Goal: Information Seeking & Learning: Learn about a topic

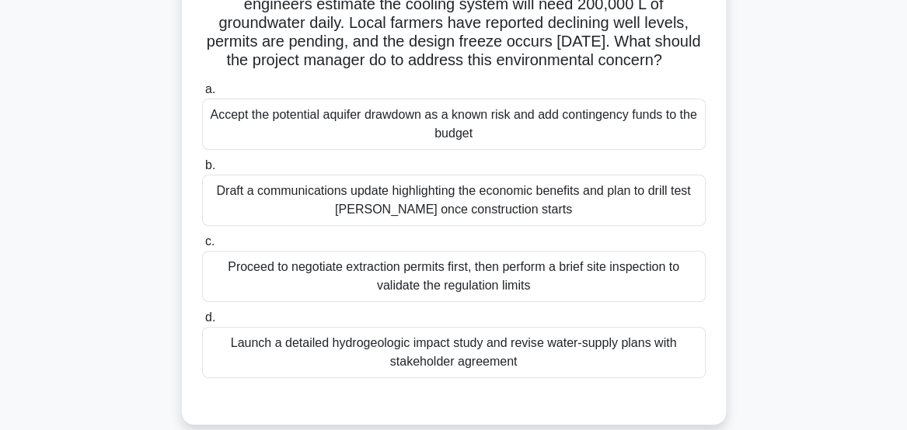
scroll to position [141, 0]
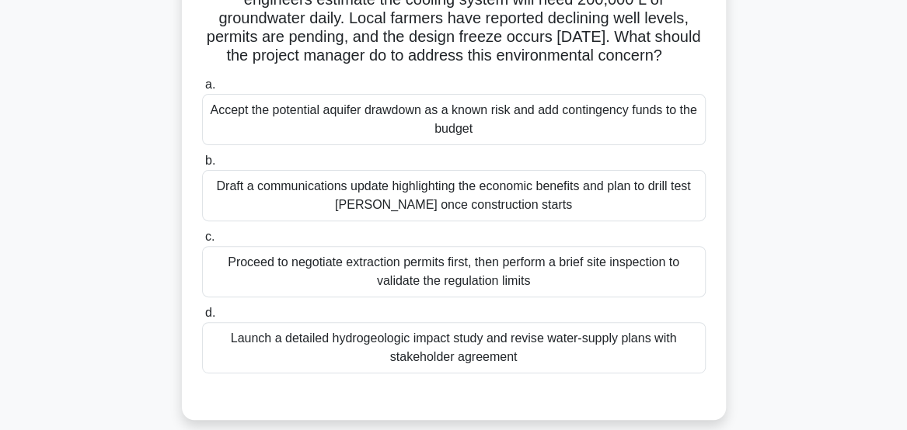
click at [682, 374] on div "Launch a detailed hydrogeologic impact study and revise water-supply plans with…" at bounding box center [453, 347] width 503 height 51
click at [202, 319] on input "d. Launch a detailed hydrogeologic impact study and revise water-supply plans w…" at bounding box center [202, 313] width 0 height 10
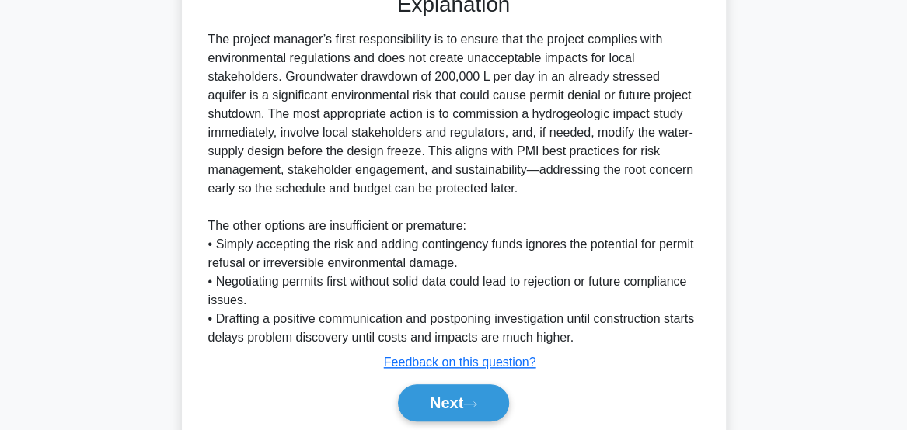
scroll to position [549, 0]
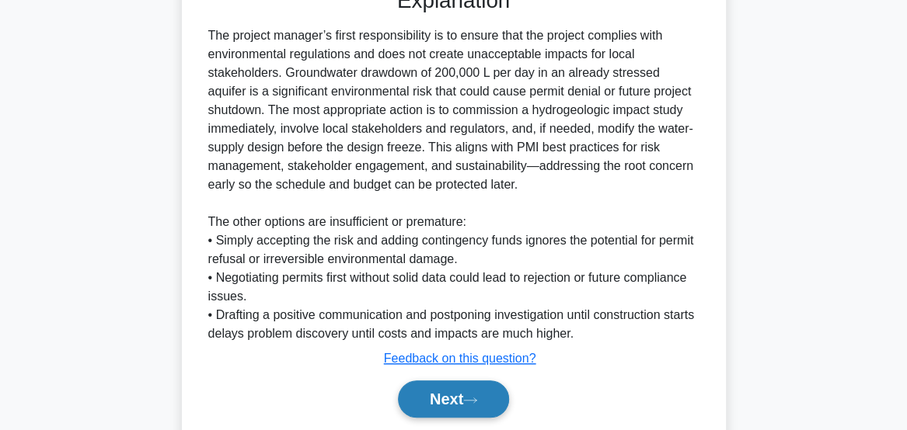
click at [452, 418] on button "Next" at bounding box center [453, 399] width 111 height 37
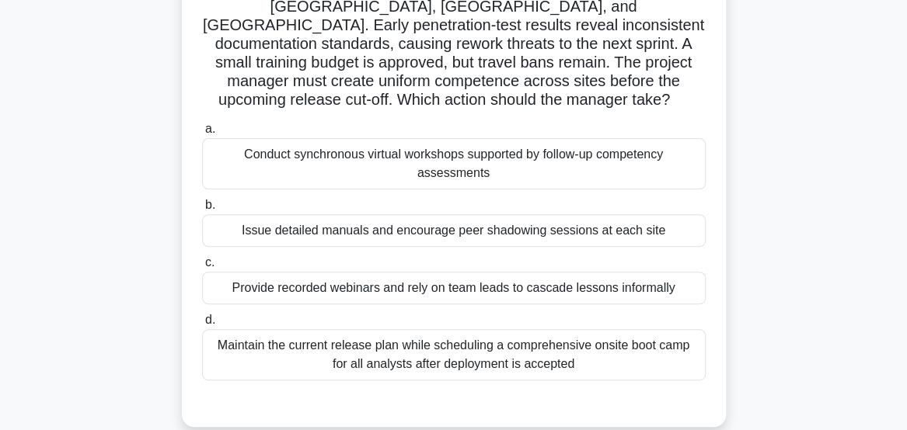
scroll to position [141, 0]
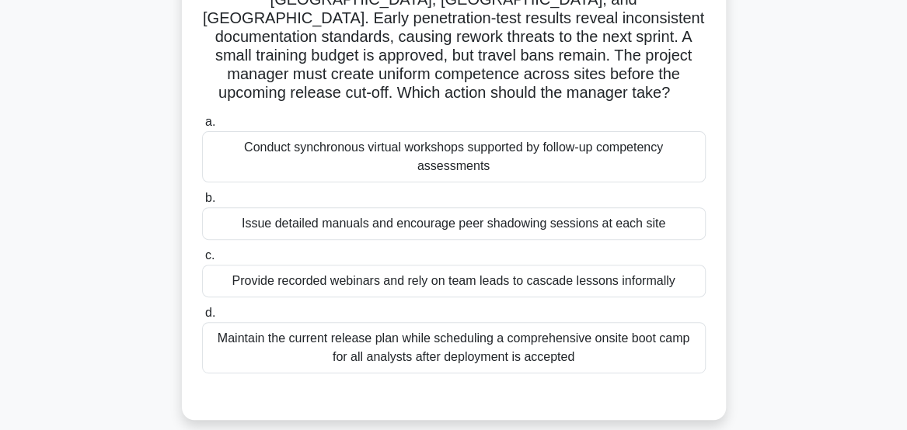
click at [671, 163] on div "Conduct synchronous virtual workshops supported by follow-up competency assessm…" at bounding box center [453, 156] width 503 height 51
click at [202, 127] on input "a. Conduct synchronous virtual workshops supported by follow-up competency asse…" at bounding box center [202, 122] width 0 height 10
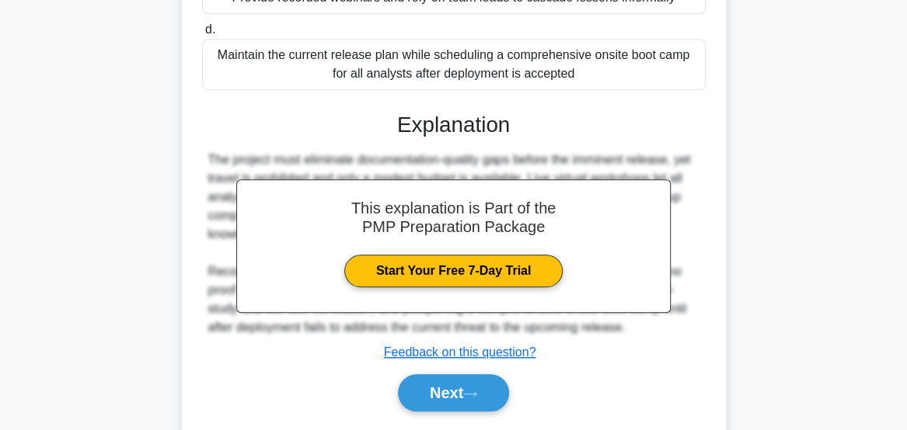
scroll to position [469, 0]
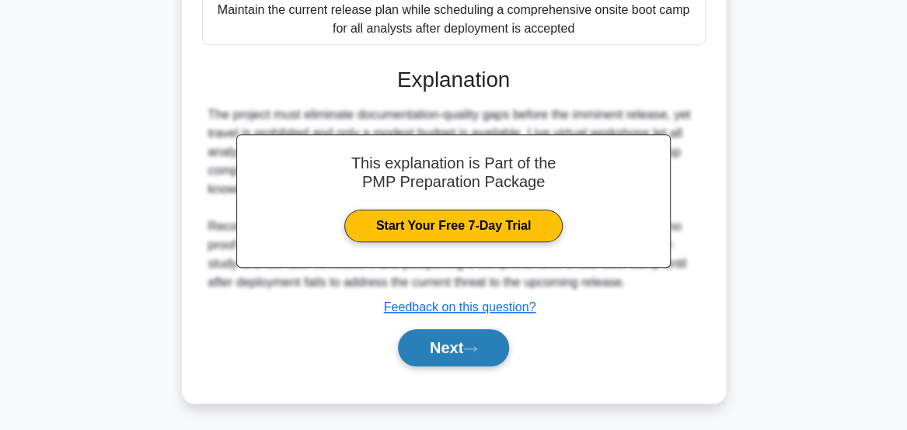
click at [475, 357] on button "Next" at bounding box center [453, 347] width 111 height 37
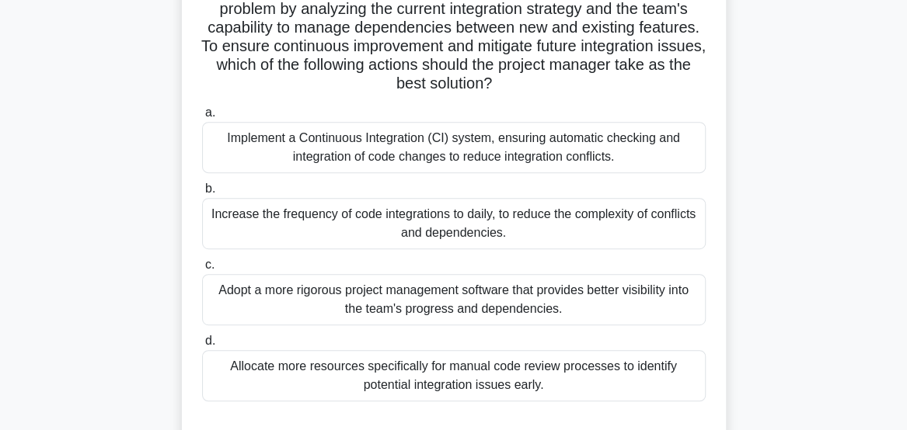
scroll to position [270, 0]
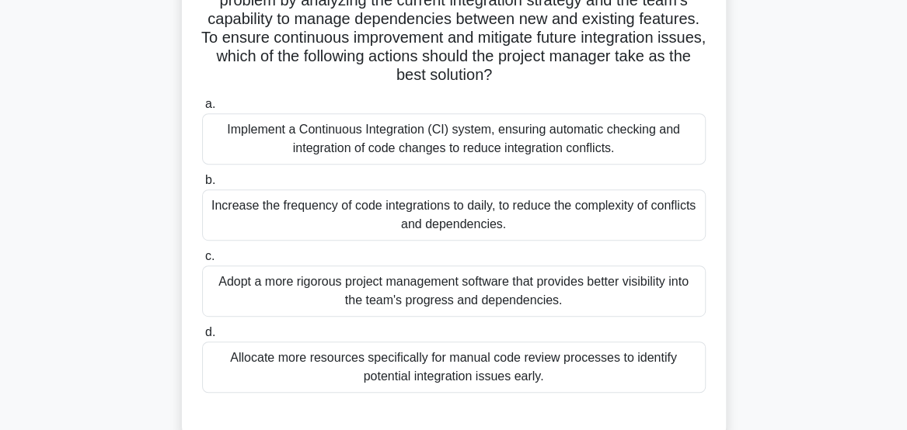
click at [283, 151] on div "Implement a Continuous Integration (CI) system, ensuring automatic checking and…" at bounding box center [453, 138] width 503 height 51
click at [202, 110] on input "a. Implement a Continuous Integration (CI) system, ensuring automatic checking …" at bounding box center [202, 104] width 0 height 10
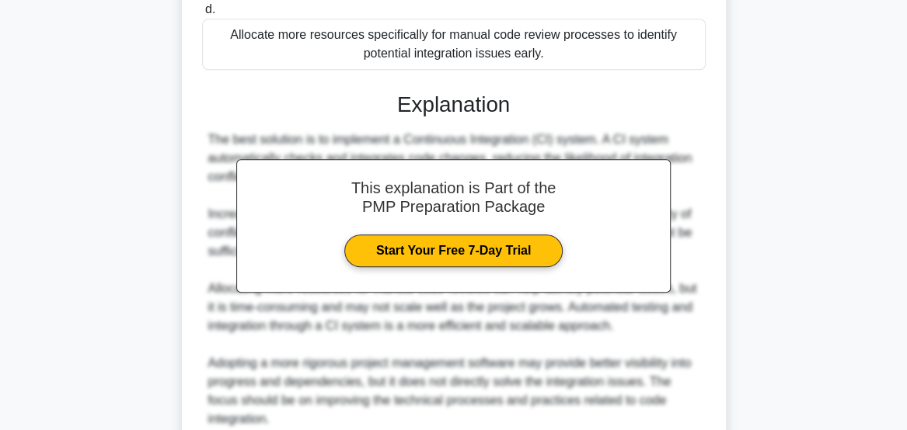
scroll to position [730, 0]
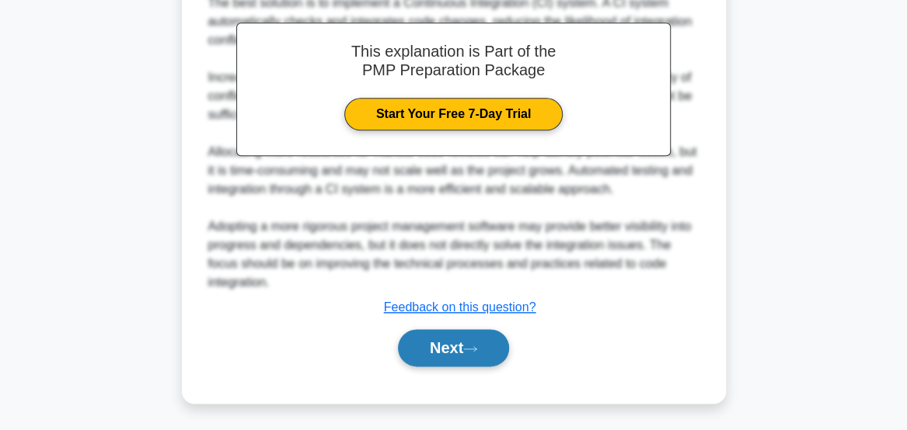
click at [446, 343] on button "Next" at bounding box center [453, 347] width 111 height 37
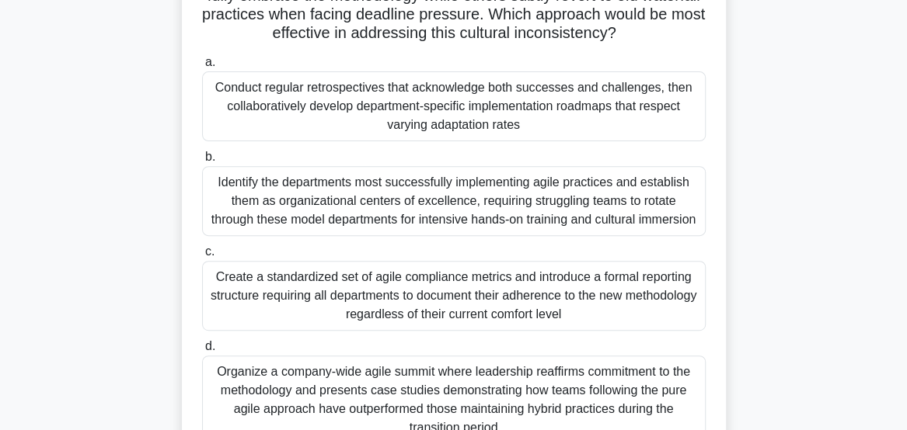
scroll to position [188, 0]
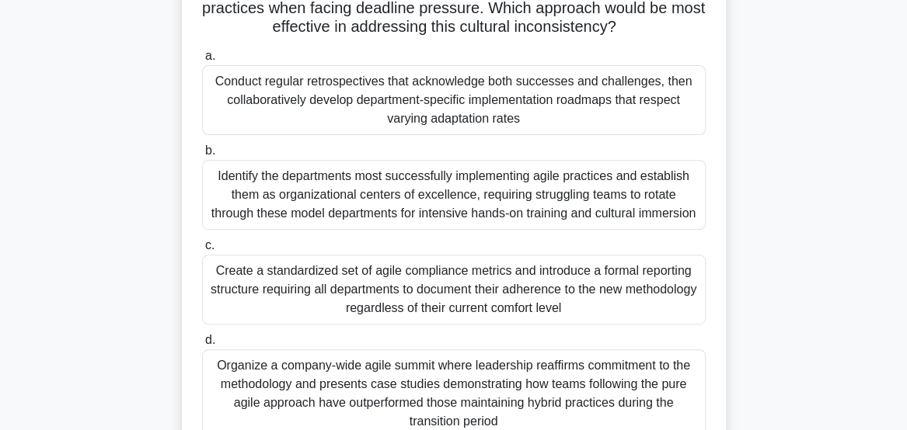
click at [255, 106] on div "Conduct regular retrospectives that acknowledge both successes and challenges, …" at bounding box center [453, 100] width 503 height 70
click at [202, 61] on input "a. Conduct regular retrospectives that acknowledge both successes and challenge…" at bounding box center [202, 56] width 0 height 10
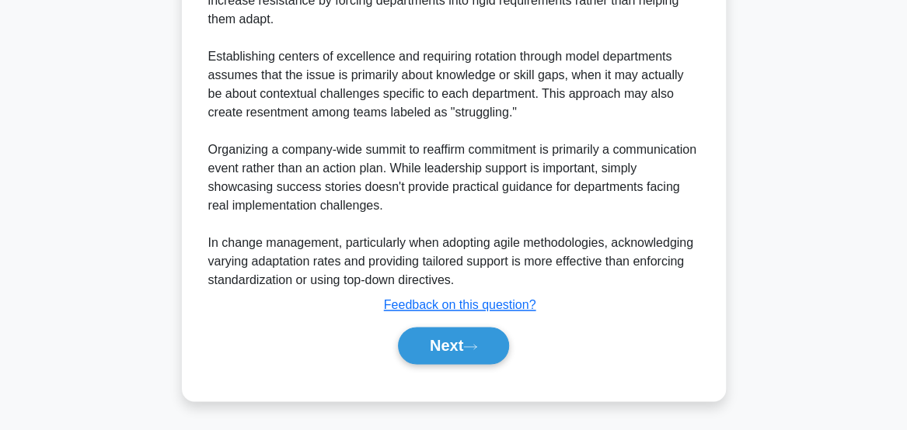
scroll to position [991, 0]
click at [441, 345] on button "Next" at bounding box center [453, 345] width 111 height 37
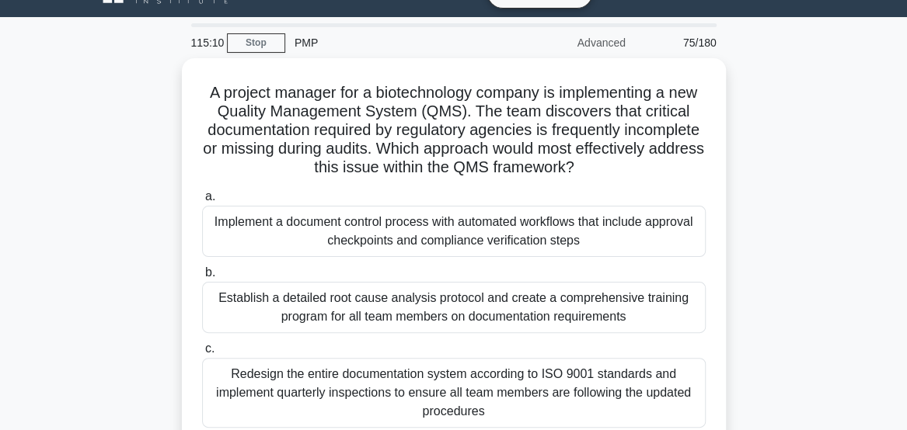
scroll to position [33, 0]
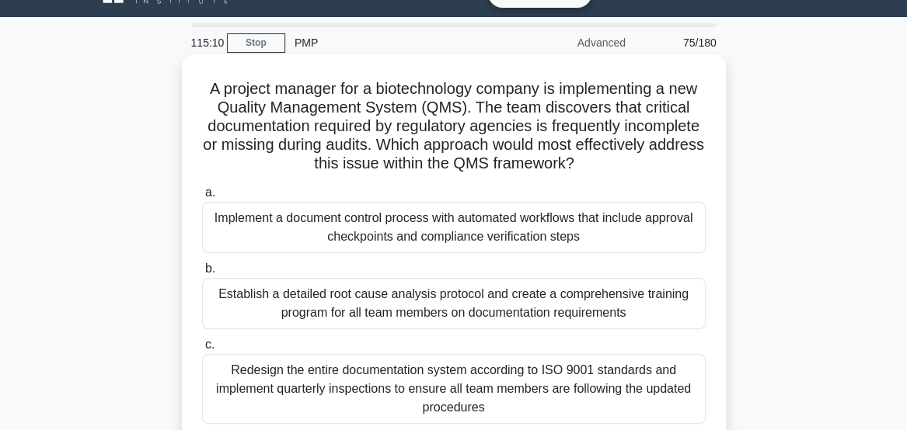
click at [690, 314] on div "Establish a detailed root cause analysis protocol and create a comprehensive tr…" at bounding box center [453, 303] width 503 height 51
click at [202, 274] on input "b. Establish a detailed root cause analysis protocol and create a comprehensive…" at bounding box center [202, 269] width 0 height 10
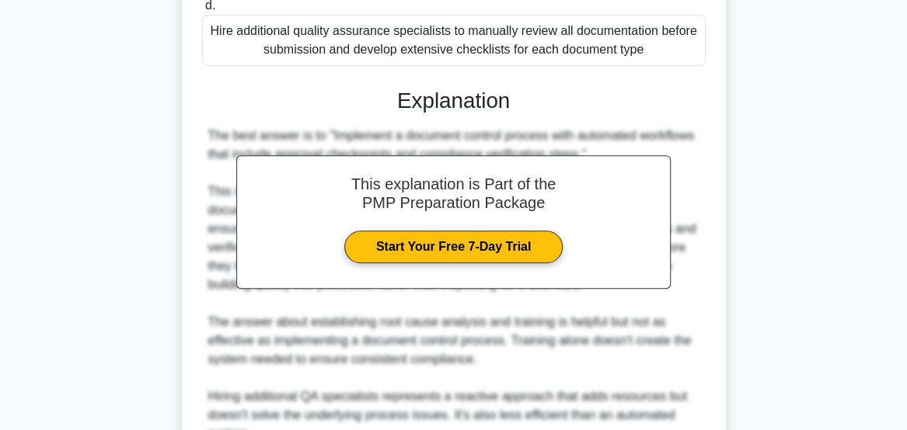
scroll to position [714, 0]
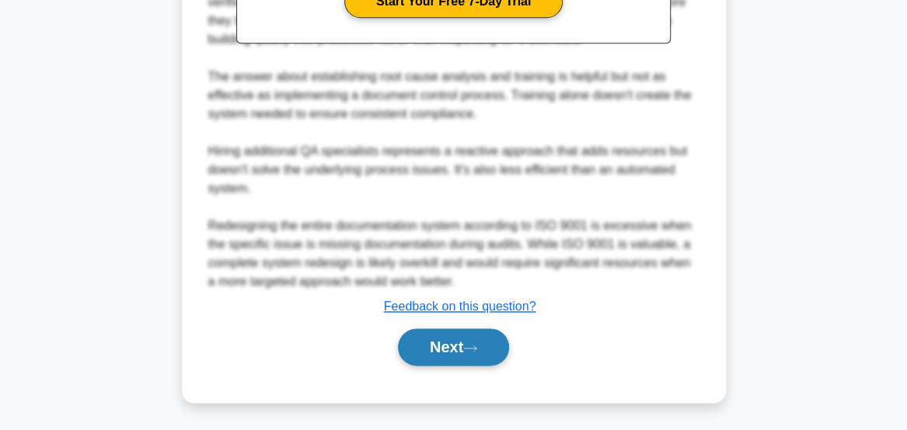
click at [434, 354] on button "Next" at bounding box center [453, 347] width 111 height 37
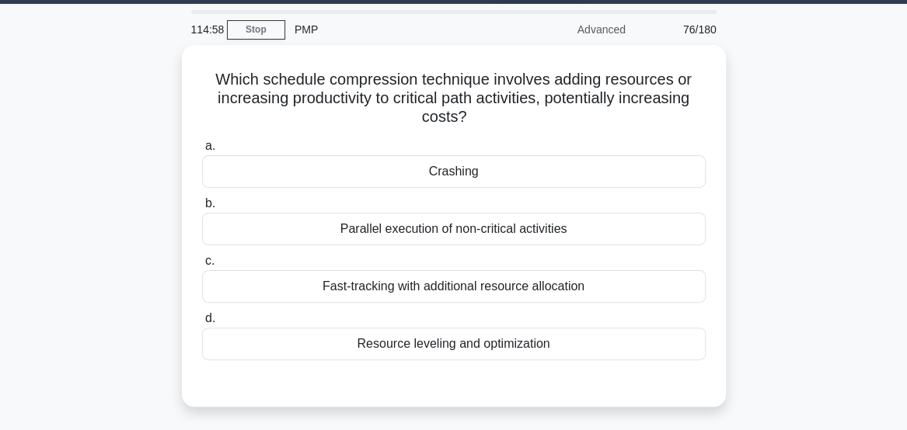
scroll to position [45, 0]
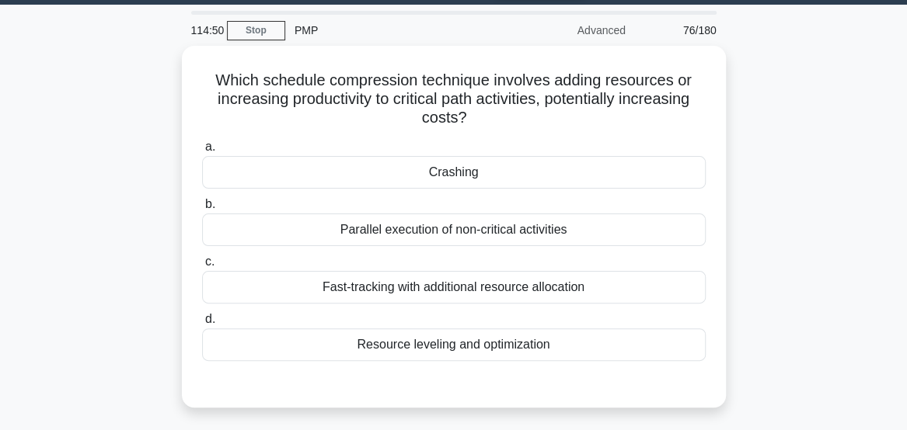
click at [394, 181] on div "Crashing" at bounding box center [453, 172] width 503 height 33
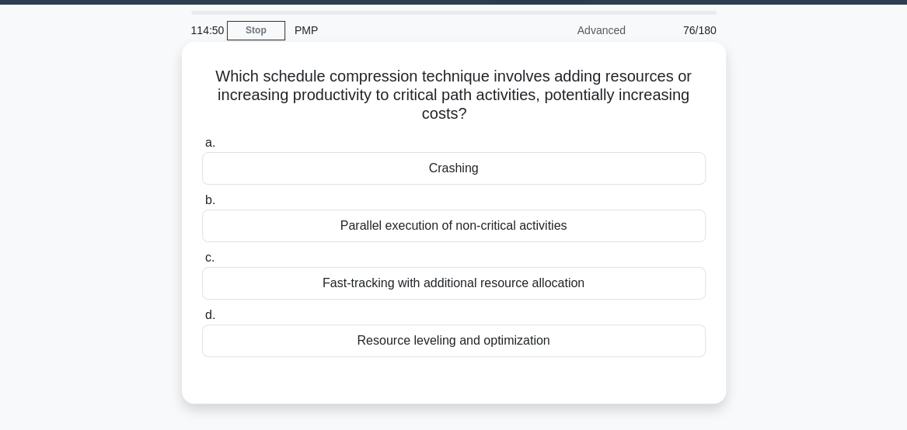
click at [202, 148] on input "a. Crashing" at bounding box center [202, 143] width 0 height 10
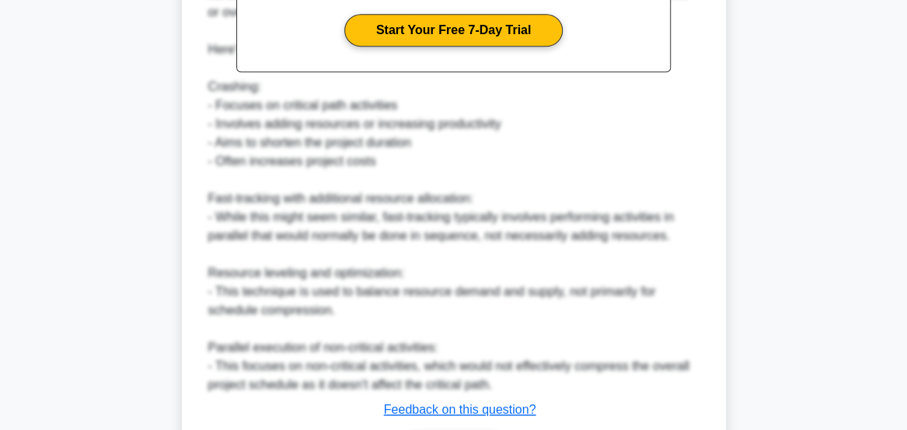
scroll to position [656, 0]
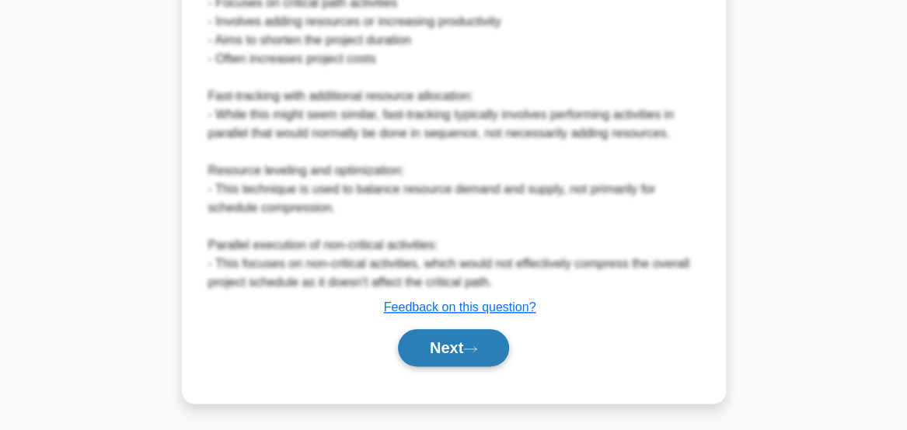
click at [455, 347] on button "Next" at bounding box center [453, 347] width 111 height 37
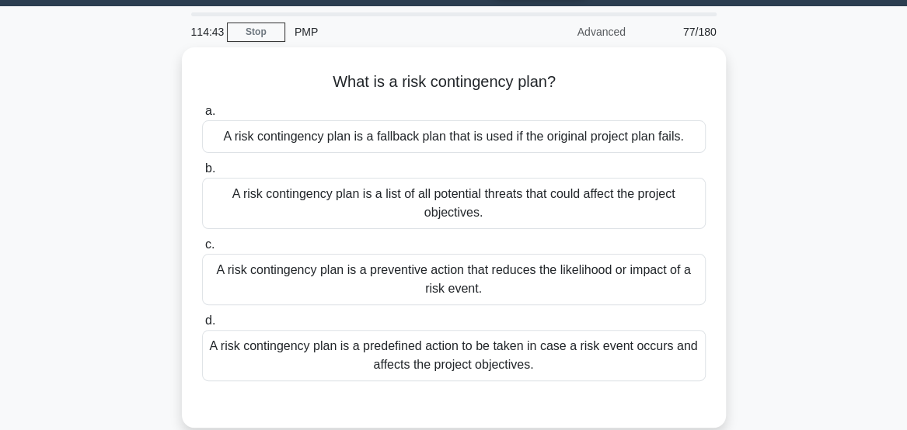
scroll to position [39, 0]
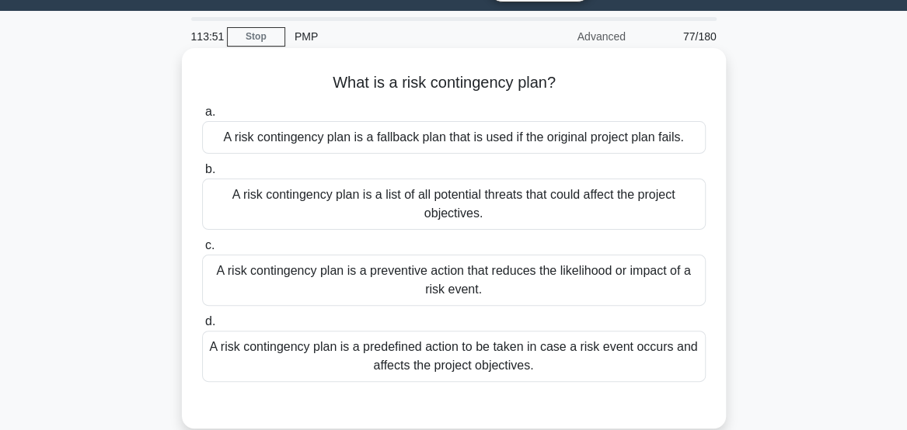
click at [661, 368] on div "A risk contingency plan is a predefined action to be taken in case a risk event…" at bounding box center [453, 356] width 503 height 51
click at [202, 327] on input "d. A risk contingency plan is a predefined action to be taken in case a risk ev…" at bounding box center [202, 322] width 0 height 10
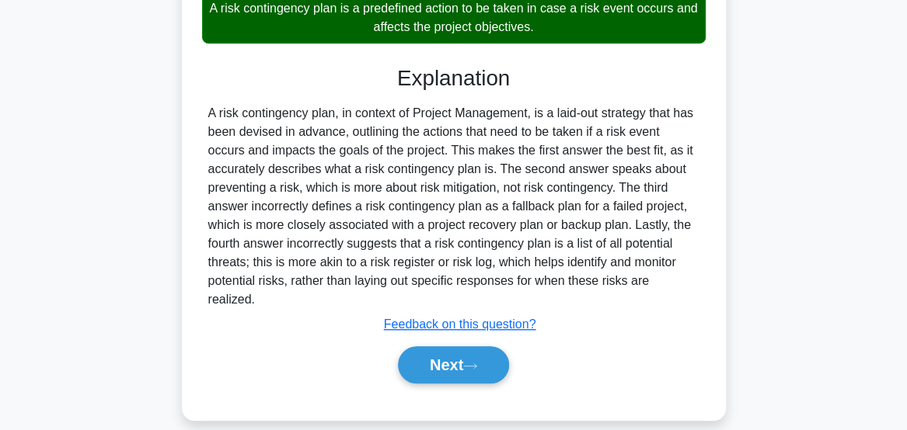
scroll to position [380, 0]
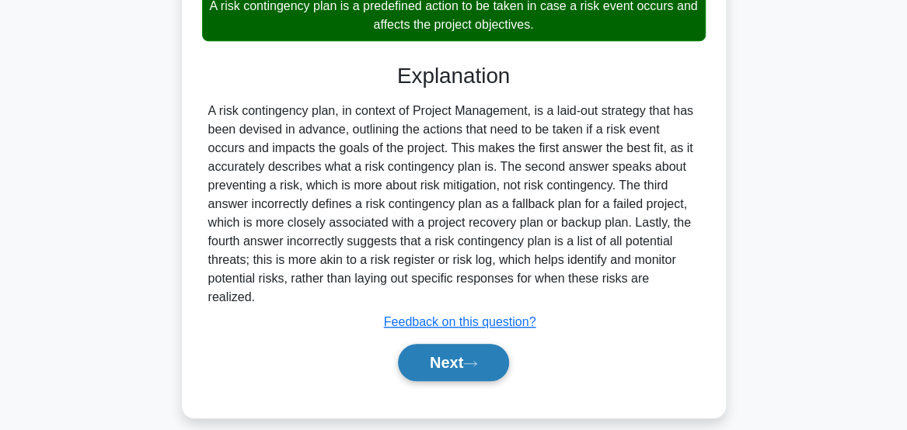
click at [476, 350] on button "Next" at bounding box center [453, 362] width 111 height 37
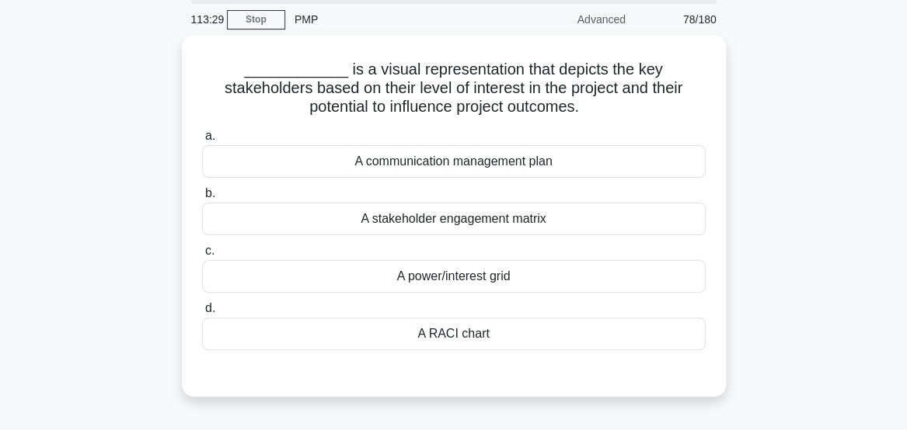
scroll to position [58, 0]
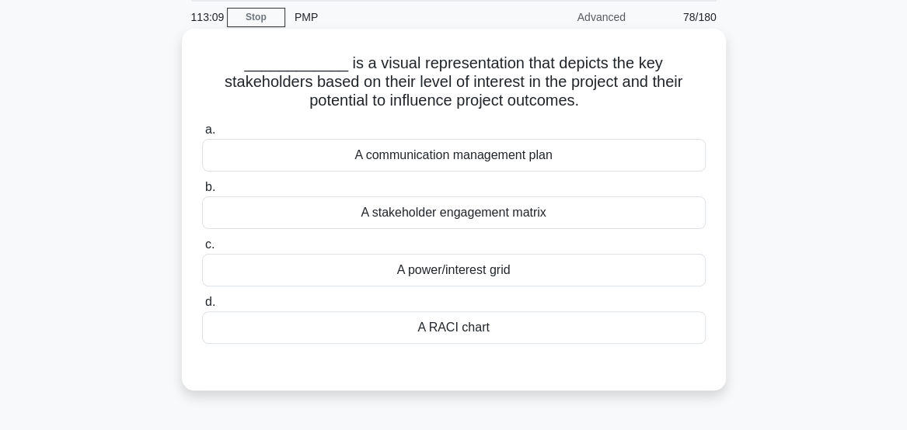
click at [643, 278] on div "A power/interest grid" at bounding box center [453, 270] width 503 height 33
click at [202, 250] on input "c. A power/interest grid" at bounding box center [202, 245] width 0 height 10
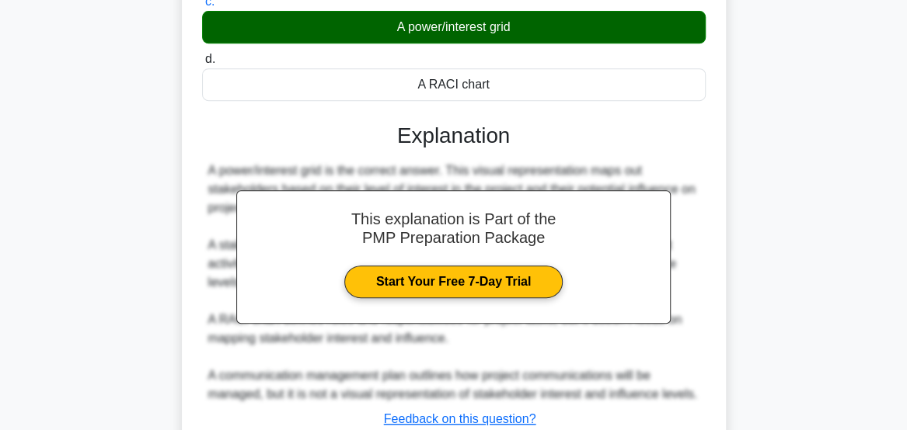
scroll to position [413, 0]
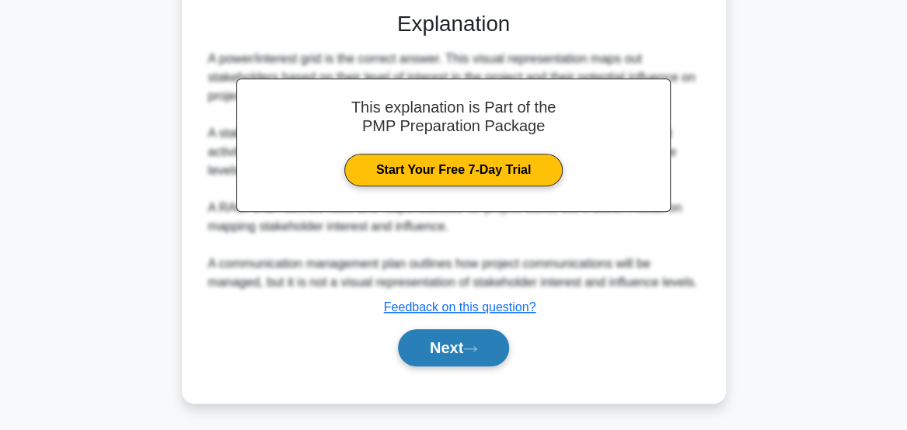
click at [476, 354] on button "Next" at bounding box center [453, 347] width 111 height 37
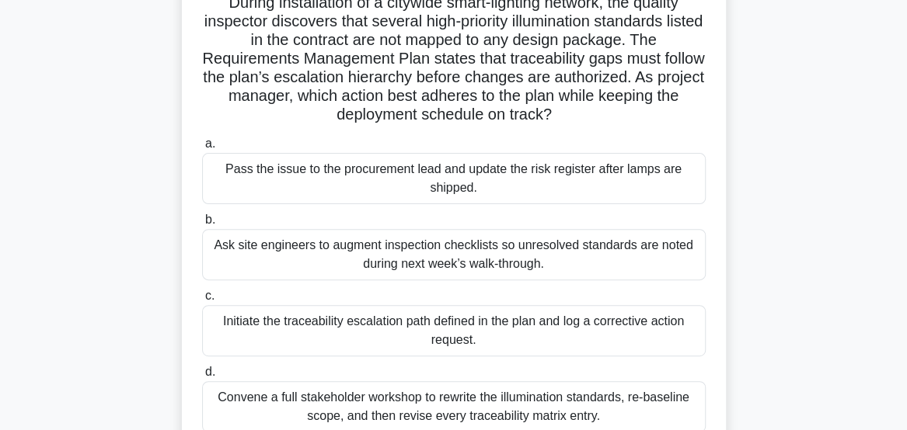
scroll to position [121, 0]
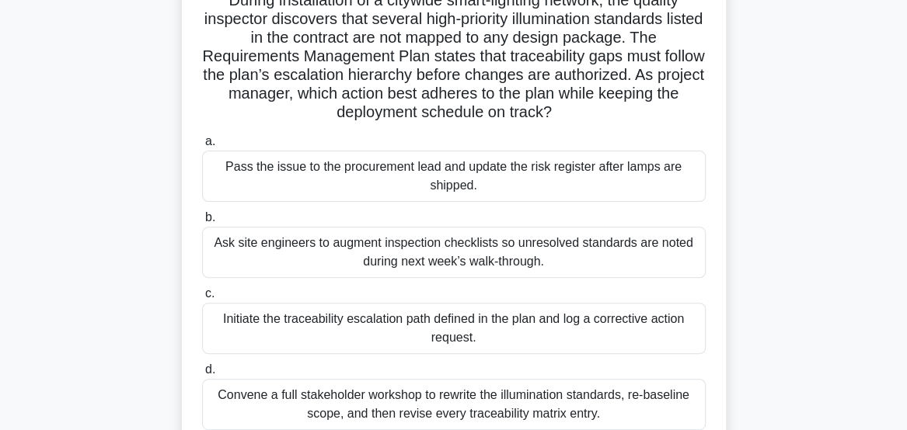
click at [679, 196] on div "Pass the issue to the procurement lead and update the risk register after lamps…" at bounding box center [453, 176] width 503 height 51
click at [202, 147] on input "a. Pass the issue to the procurement lead and update the risk register after la…" at bounding box center [202, 142] width 0 height 10
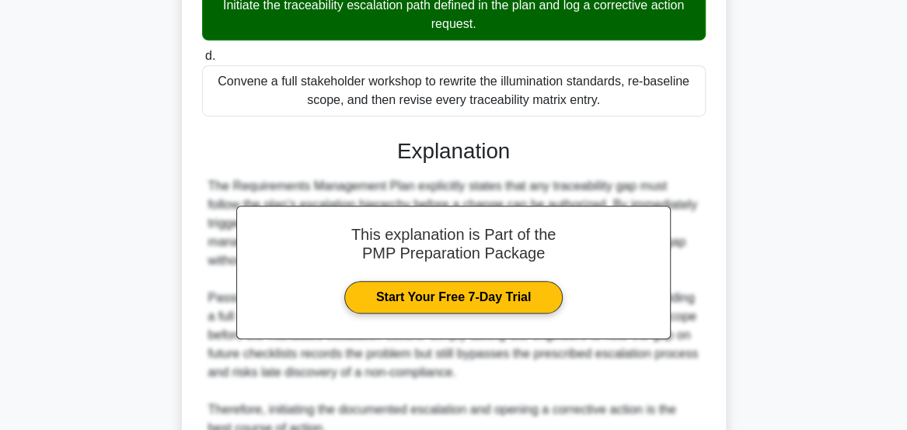
scroll to position [584, 0]
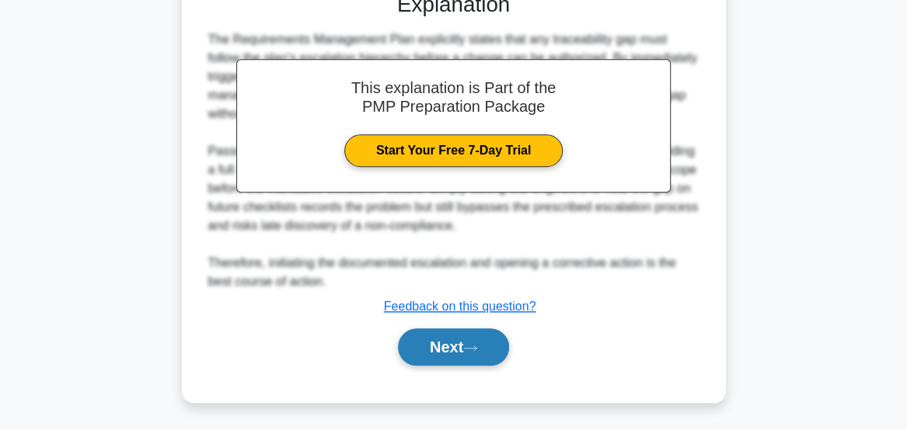
click at [435, 361] on button "Next" at bounding box center [453, 347] width 111 height 37
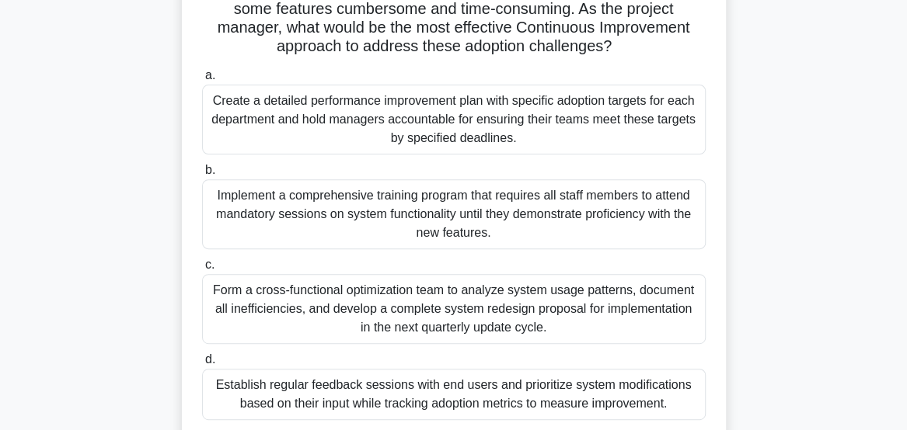
scroll to position [171, 0]
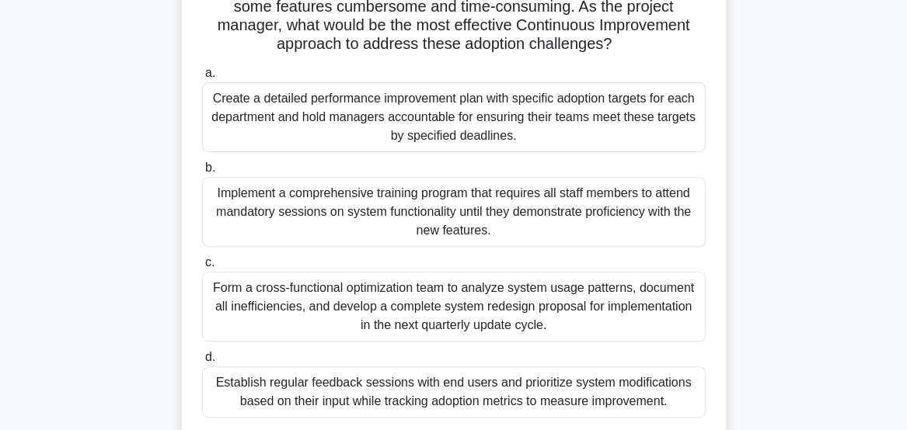
click at [569, 319] on div "Form a cross-functional optimization team to analyze system usage patterns, doc…" at bounding box center [453, 307] width 503 height 70
click at [202, 268] on input "c. Form a cross-functional optimization team to analyze system usage patterns, …" at bounding box center [202, 263] width 0 height 10
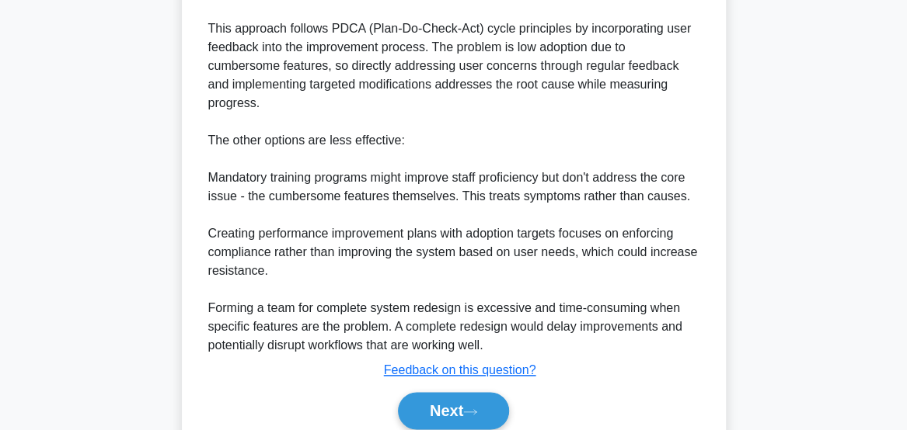
scroll to position [721, 0]
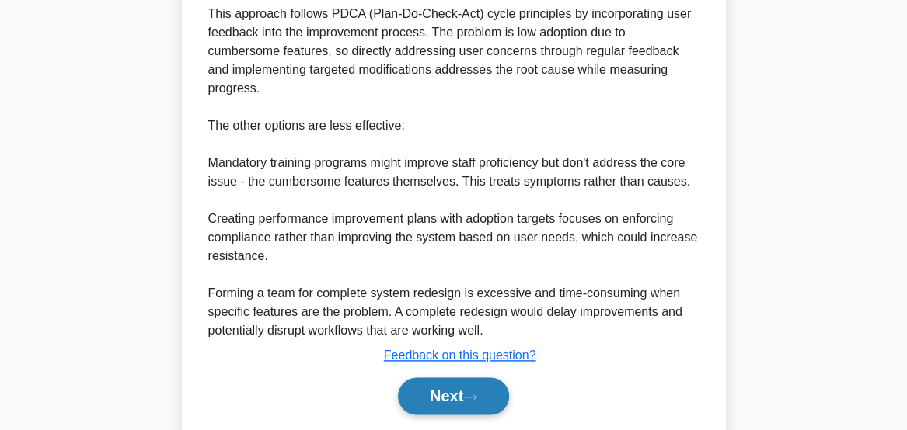
click at [462, 379] on button "Next" at bounding box center [453, 396] width 111 height 37
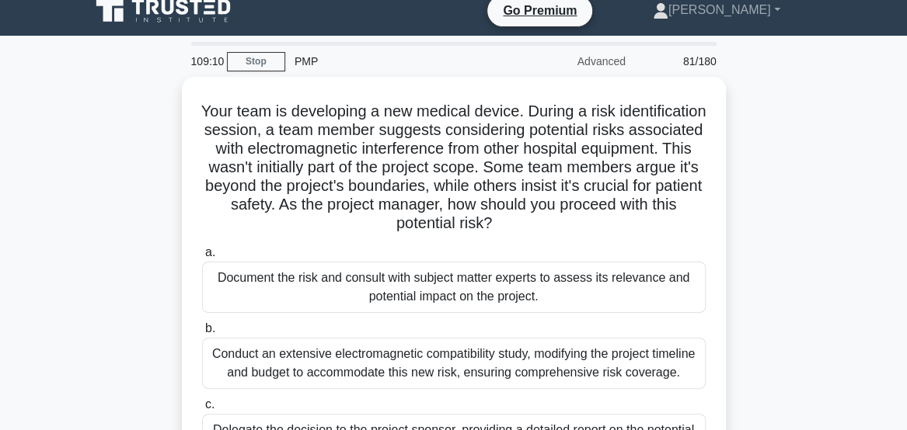
scroll to position [16, 0]
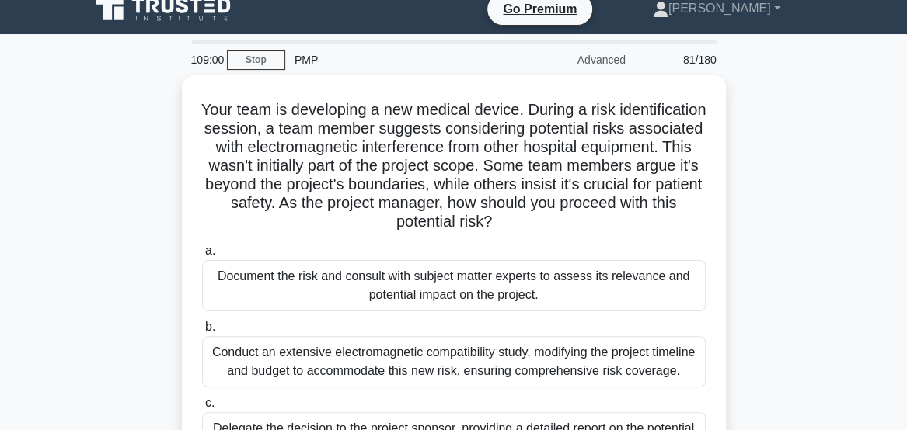
click at [778, 268] on div "Your team is developing a new medical device. During a risk identification sess…" at bounding box center [454, 340] width 746 height 530
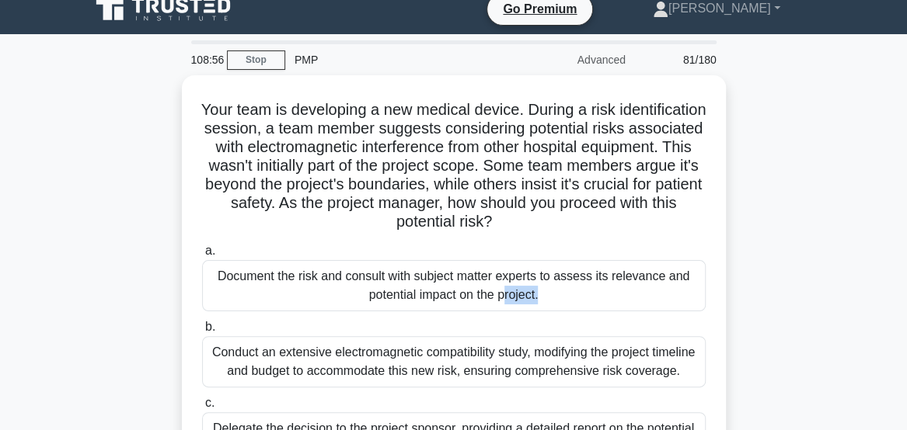
click at [778, 268] on div "Your team is developing a new medical device. During a risk identification sess…" at bounding box center [454, 340] width 746 height 530
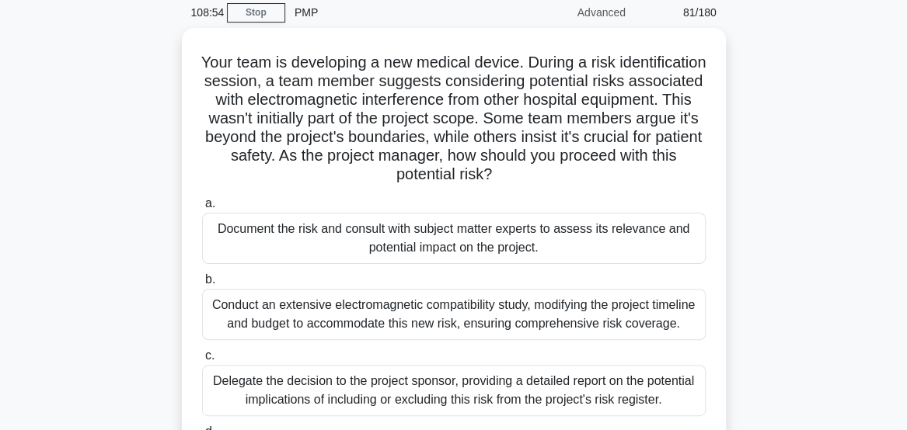
scroll to position [65, 0]
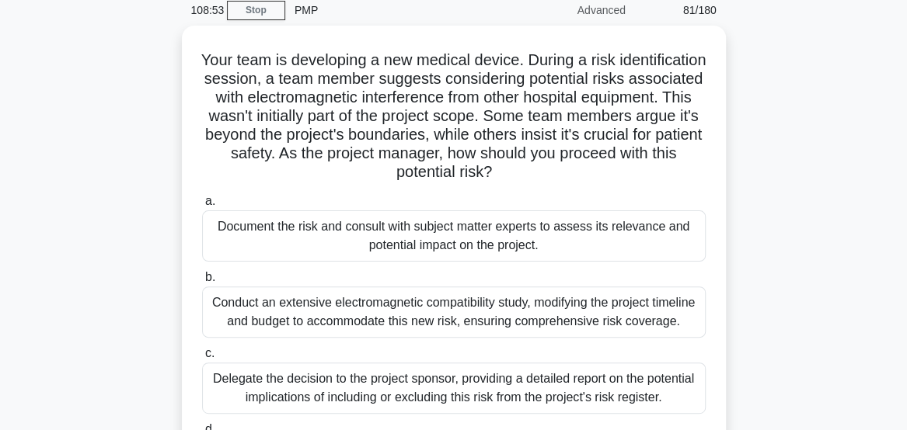
click at [778, 268] on div "Your team is developing a new medical device. During a risk identification sess…" at bounding box center [454, 291] width 746 height 530
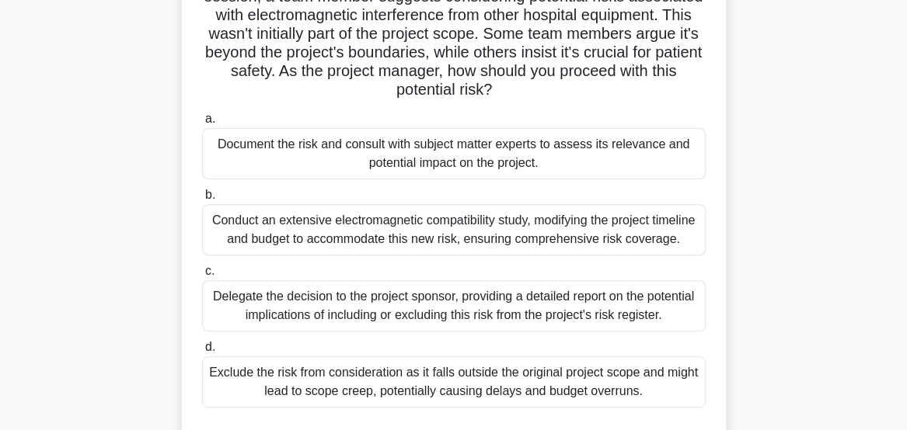
scroll to position [148, 0]
click at [778, 268] on div "Your team is developing a new medical device. During a risk identification sess…" at bounding box center [454, 208] width 746 height 530
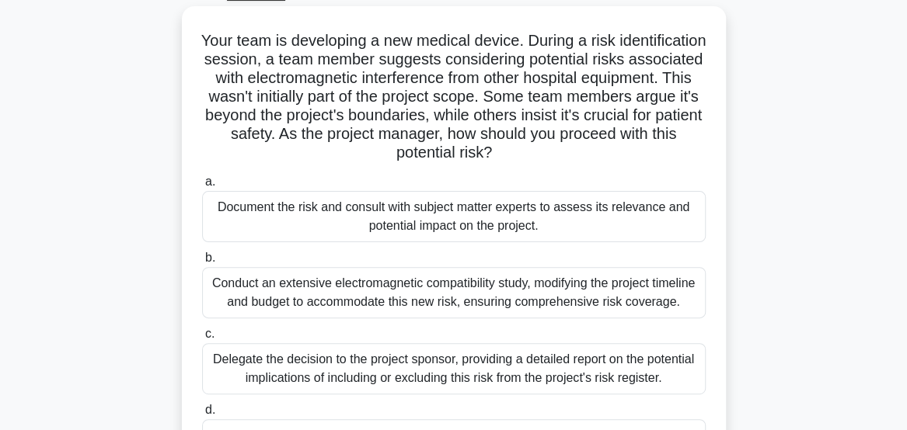
scroll to position [85, 0]
click at [778, 268] on div "Your team is developing a new medical device. During a risk identification sess…" at bounding box center [454, 270] width 746 height 530
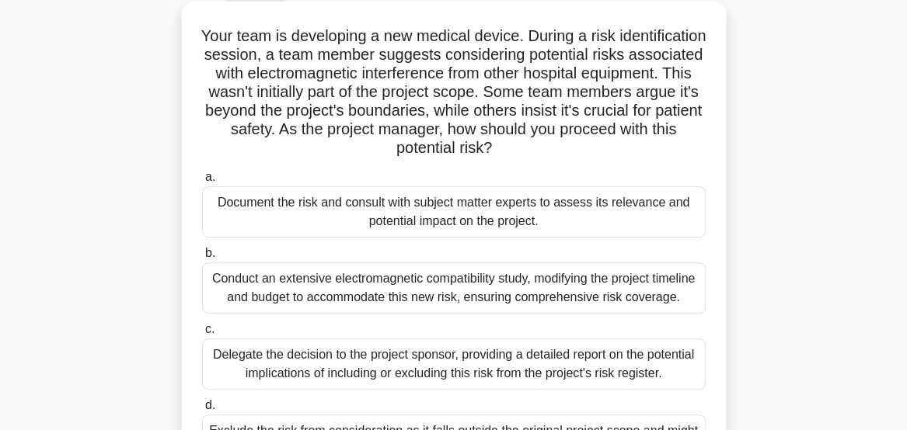
click at [629, 229] on div "Document the risk and consult with subject matter experts to assess its relevan…" at bounding box center [453, 211] width 503 height 51
click at [202, 183] on input "a. Document the risk and consult with subject matter experts to assess its rele…" at bounding box center [202, 177] width 0 height 10
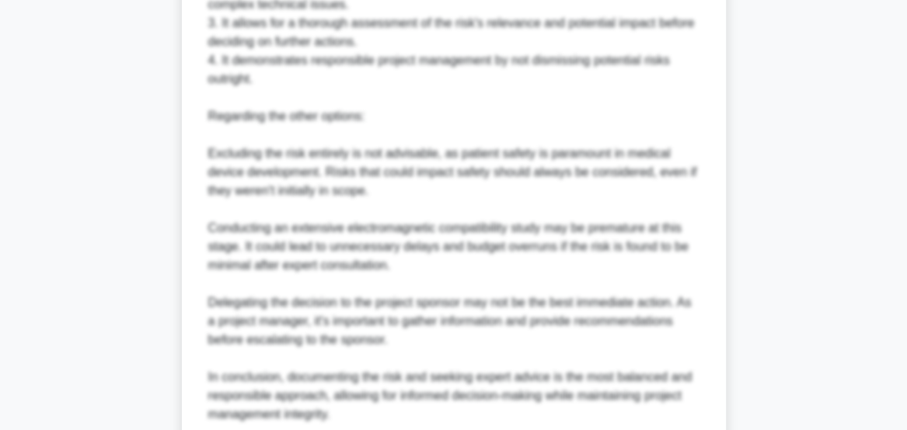
scroll to position [917, 0]
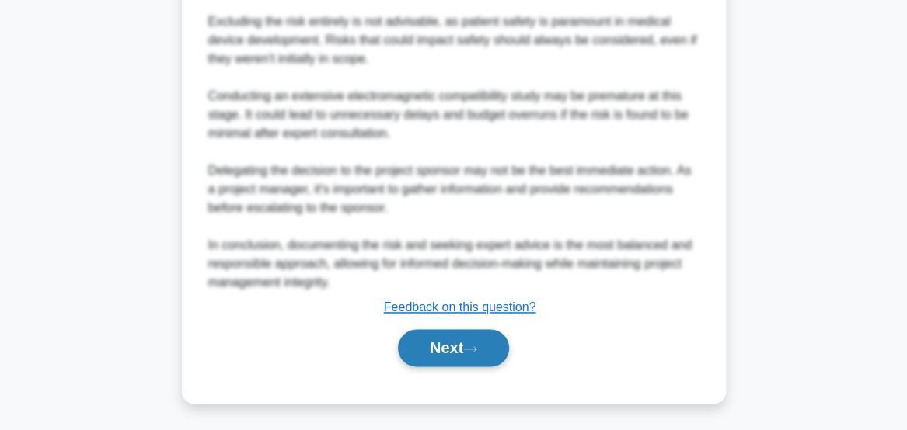
click at [482, 357] on button "Next" at bounding box center [453, 347] width 111 height 37
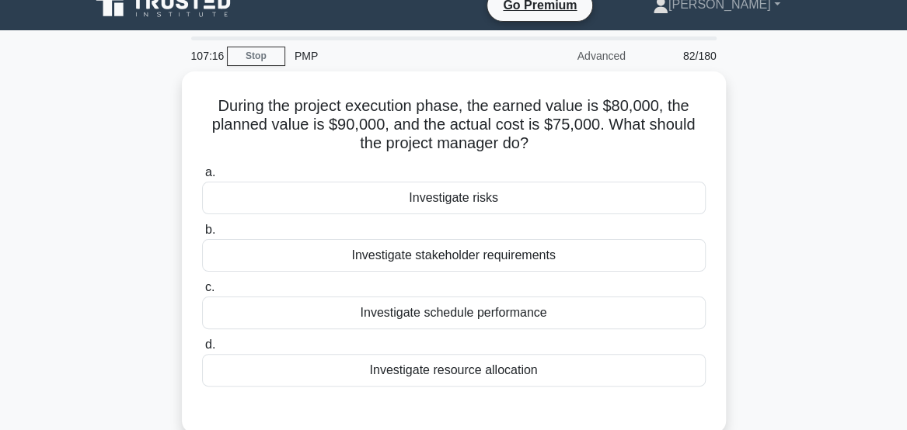
scroll to position [19, 0]
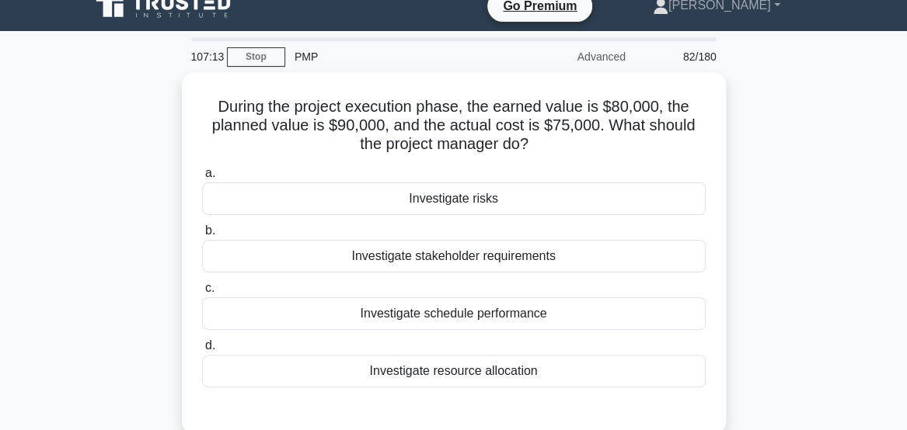
click at [778, 268] on div "During the project execution phase, the earned value is $80,000, the planned va…" at bounding box center [454, 262] width 746 height 381
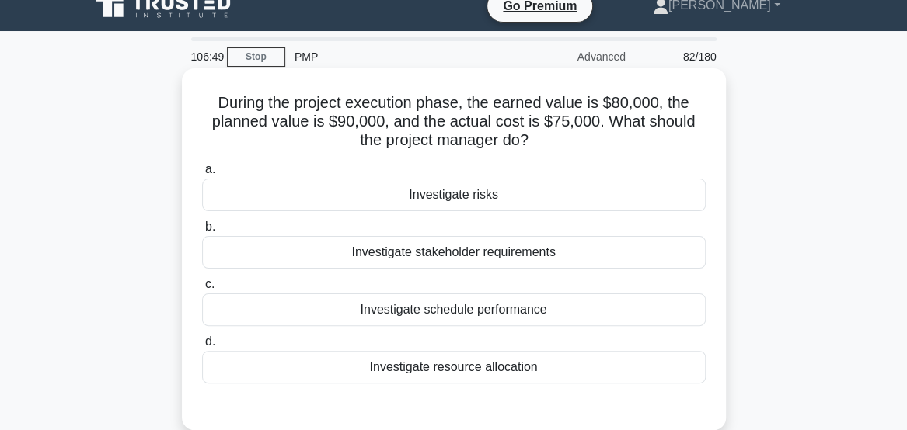
click at [514, 381] on div "Investigate resource allocation" at bounding box center [453, 367] width 503 height 33
click at [202, 347] on input "d. Investigate resource allocation" at bounding box center [202, 342] width 0 height 10
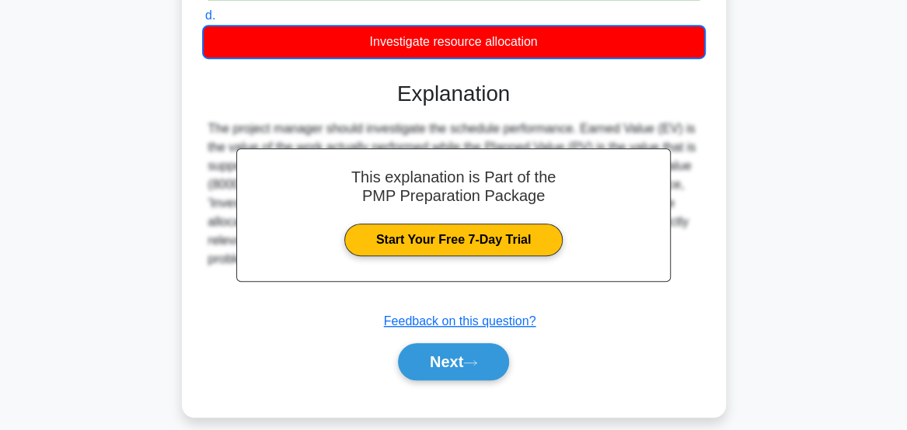
scroll to position [409, 0]
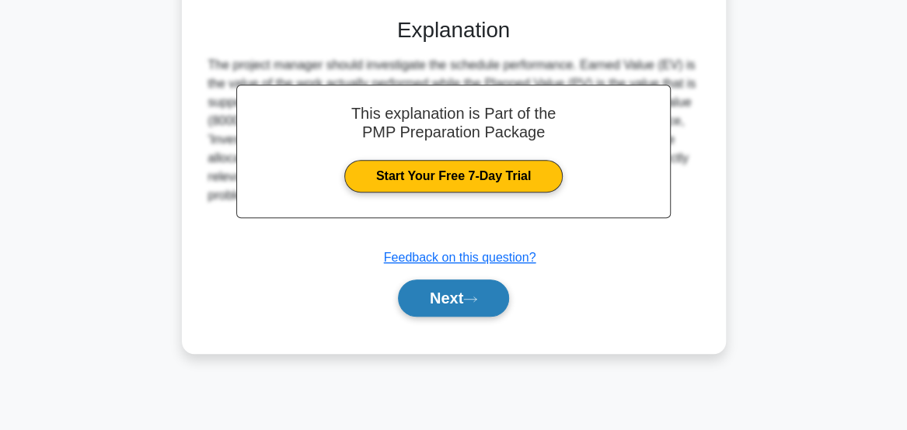
click at [466, 311] on button "Next" at bounding box center [453, 298] width 111 height 37
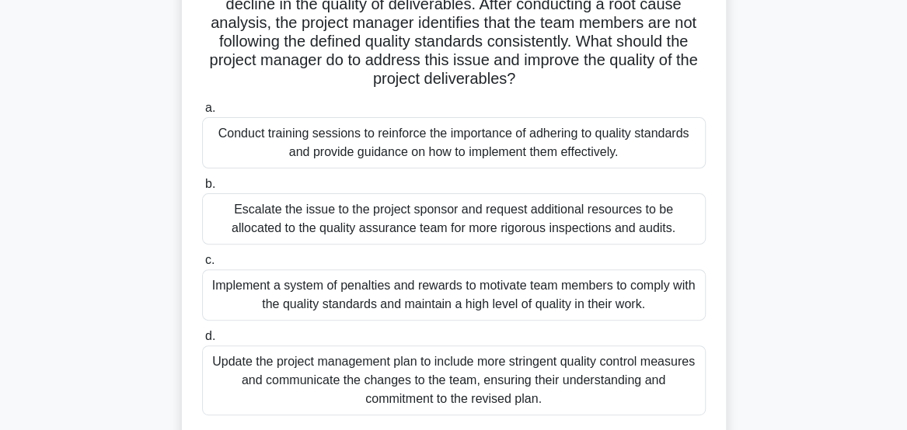
scroll to position [141, 0]
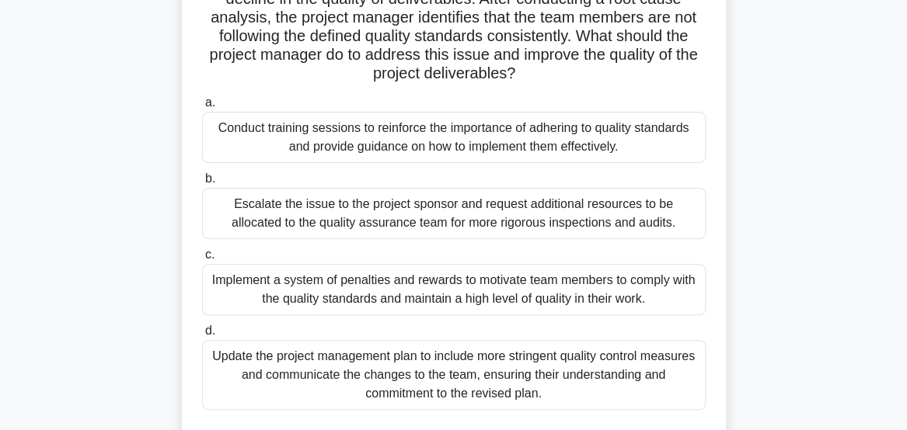
click at [674, 388] on div "Update the project management plan to include more stringent quality control me…" at bounding box center [453, 375] width 503 height 70
click at [202, 336] on input "d. Update the project management plan to include more stringent quality control…" at bounding box center [202, 331] width 0 height 10
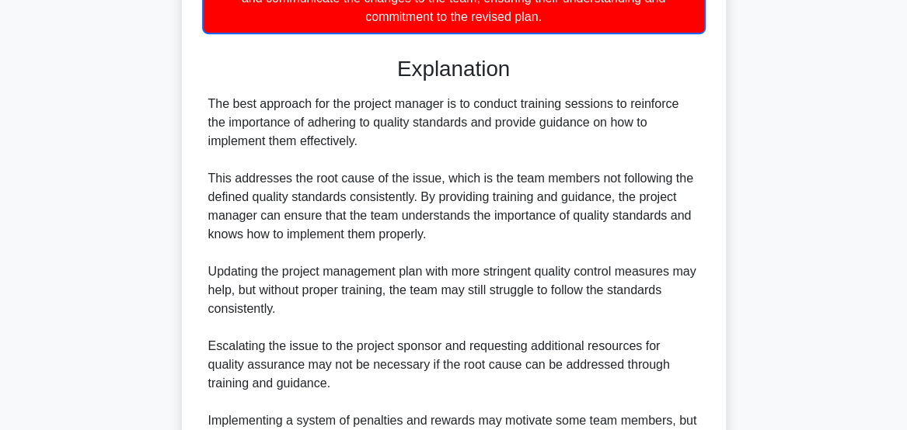
scroll to position [695, 0]
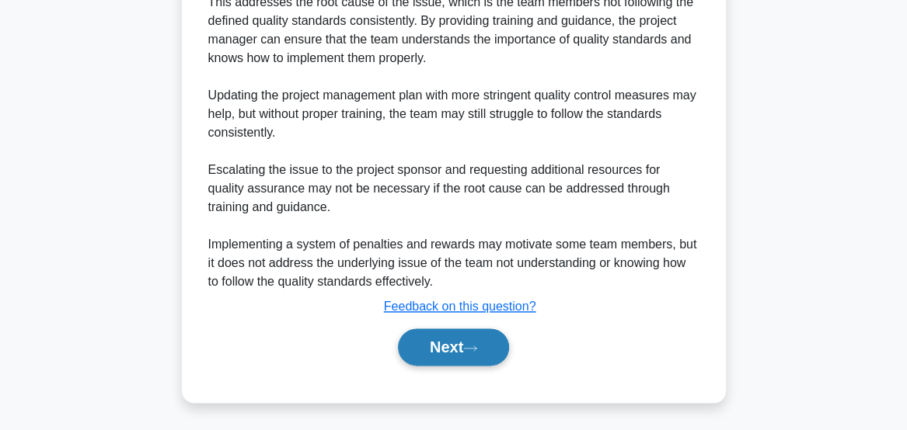
click at [424, 352] on button "Next" at bounding box center [453, 347] width 111 height 37
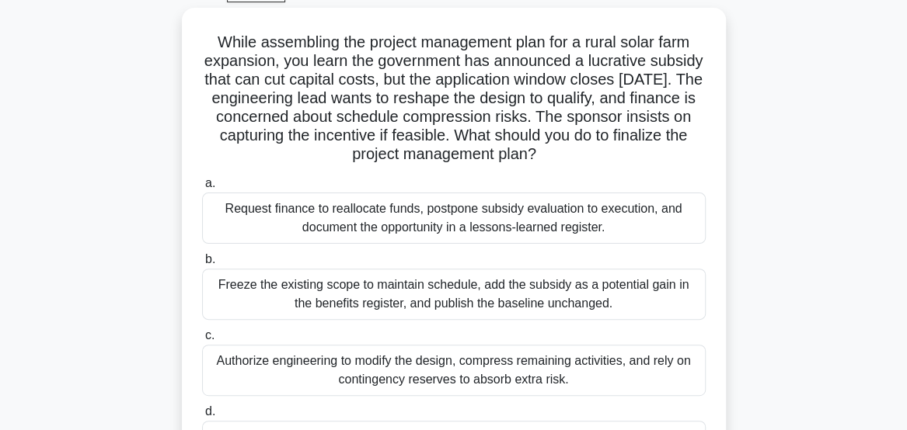
scroll to position [89, 0]
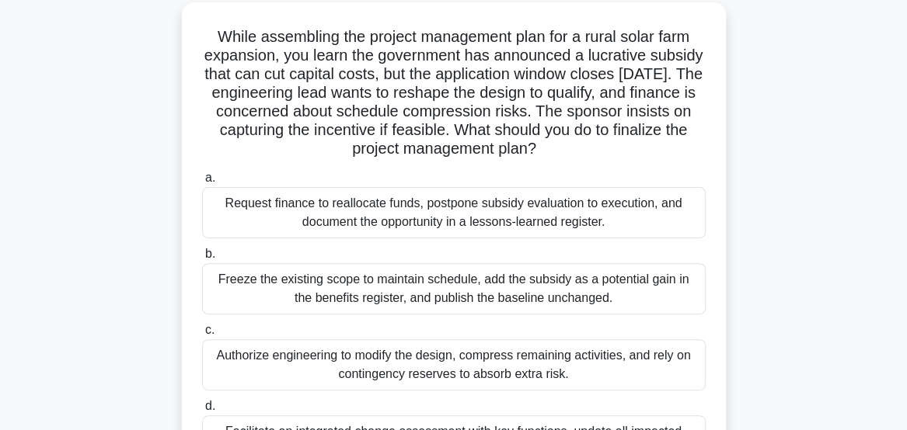
click at [892, 331] on main "104:13 Stop PMP Advanced 84/180 .spinner_0XTQ{transform-origin:center;animation…" at bounding box center [453, 355] width 907 height 789
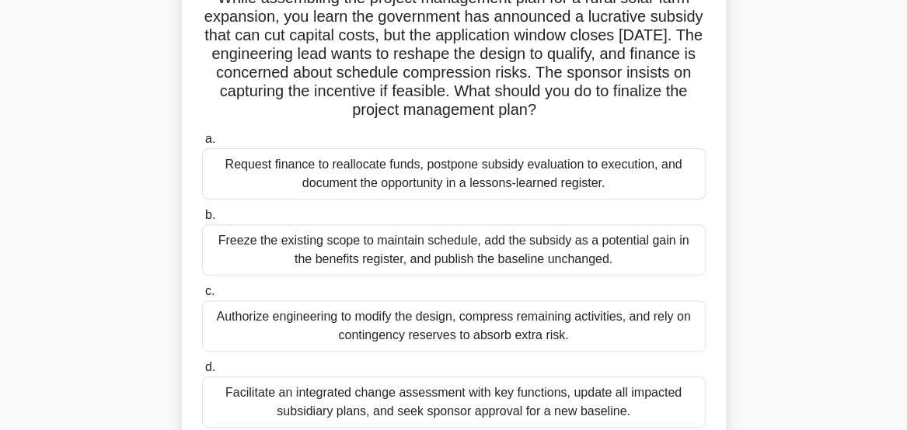
scroll to position [126, 0]
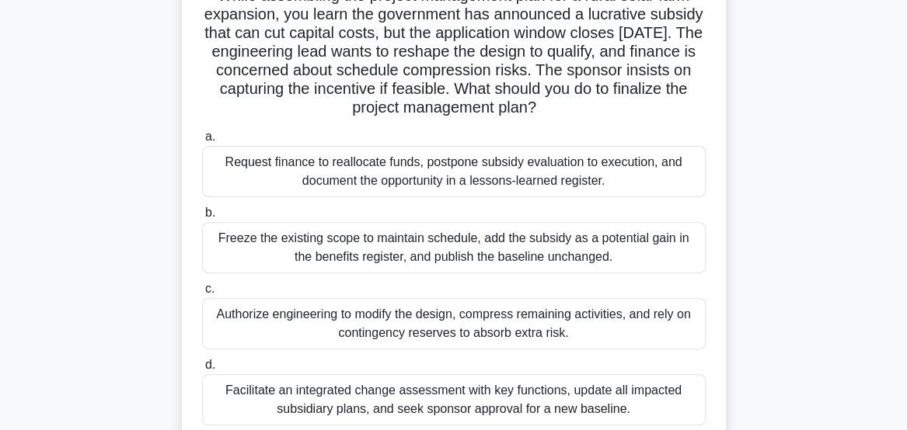
click at [650, 399] on div "Facilitate an integrated change assessment with key functions, update all impac…" at bounding box center [453, 400] width 503 height 51
click at [202, 371] on input "d. Facilitate an integrated change assessment with key functions, update all im…" at bounding box center [202, 366] width 0 height 10
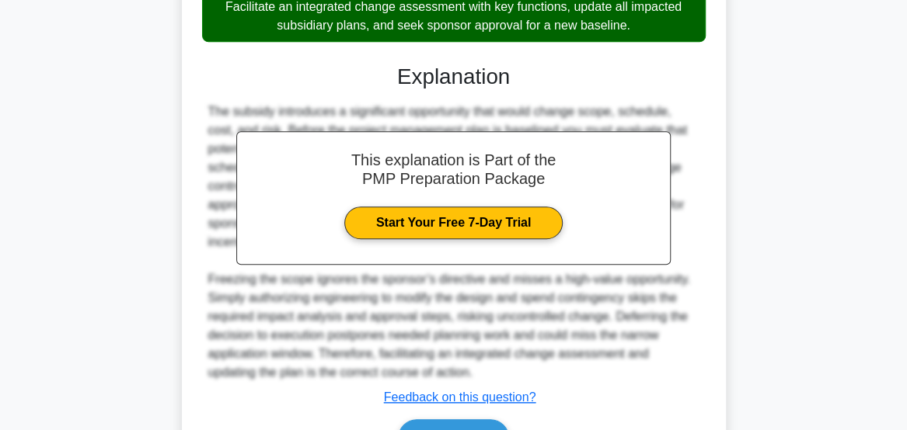
scroll to position [600, 0]
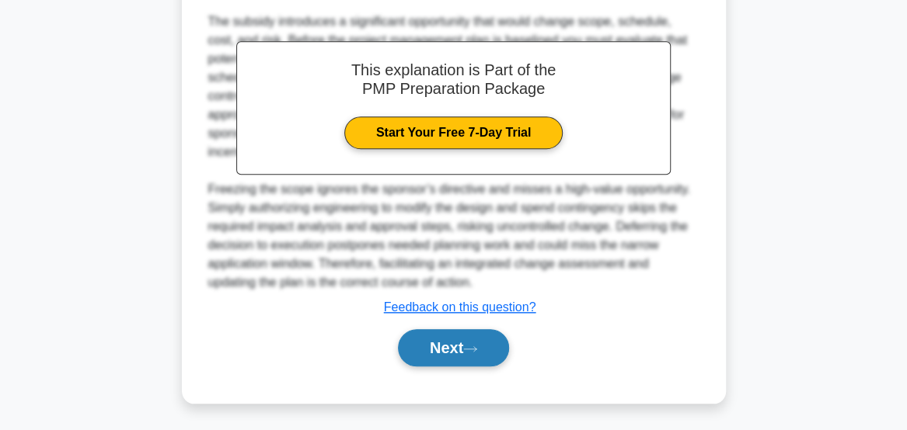
click at [447, 353] on button "Next" at bounding box center [453, 347] width 111 height 37
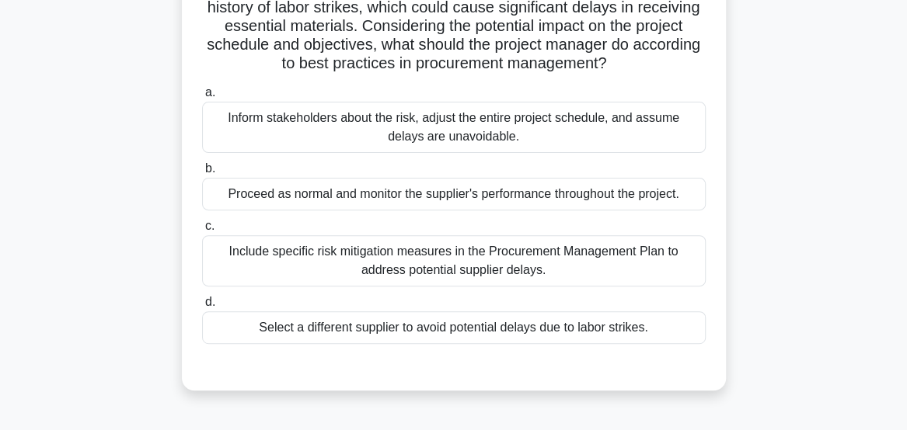
scroll to position [156, 0]
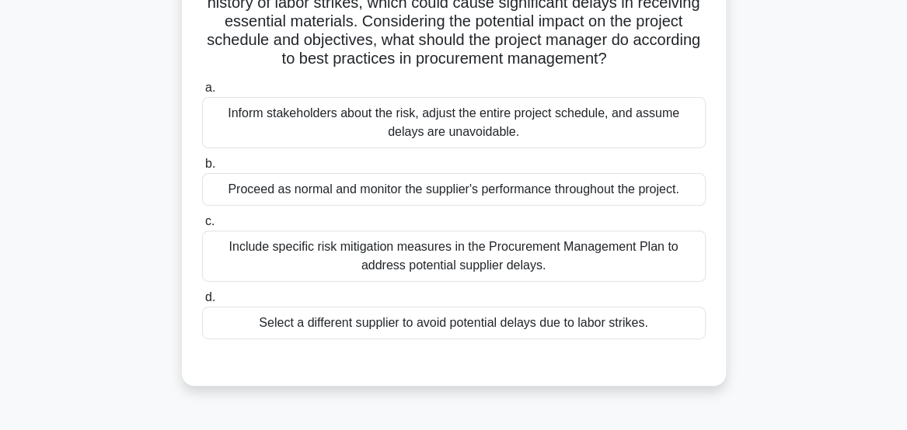
click at [670, 261] on div "Include specific risk mitigation measures in the Procurement Management Plan to…" at bounding box center [453, 256] width 503 height 51
click at [202, 227] on input "c. Include specific risk mitigation measures in the Procurement Management Plan…" at bounding box center [202, 222] width 0 height 10
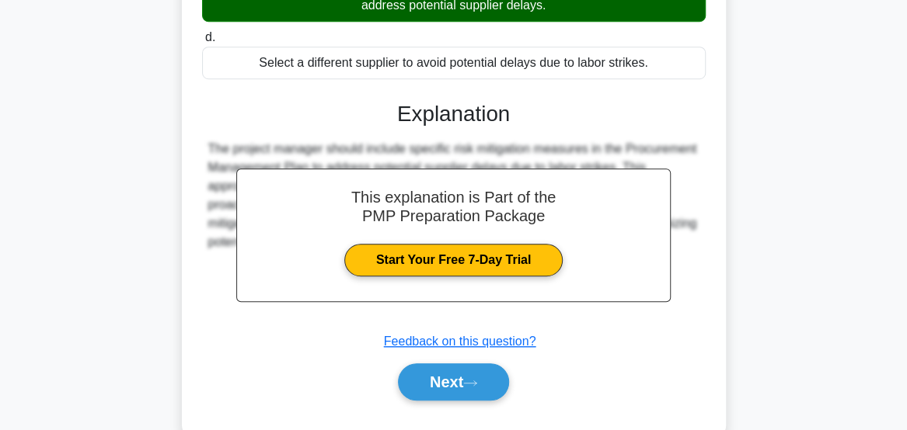
scroll to position [417, 0]
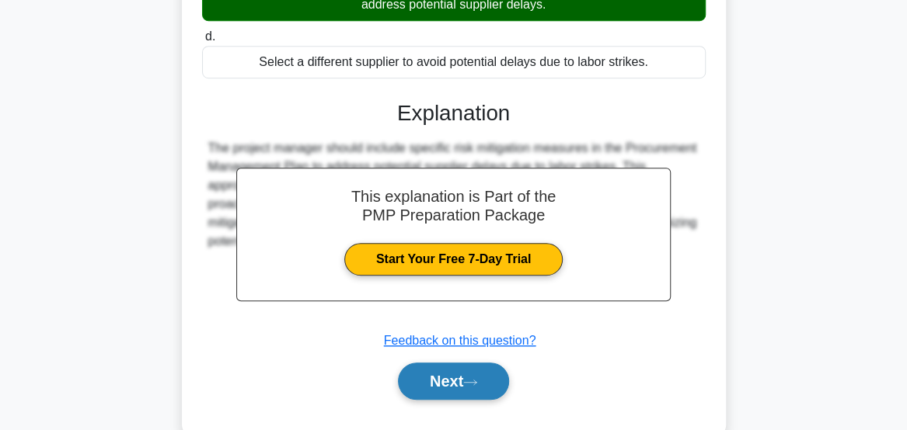
click at [460, 386] on button "Next" at bounding box center [453, 381] width 111 height 37
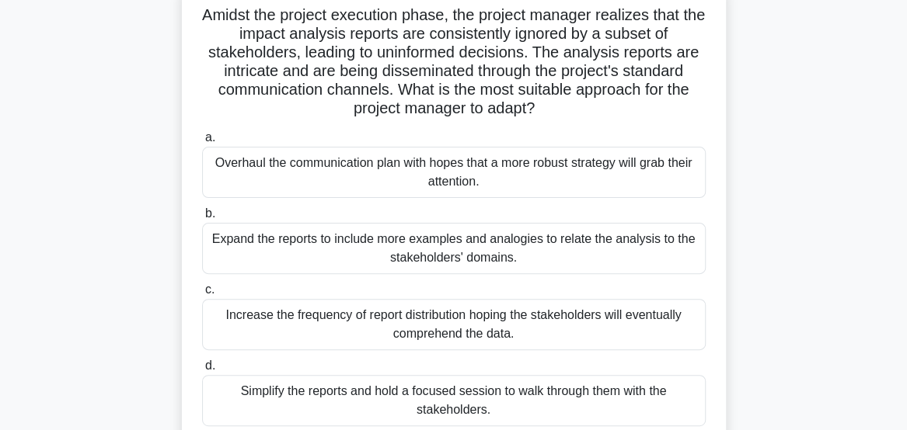
scroll to position [111, 0]
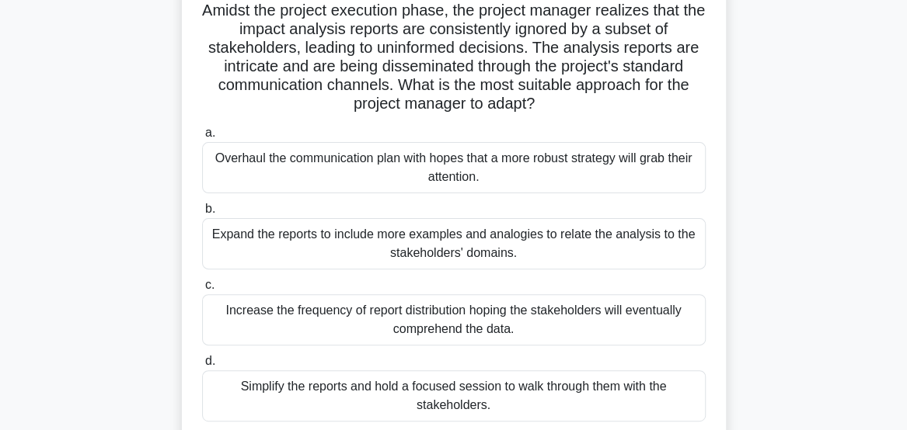
click at [662, 402] on div "Simplify the reports and hold a focused session to walk through them with the s…" at bounding box center [453, 396] width 503 height 51
click at [202, 367] on input "d. Simplify the reports and hold a focused session to walk through them with th…" at bounding box center [202, 362] width 0 height 10
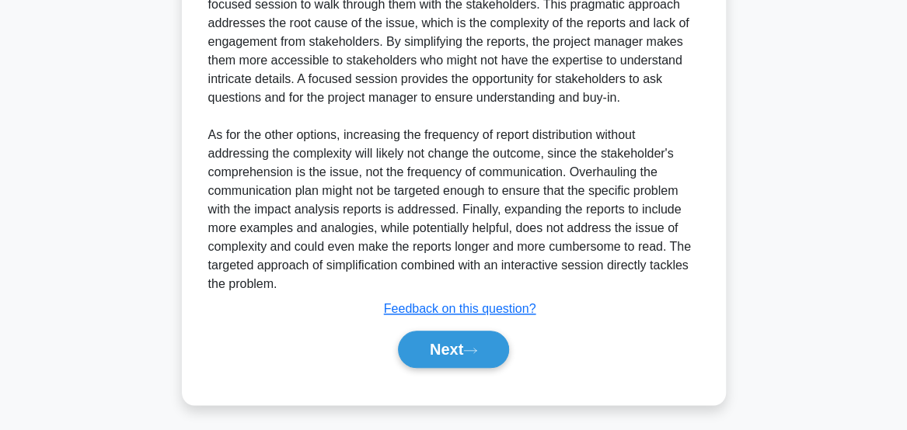
scroll to position [618, 0]
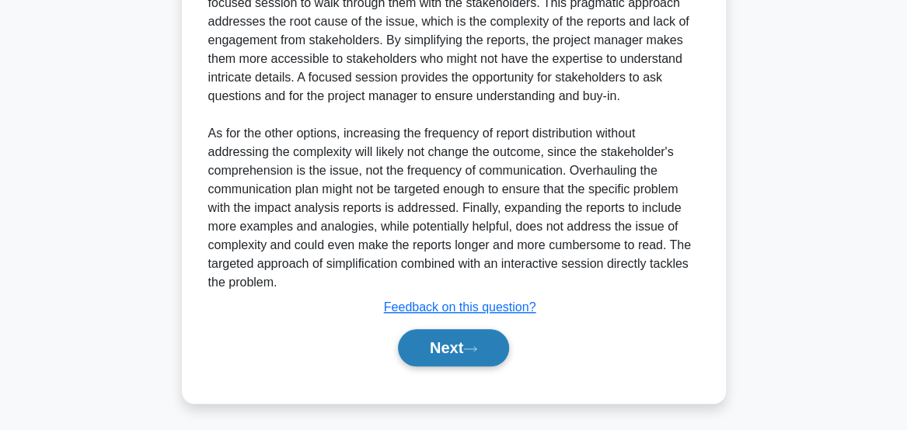
click at [465, 348] on button "Next" at bounding box center [453, 347] width 111 height 37
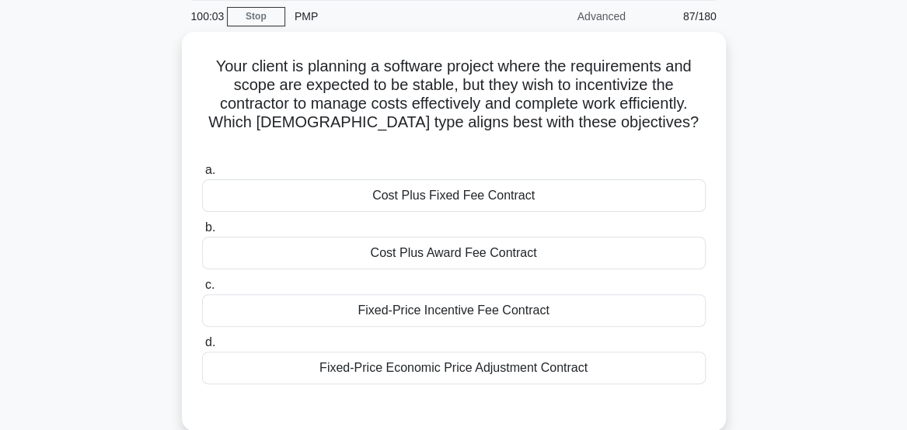
scroll to position [59, 0]
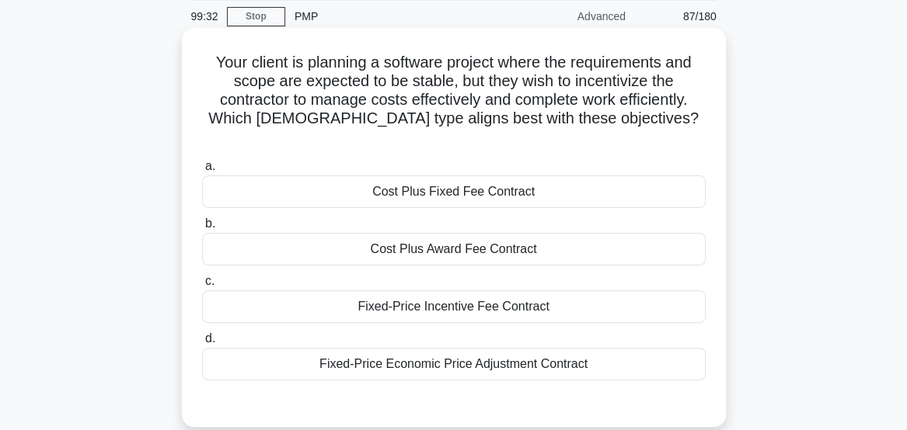
click at [674, 295] on div "Fixed-Price Incentive Fee Contract" at bounding box center [453, 307] width 503 height 33
click at [202, 287] on input "c. Fixed-Price Incentive Fee Contract" at bounding box center [202, 282] width 0 height 10
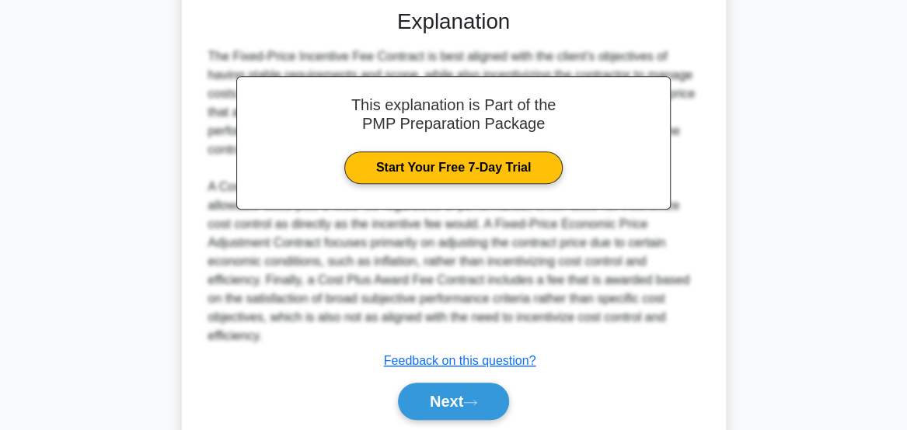
scroll to position [488, 0]
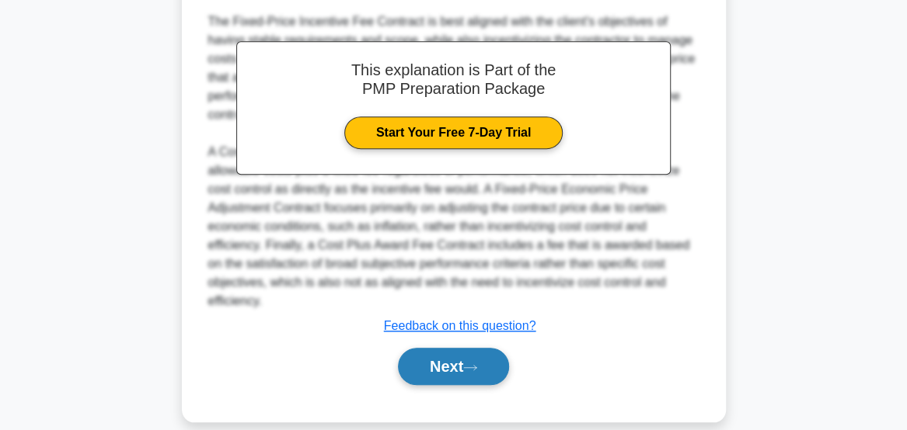
click at [479, 357] on button "Next" at bounding box center [453, 366] width 111 height 37
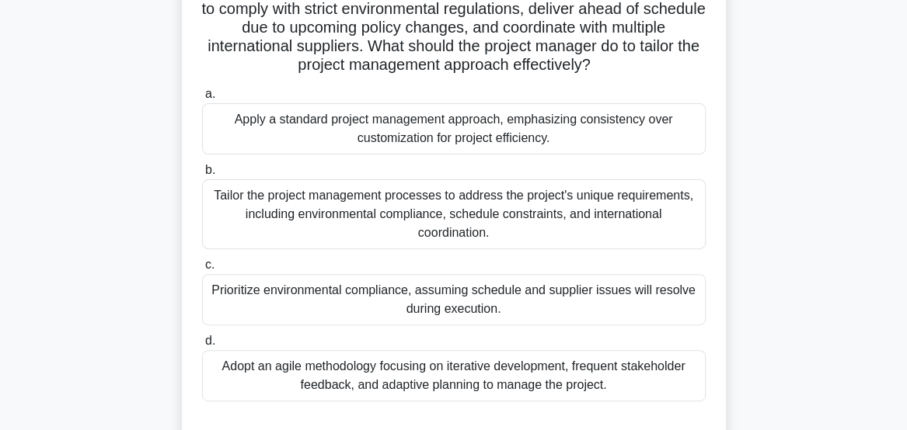
scroll to position [155, 0]
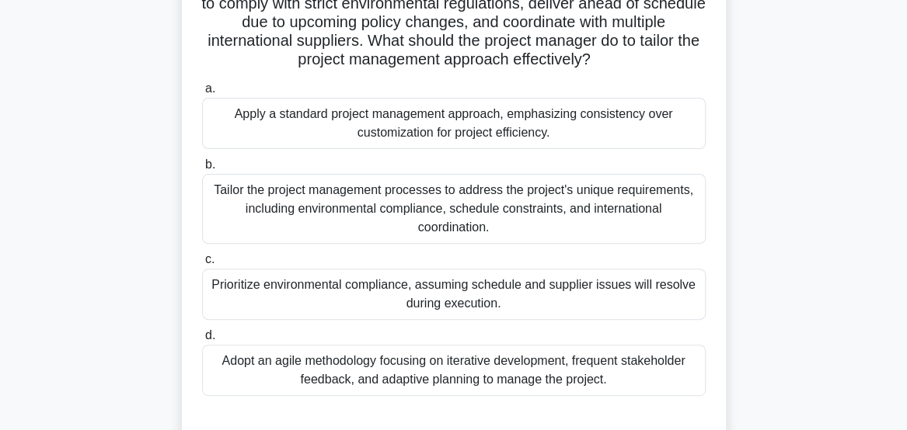
click at [527, 207] on div "Tailor the project management processes to address the project's unique require…" at bounding box center [453, 209] width 503 height 70
click at [202, 170] on input "b. Tailor the project management processes to address the project's unique requ…" at bounding box center [202, 165] width 0 height 10
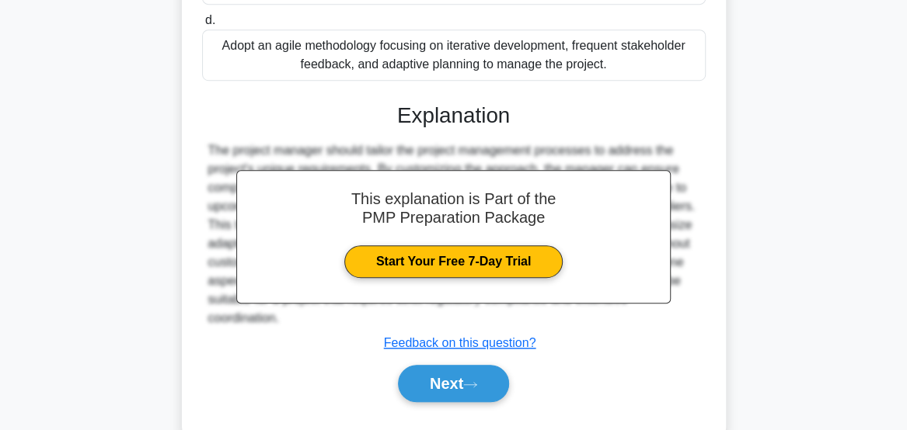
scroll to position [507, 0]
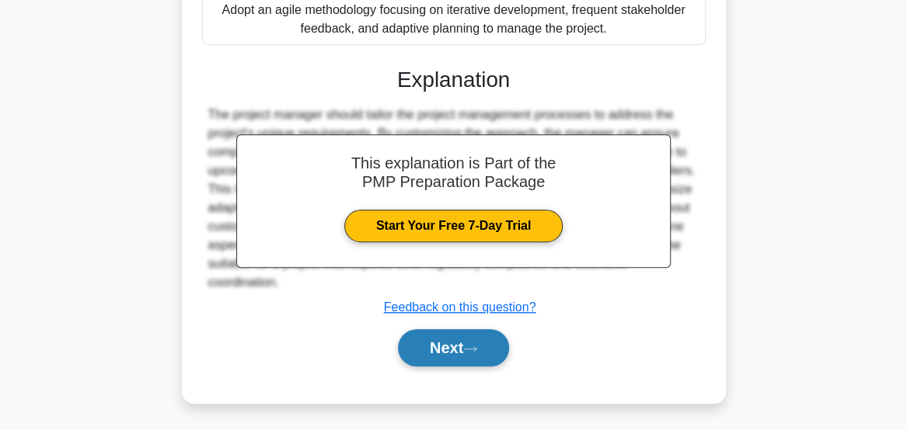
click at [449, 354] on button "Next" at bounding box center [453, 347] width 111 height 37
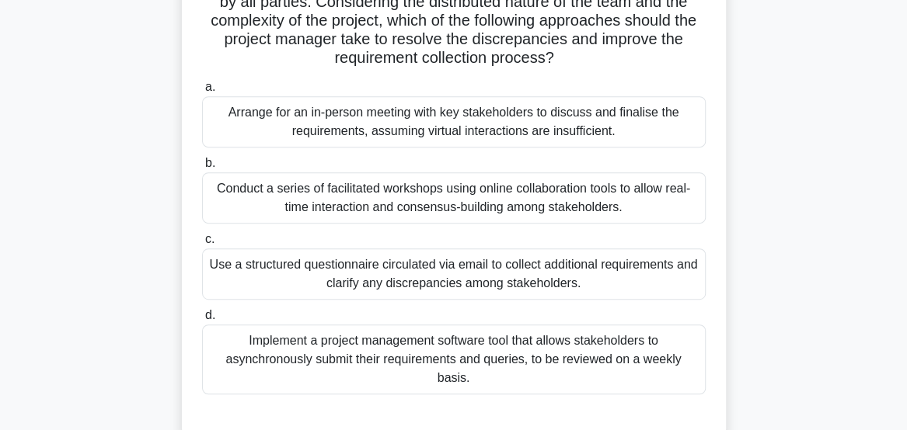
scroll to position [255, 0]
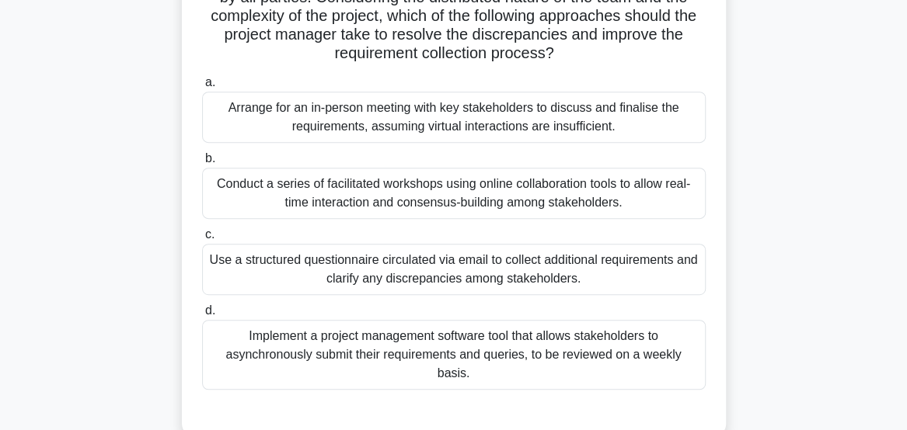
click at [665, 202] on div "Conduct a series of facilitated workshops using online collaboration tools to a…" at bounding box center [453, 193] width 503 height 51
click at [202, 164] on input "b. Conduct a series of facilitated workshops using online collaboration tools t…" at bounding box center [202, 159] width 0 height 10
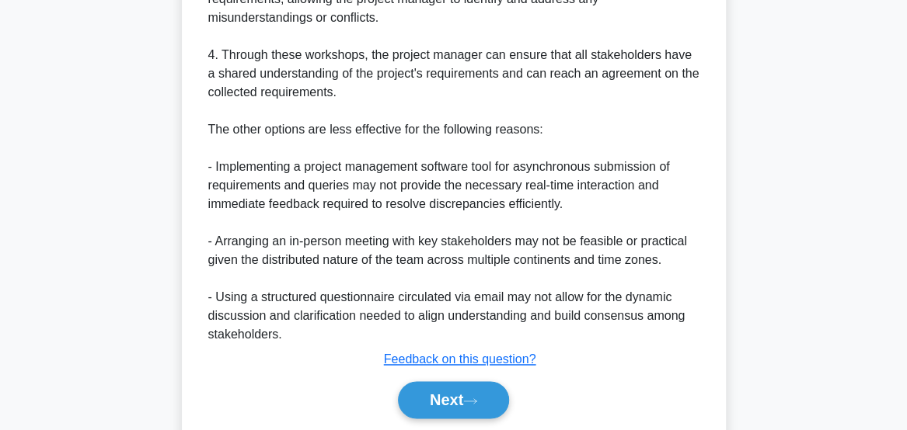
scroll to position [954, 0]
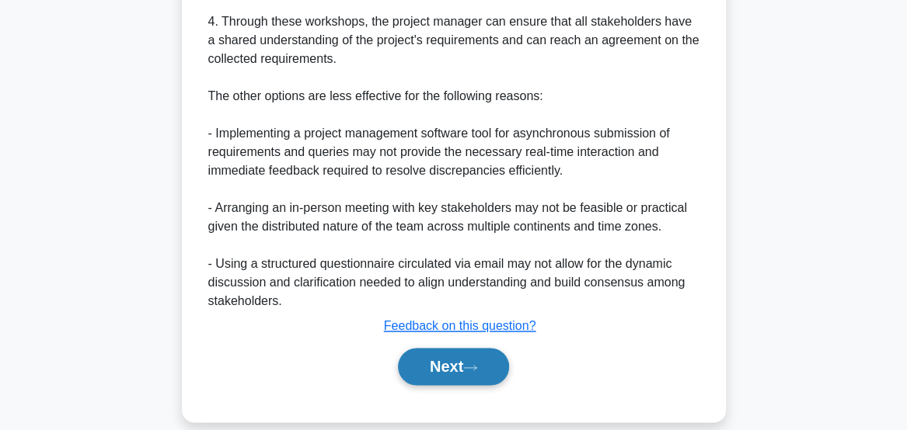
click at [462, 348] on button "Next" at bounding box center [453, 366] width 111 height 37
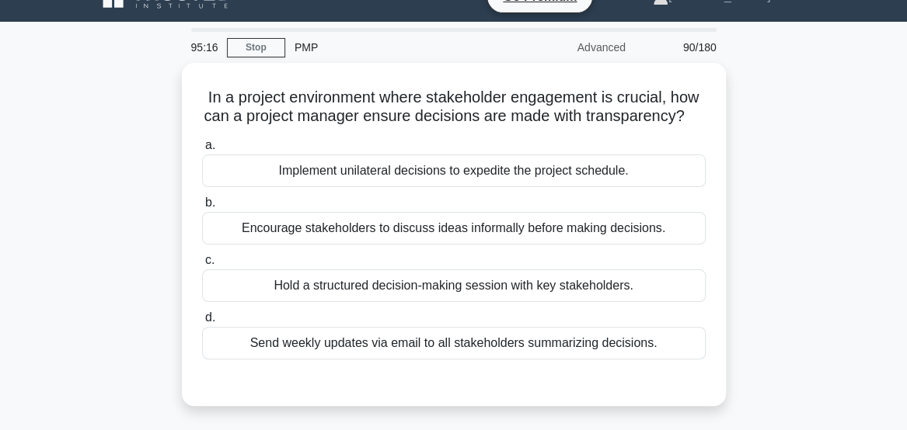
scroll to position [33, 0]
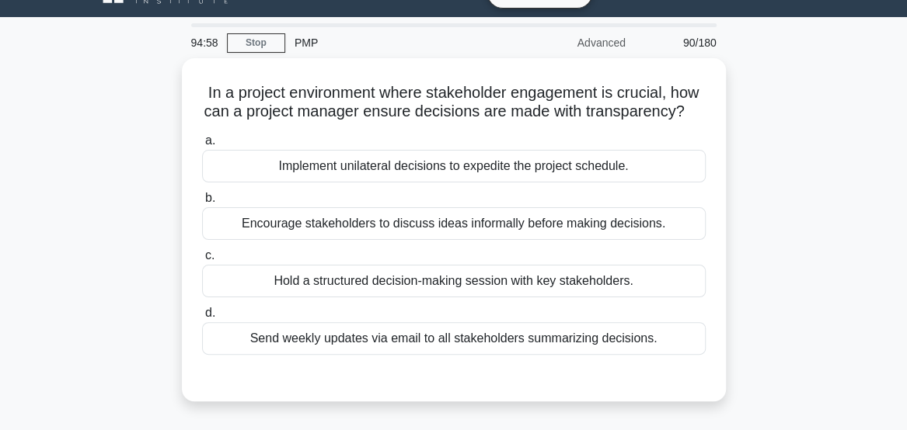
click at [793, 265] on div "In a project environment where stakeholder engagement is crucial, how can a pro…" at bounding box center [454, 239] width 746 height 362
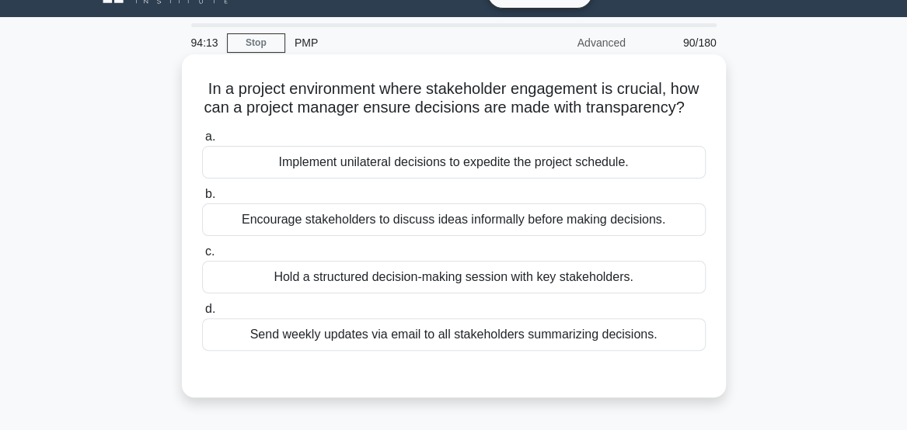
click at [646, 294] on div "Hold a structured decision-making session with key stakeholders." at bounding box center [453, 277] width 503 height 33
click at [202, 257] on input "c. Hold a structured decision-making session with key stakeholders." at bounding box center [202, 252] width 0 height 10
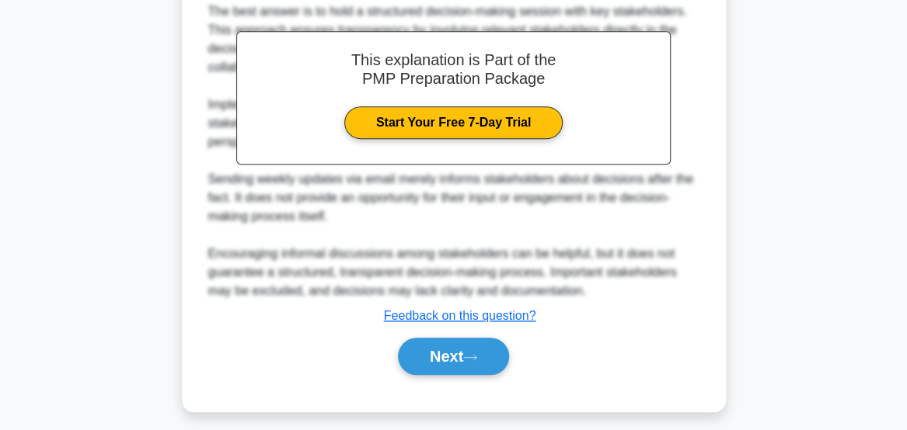
scroll to position [469, 0]
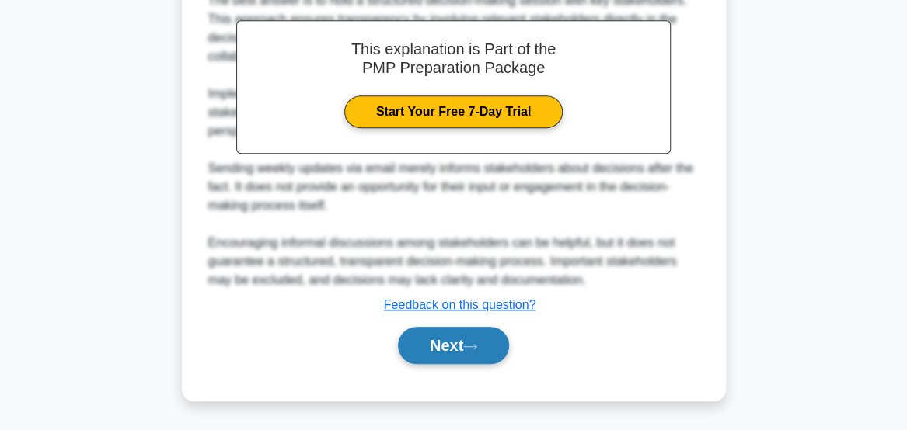
click at [448, 350] on button "Next" at bounding box center [453, 345] width 111 height 37
click at [441, 351] on button "Next" at bounding box center [453, 345] width 111 height 37
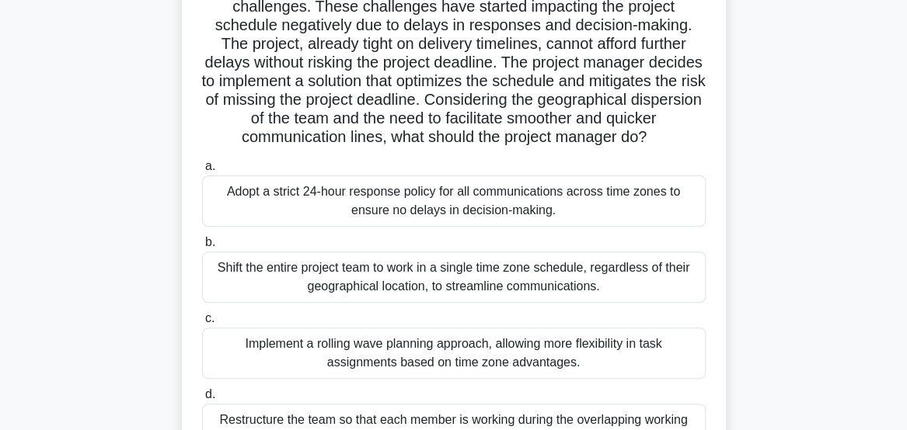
scroll to position [120, 0]
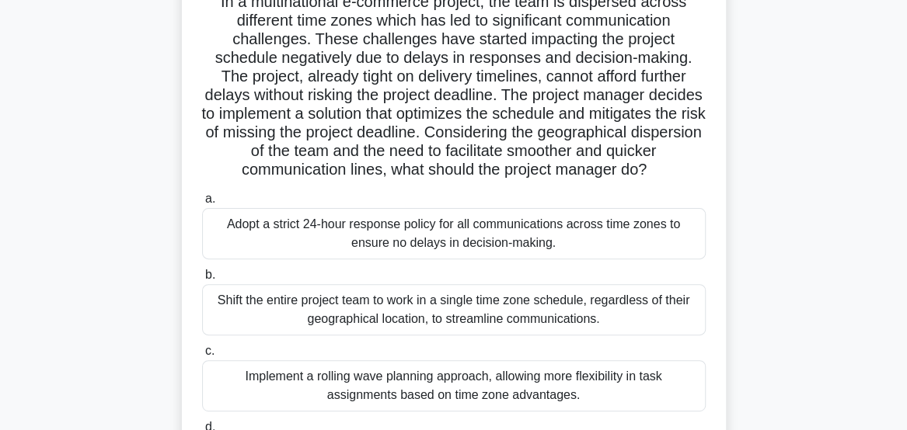
click at [673, 260] on div "Adopt a strict 24-hour response policy for all communications across time zones…" at bounding box center [453, 233] width 503 height 51
click at [202, 204] on input "a. Adopt a strict 24-hour response policy for all communications across time zo…" at bounding box center [202, 199] width 0 height 10
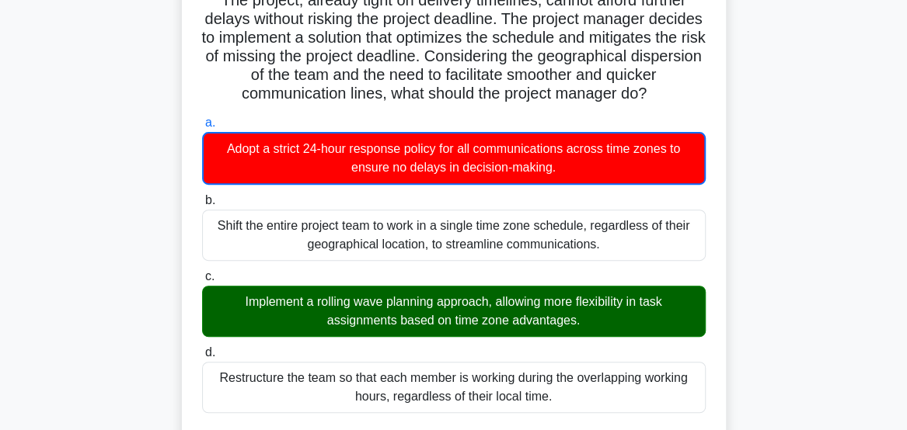
scroll to position [199, 0]
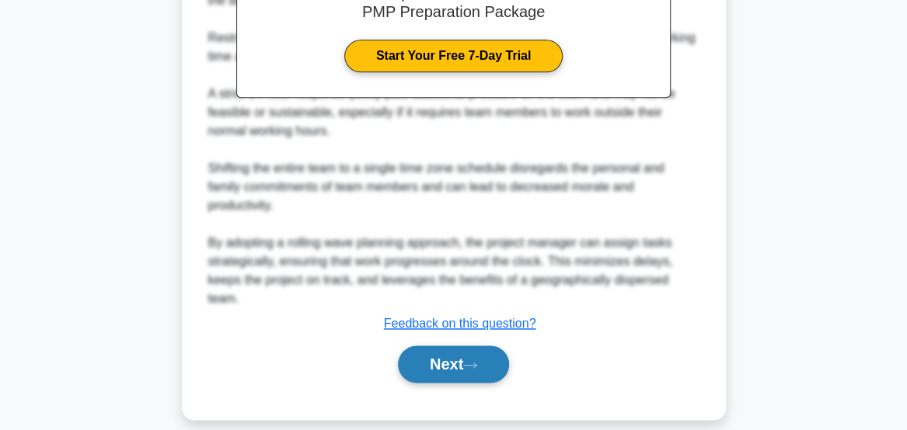
click at [455, 383] on button "Next" at bounding box center [453, 364] width 111 height 37
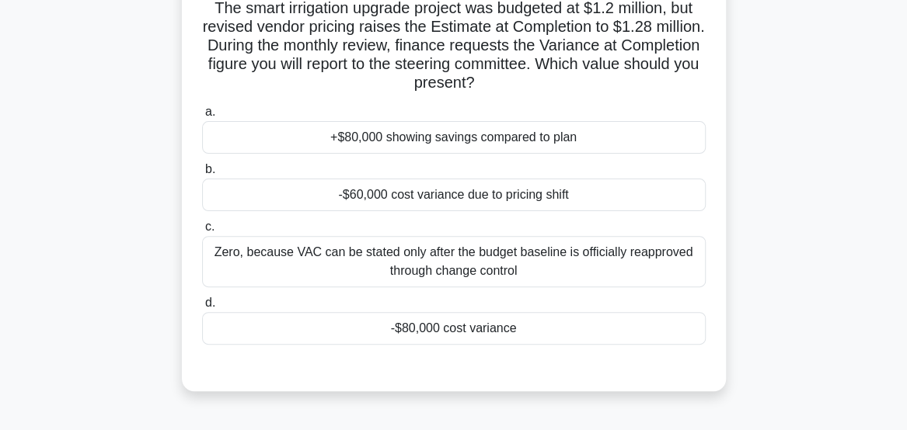
scroll to position [59, 0]
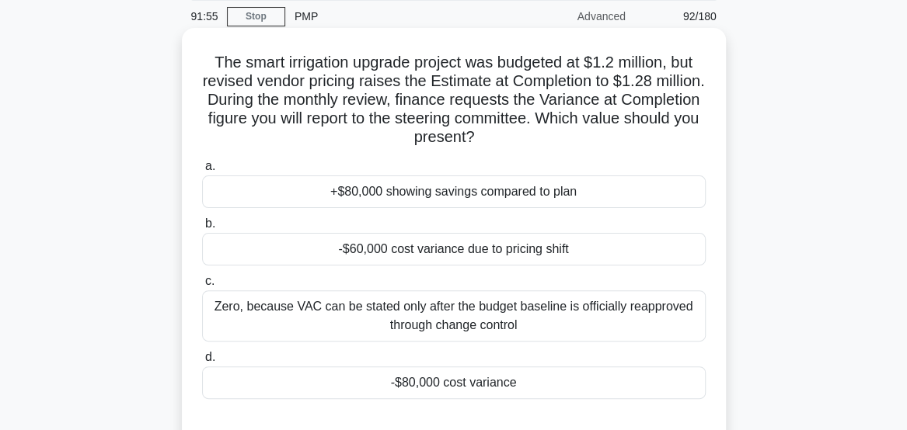
click at [659, 313] on div "Zero, because VAC can be stated only after the budget baseline is officially re…" at bounding box center [453, 316] width 503 height 51
click at [202, 287] on input "c. Zero, because VAC can be stated only after the budget baseline is officially…" at bounding box center [202, 282] width 0 height 10
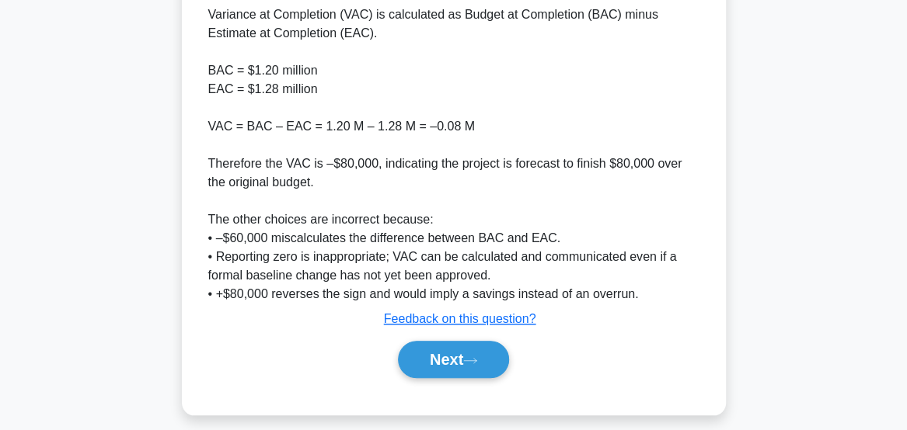
scroll to position [528, 0]
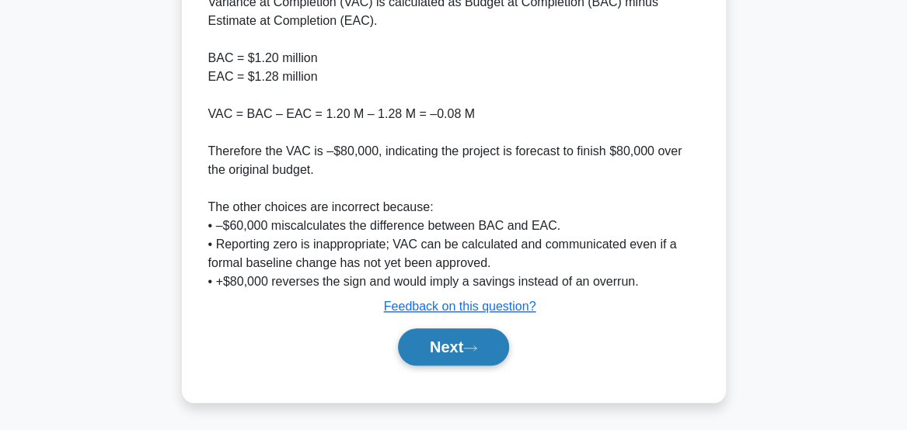
click at [459, 347] on button "Next" at bounding box center [453, 347] width 111 height 37
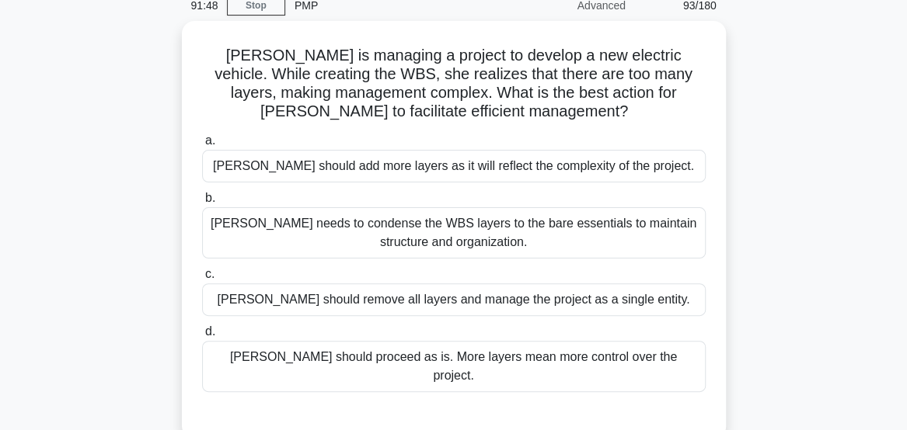
scroll to position [68, 0]
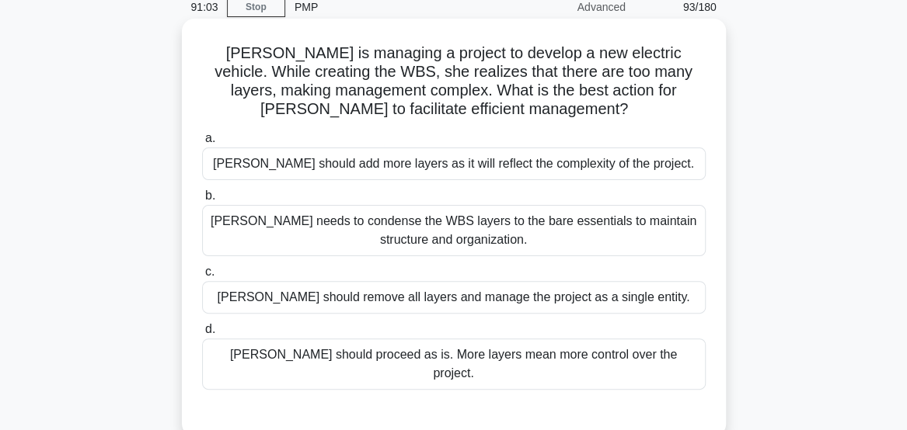
click at [654, 235] on div "[PERSON_NAME] needs to condense the WBS layers to the bare essentials to mainta…" at bounding box center [453, 230] width 503 height 51
click at [202, 201] on input "b. [PERSON_NAME] needs to condense the WBS layers to the bare essentials to mai…" at bounding box center [202, 196] width 0 height 10
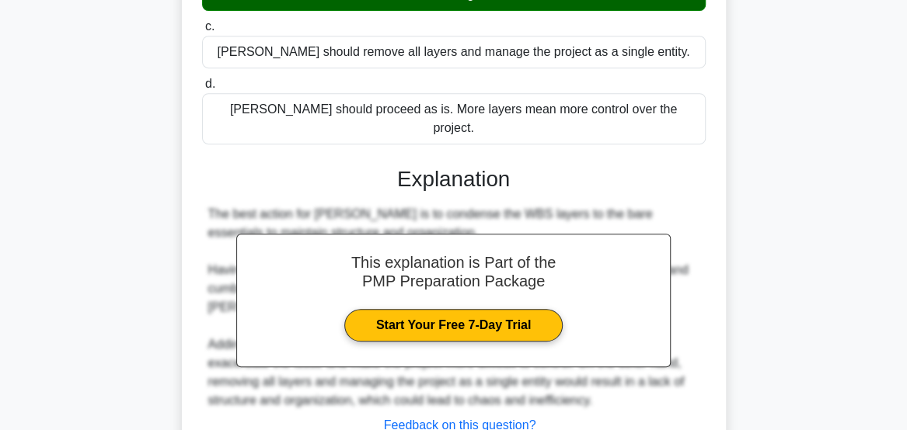
scroll to position [413, 0]
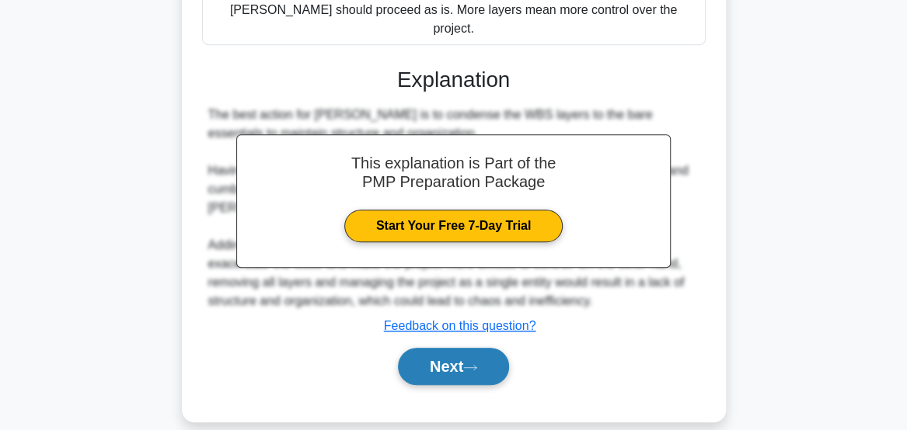
click at [486, 354] on button "Next" at bounding box center [453, 366] width 111 height 37
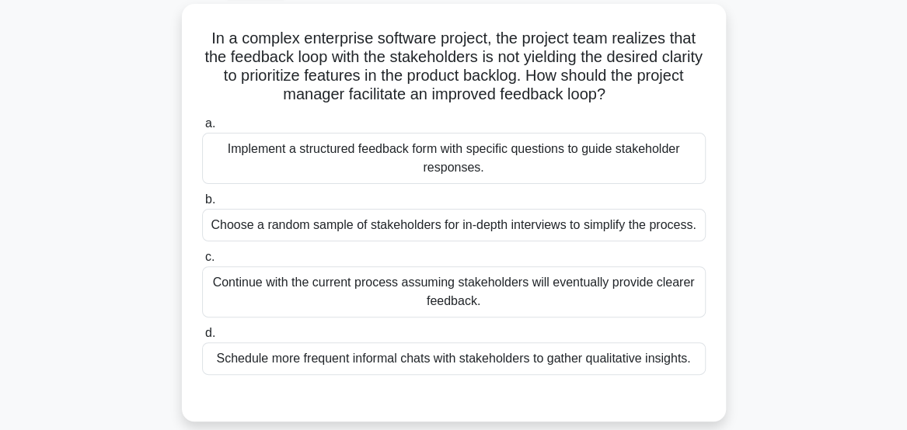
scroll to position [96, 0]
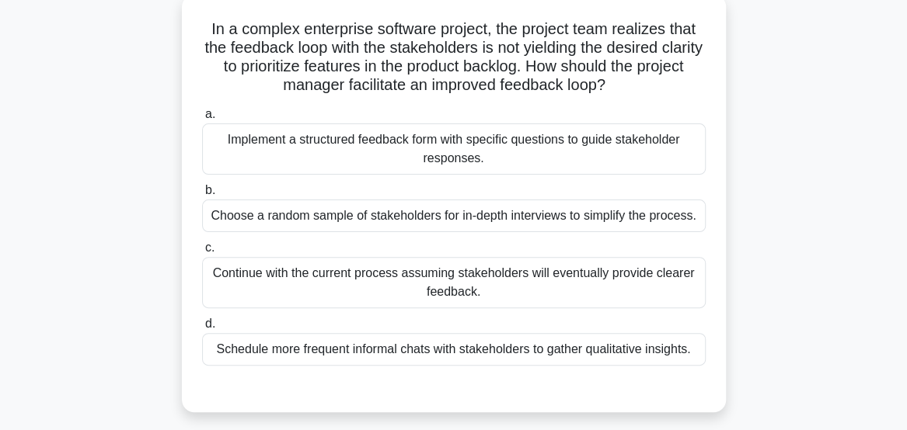
click at [780, 137] on div "In a complex enterprise software project, the project team realizes that the fe…" at bounding box center [454, 213] width 746 height 437
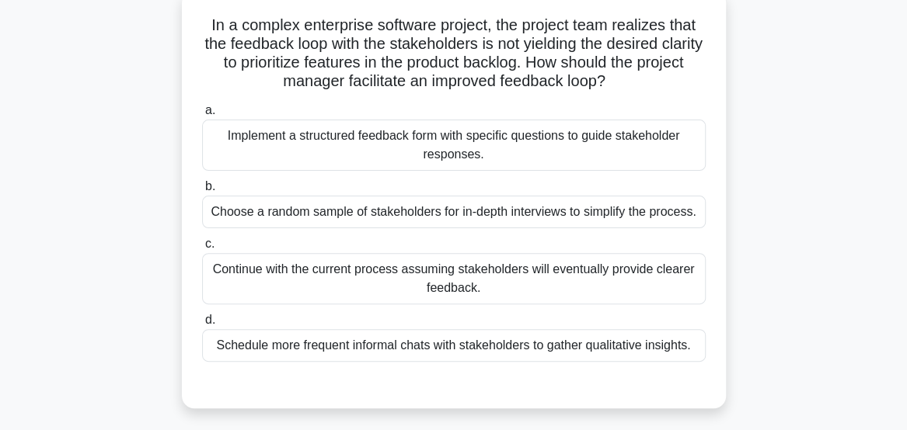
click at [681, 153] on div "Implement a structured feedback form with specific questions to guide stakehold…" at bounding box center [453, 145] width 503 height 51
click at [202, 116] on input "a. Implement a structured feedback form with specific questions to guide stakeh…" at bounding box center [202, 111] width 0 height 10
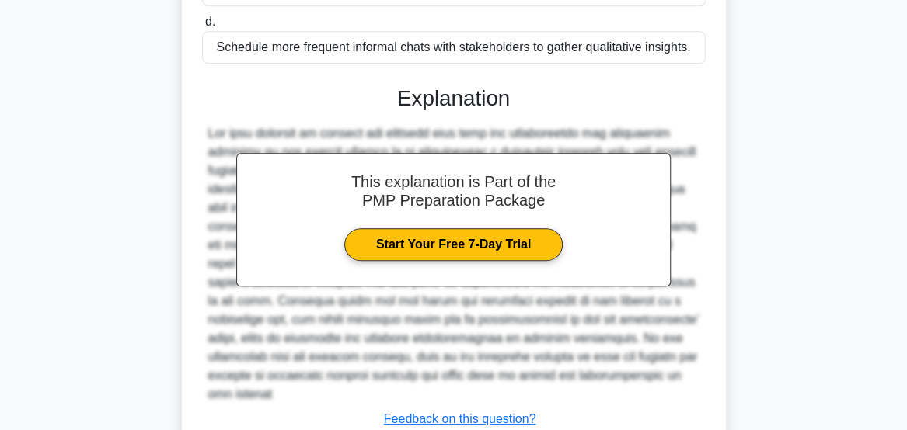
scroll to position [488, 0]
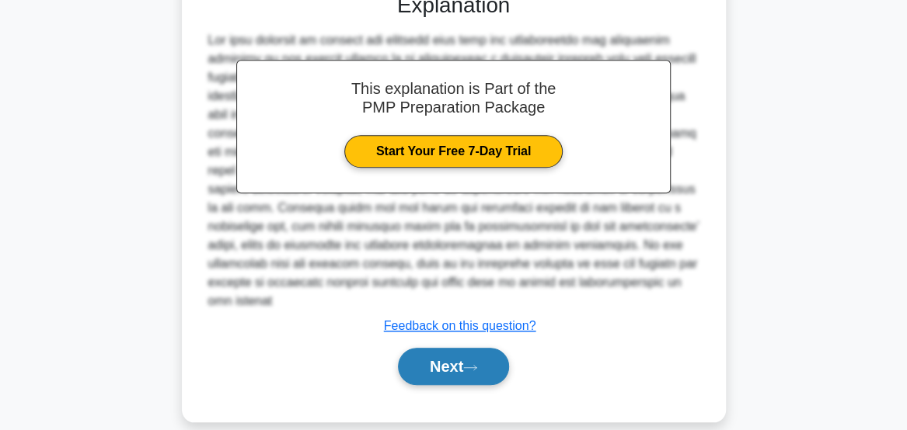
click at [465, 355] on button "Next" at bounding box center [453, 366] width 111 height 37
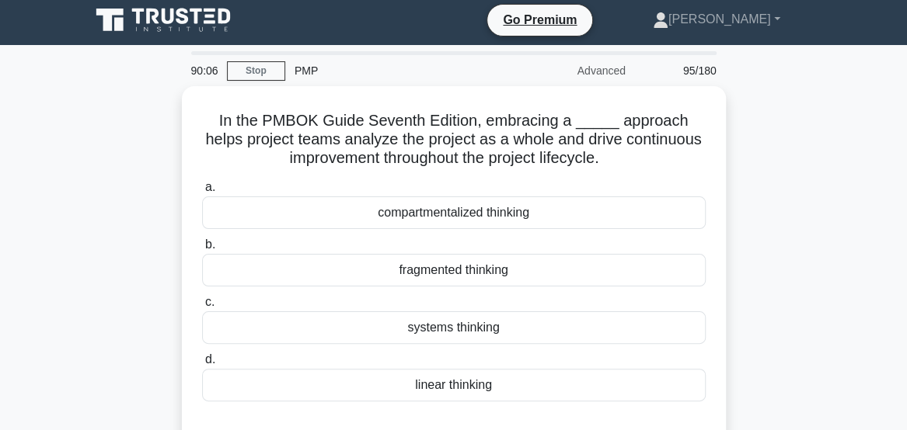
scroll to position [0, 0]
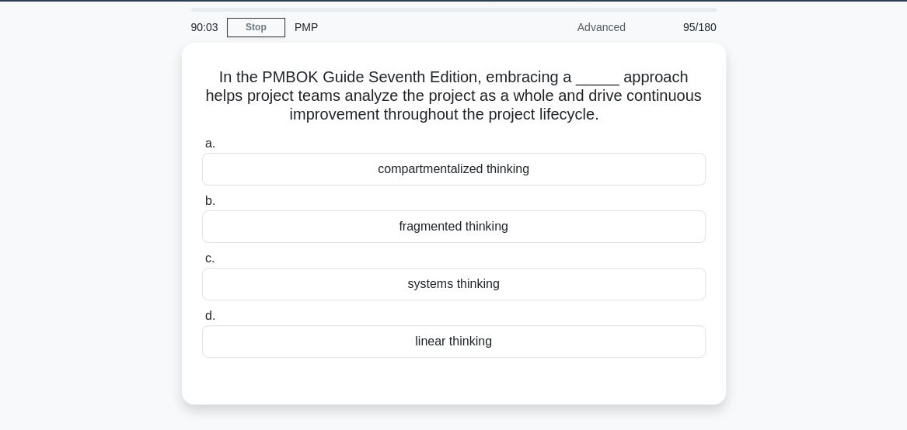
scroll to position [49, 0]
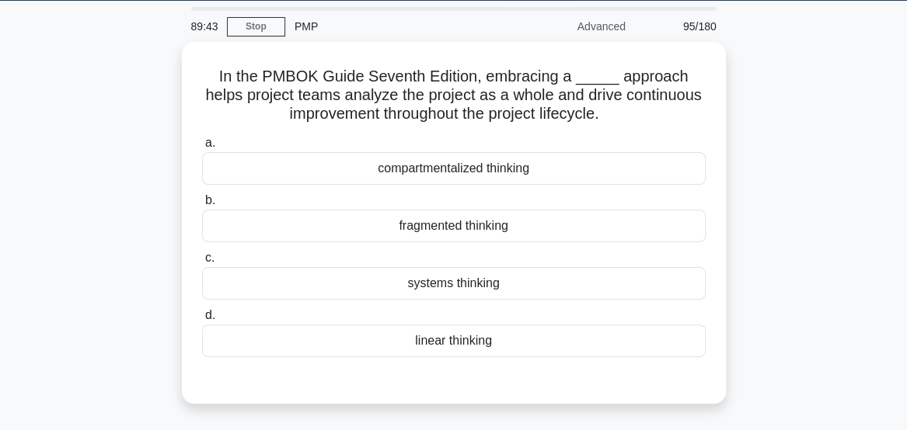
click at [761, 276] on div "In the PMBOK Guide Seventh Edition, embracing a _____ approach helps project te…" at bounding box center [454, 232] width 746 height 381
click at [741, 284] on div "In the PMBOK Guide Seventh Edition, embracing a _____ approach helps project te…" at bounding box center [454, 232] width 746 height 381
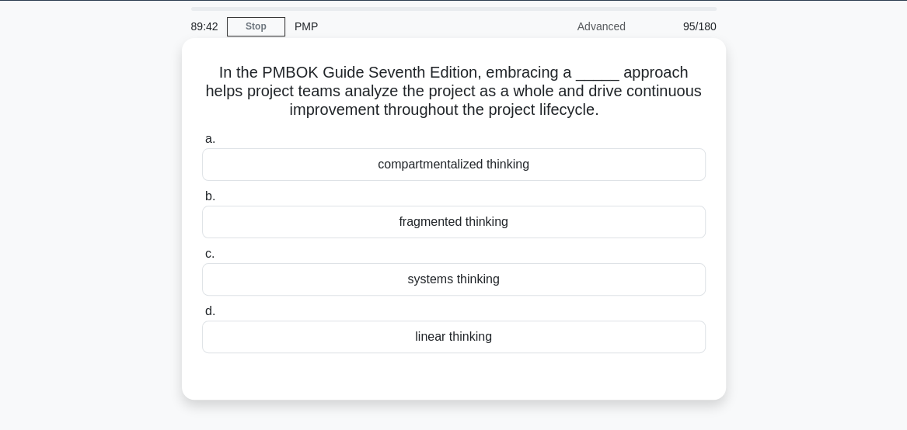
click at [692, 287] on div "systems thinking" at bounding box center [453, 279] width 503 height 33
click at [202, 260] on input "c. systems thinking" at bounding box center [202, 254] width 0 height 10
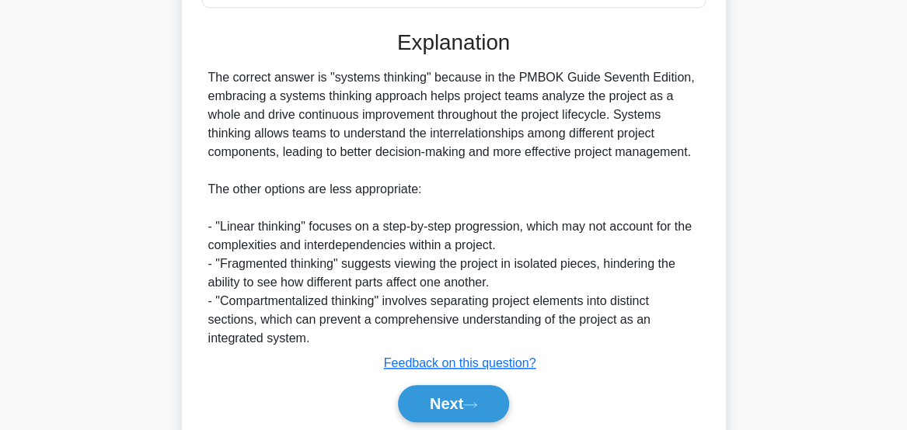
scroll to position [398, 0]
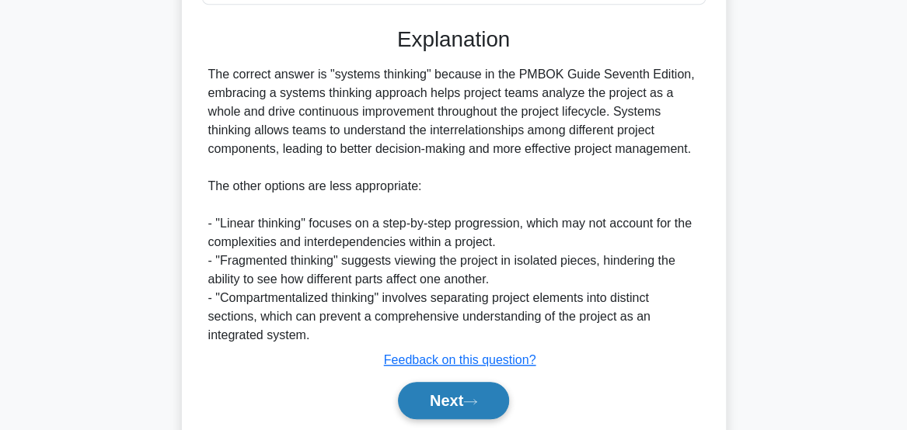
click at [454, 412] on button "Next" at bounding box center [453, 400] width 111 height 37
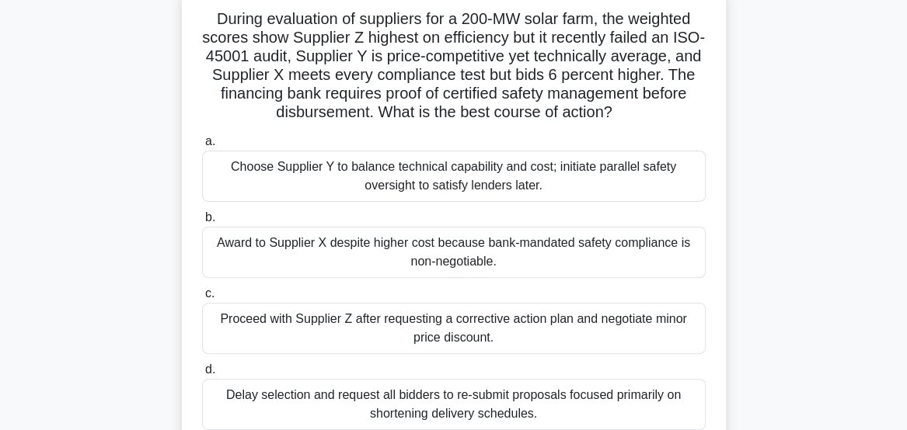
scroll to position [111, 0]
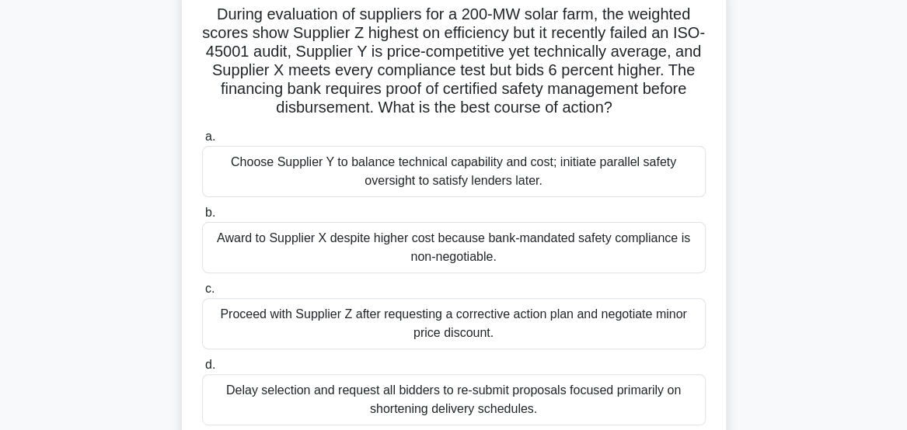
click at [872, 306] on main "88:41 Stop PMP Advanced 96/180 .spinner_0XTQ{transform-origin:center;animation:…" at bounding box center [453, 333] width 907 height 789
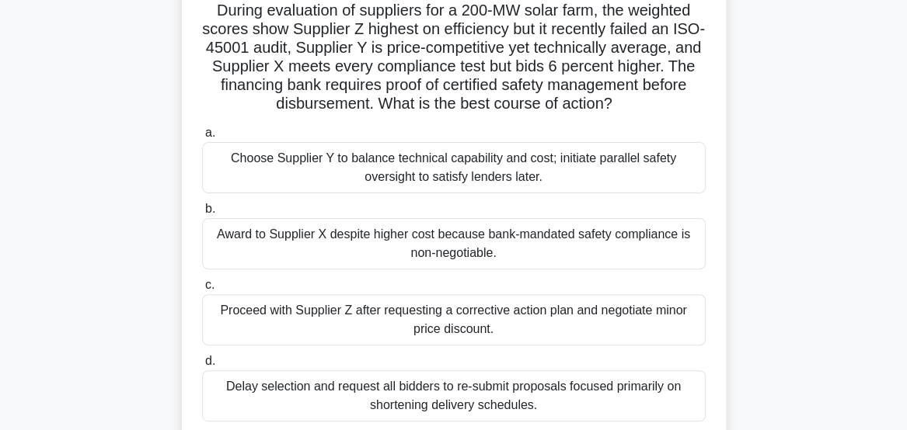
click at [723, 345] on div "During evaluation of suppliers for a 200-MW solar farm, the weighted scores sho…" at bounding box center [454, 222] width 544 height 493
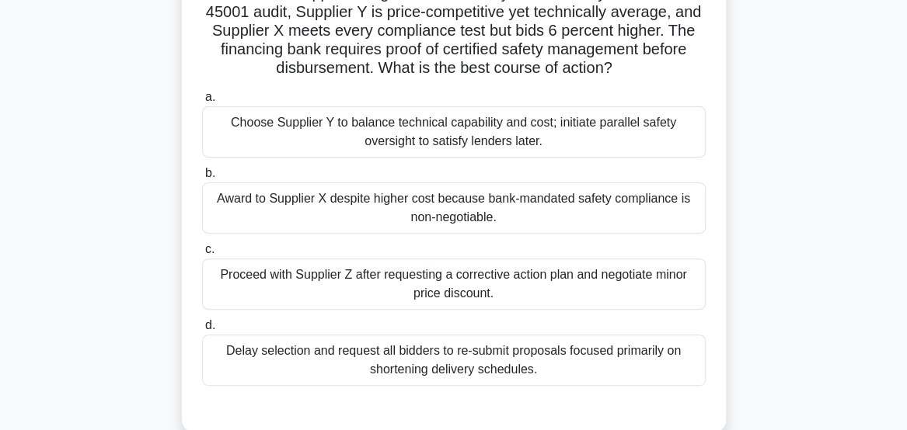
scroll to position [148, 0]
click at [674, 361] on div "Delay selection and request all bidders to re-submit proposals focused primaril…" at bounding box center [453, 359] width 503 height 51
click at [202, 330] on input "[PERSON_NAME] selection and request all bidders to re-submit proposals focused …" at bounding box center [202, 325] width 0 height 10
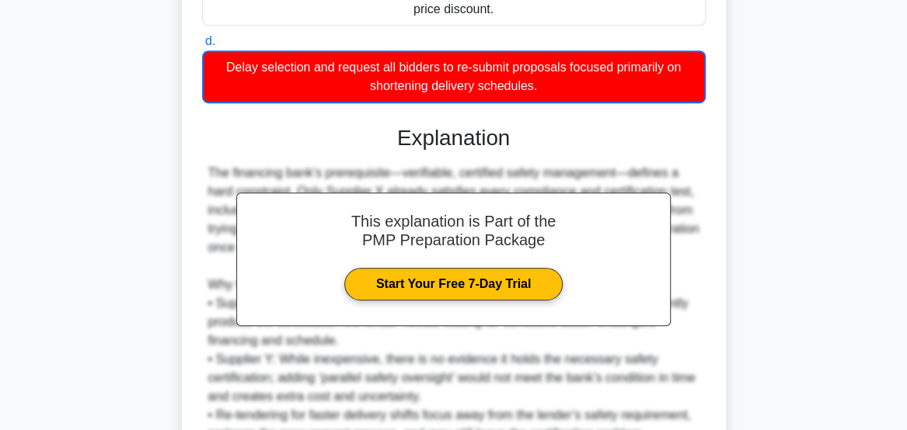
scroll to position [602, 0]
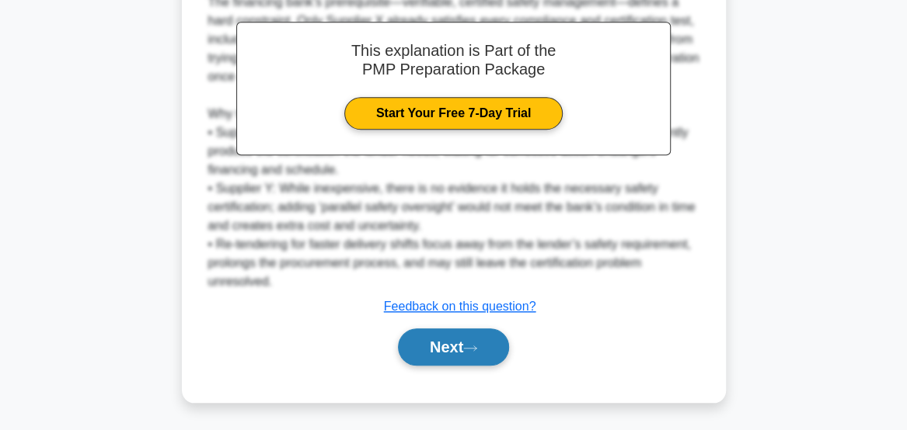
click at [424, 361] on button "Next" at bounding box center [453, 347] width 111 height 37
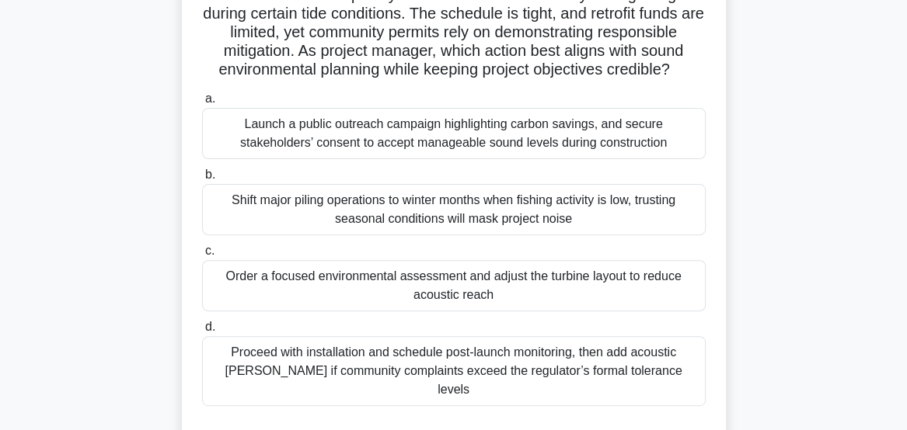
scroll to position [150, 0]
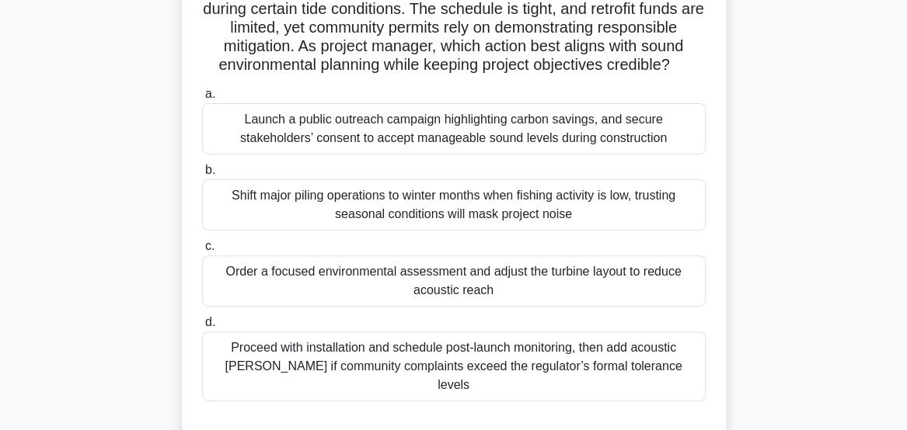
click at [587, 140] on div "Launch a public outreach campaign highlighting carbon savings, and secure stake…" at bounding box center [453, 128] width 503 height 51
click at [202, 99] on input "a. Launch a public outreach campaign highlighting carbon savings, and secure st…" at bounding box center [202, 94] width 0 height 10
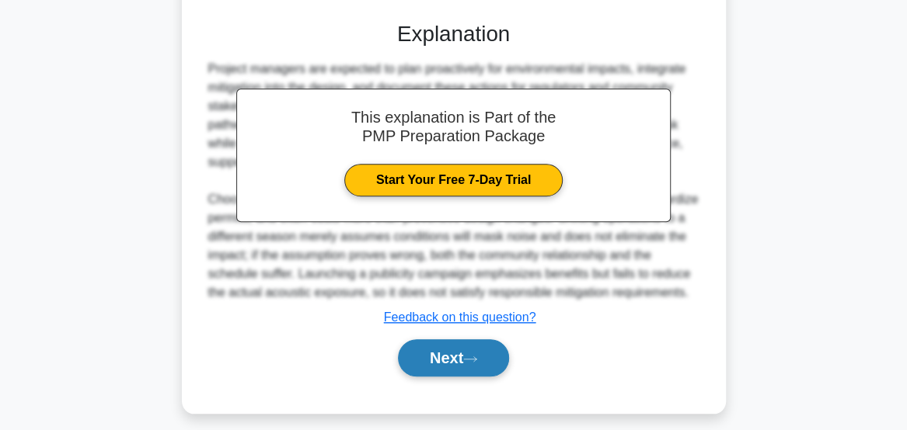
click at [477, 359] on icon at bounding box center [470, 359] width 14 height 9
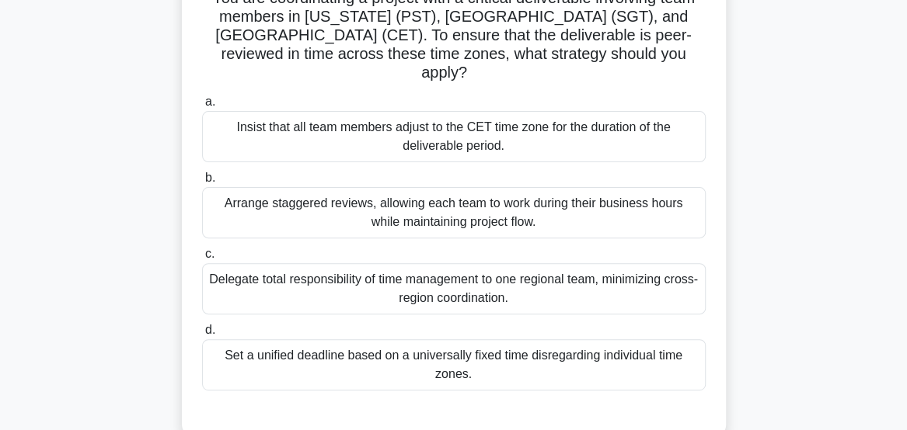
scroll to position [127, 0]
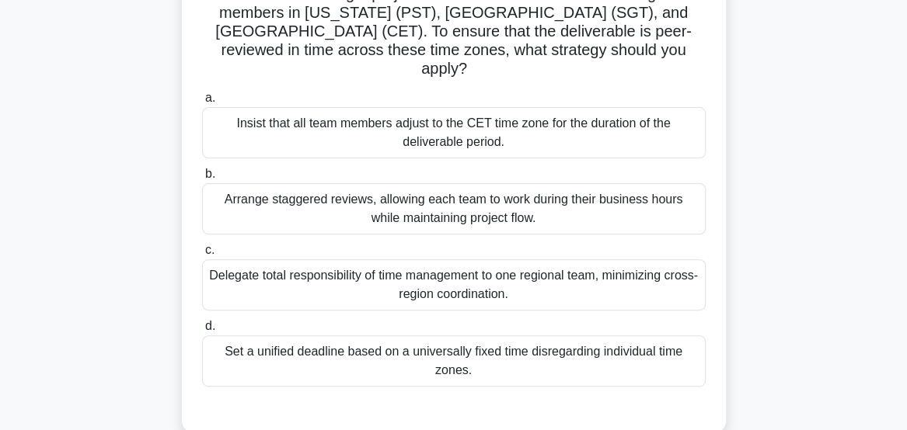
click at [654, 203] on div "Arrange staggered reviews, allowing each team to work during their business hou…" at bounding box center [453, 208] width 503 height 51
click at [202, 179] on input "b. Arrange staggered reviews, allowing each team to work during their business …" at bounding box center [202, 174] width 0 height 10
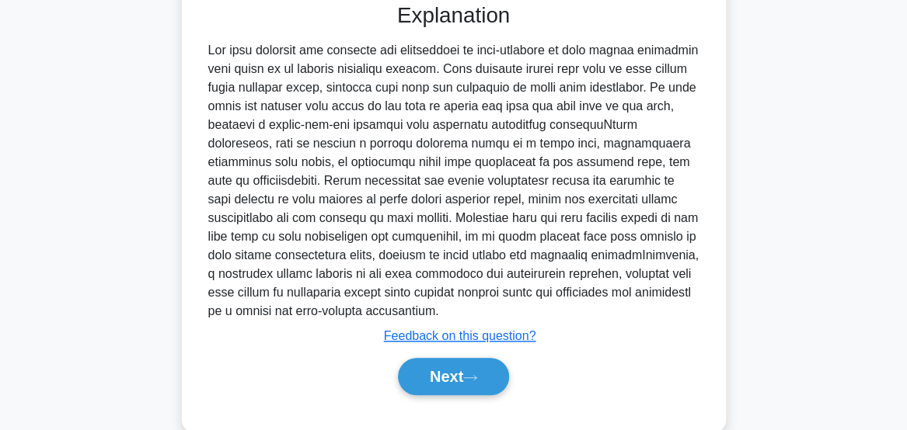
scroll to position [544, 0]
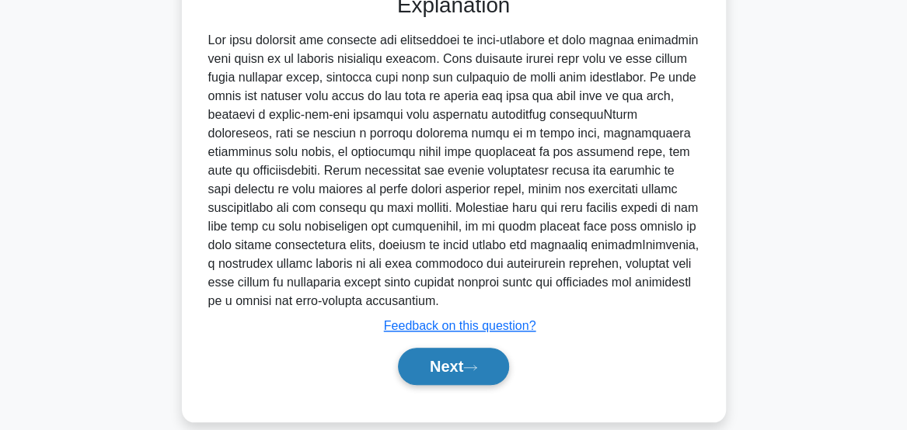
click at [462, 348] on button "Next" at bounding box center [453, 366] width 111 height 37
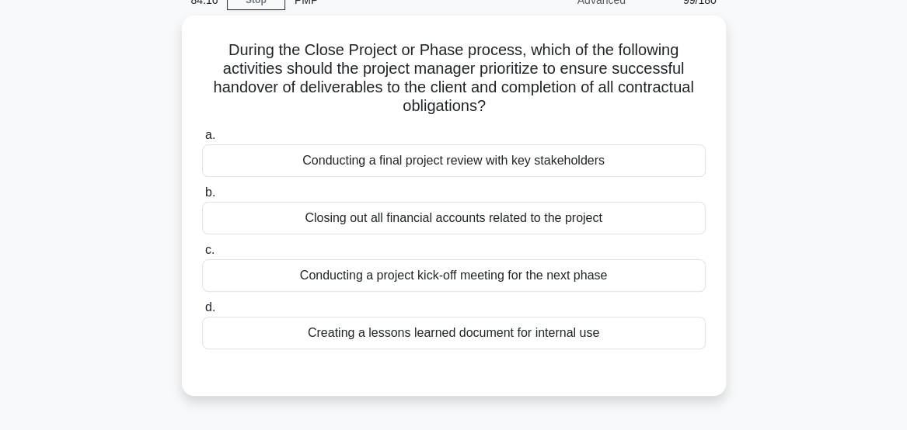
scroll to position [79, 0]
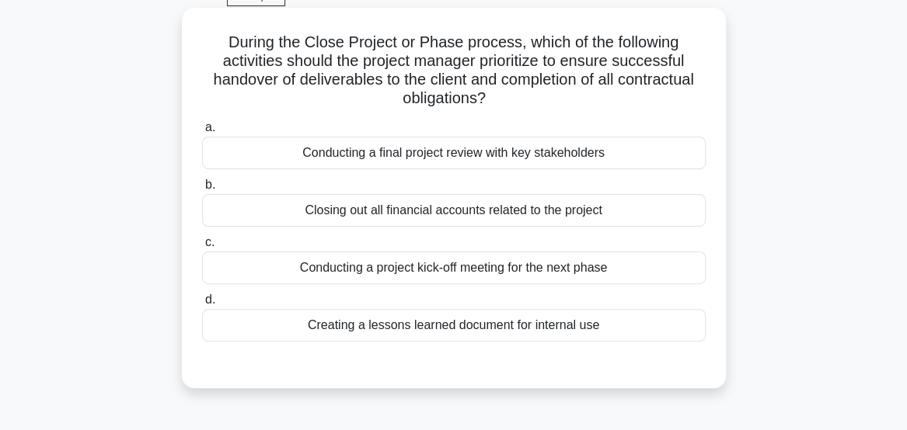
click at [607, 340] on div "Creating a lessons learned document for internal use" at bounding box center [453, 325] width 503 height 33
click at [202, 305] on input "d. Creating a lessons learned document for internal use" at bounding box center [202, 300] width 0 height 10
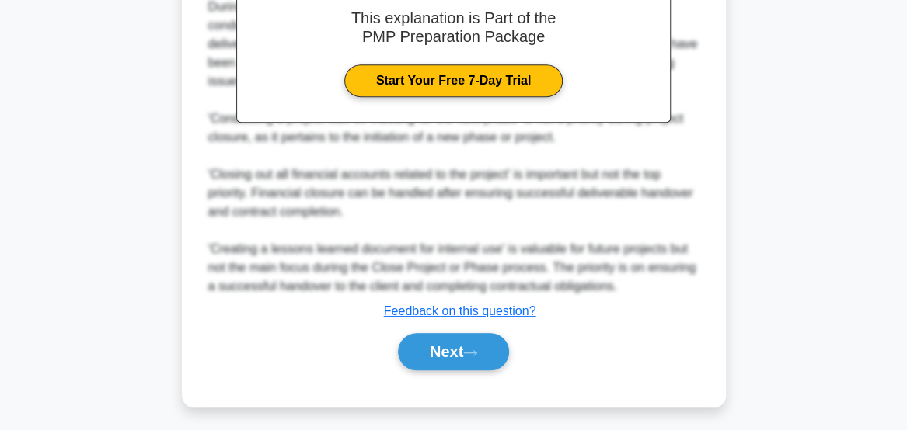
scroll to position [528, 0]
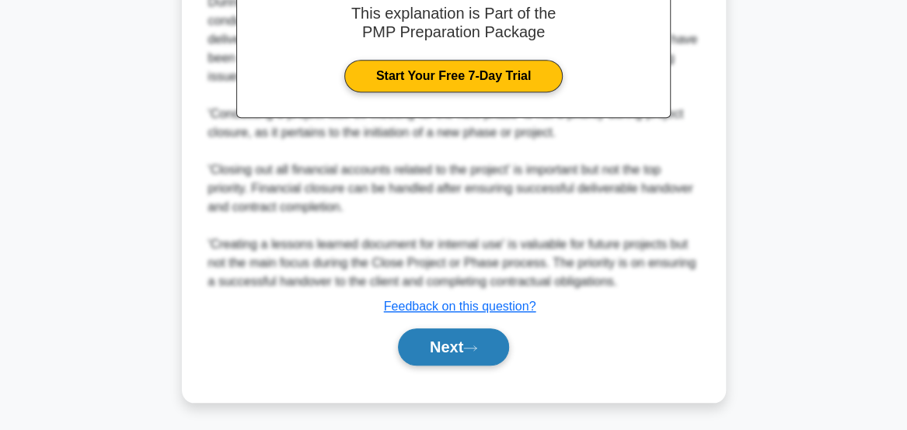
click at [465, 350] on button "Next" at bounding box center [453, 347] width 111 height 37
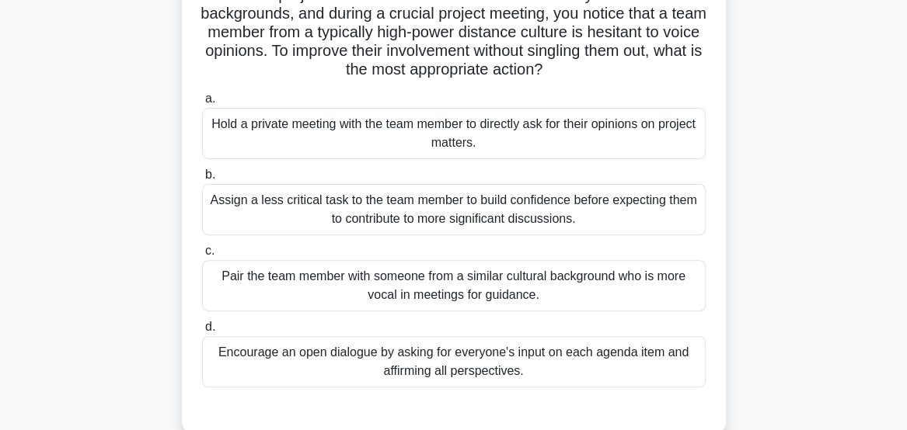
scroll to position [131, 0]
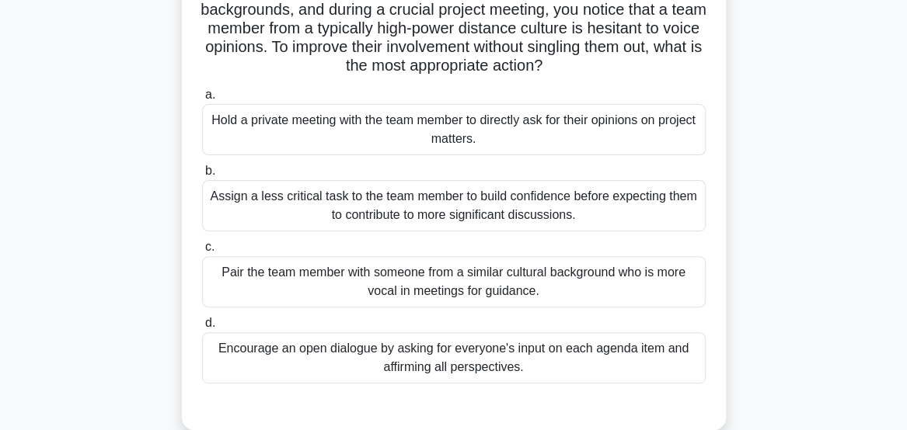
click at [657, 367] on div "Encourage an open dialogue by asking for everyone's input on each agenda item a…" at bounding box center [453, 358] width 503 height 51
click at [202, 329] on input "d. Encourage an open dialogue by asking for everyone's input on each agenda ite…" at bounding box center [202, 324] width 0 height 10
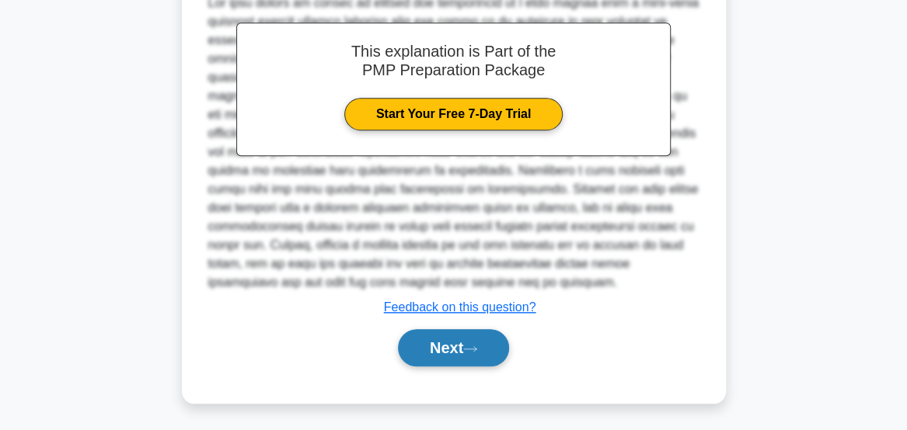
click at [468, 354] on button "Next" at bounding box center [453, 347] width 111 height 37
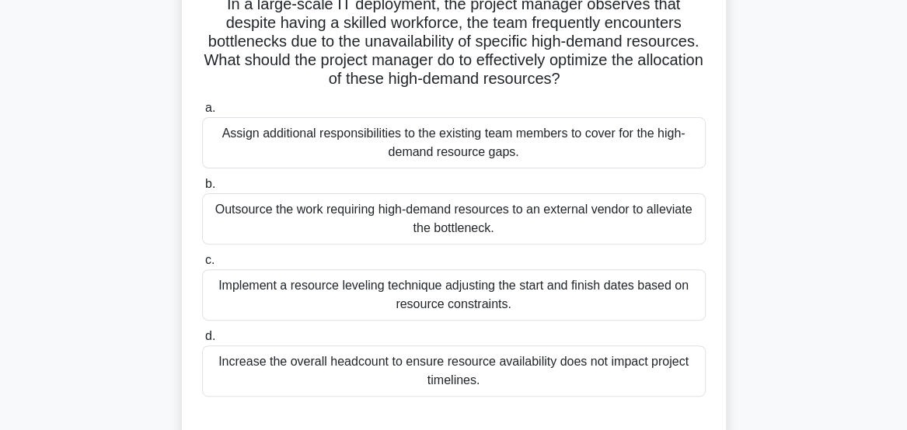
scroll to position [121, 0]
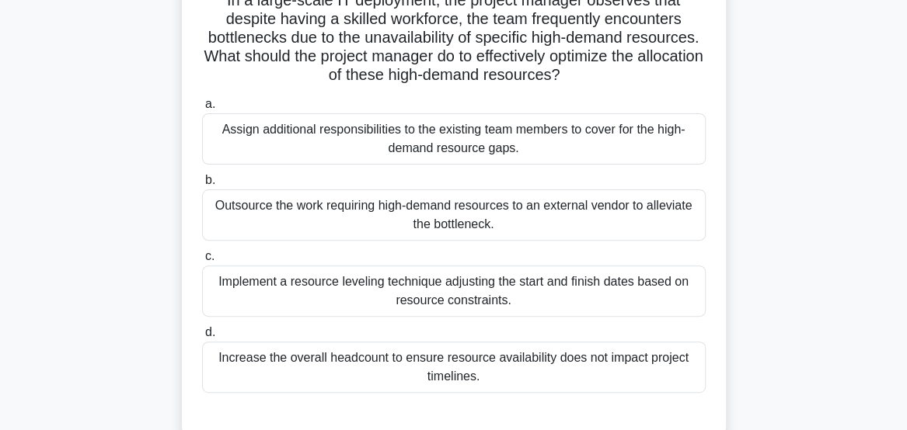
click at [655, 294] on div "Implement a resource leveling technique adjusting the start and finish dates ba…" at bounding box center [453, 291] width 503 height 51
click at [202, 262] on input "c. Implement a resource leveling technique adjusting the start and finish dates…" at bounding box center [202, 257] width 0 height 10
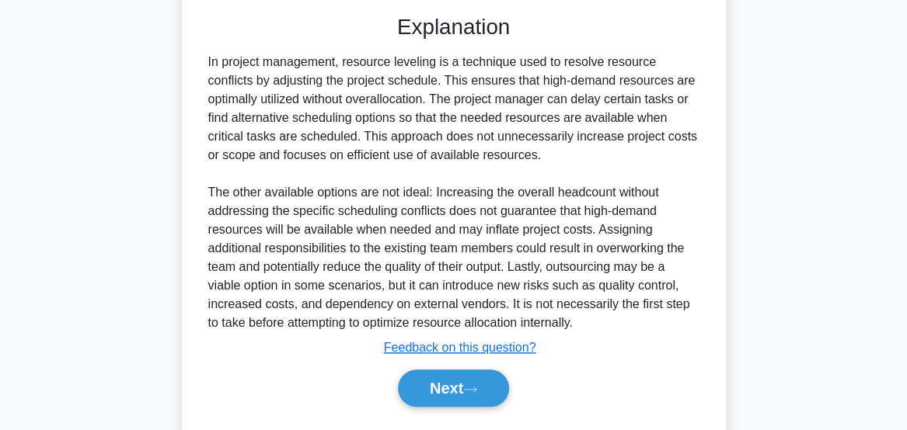
scroll to position [524, 0]
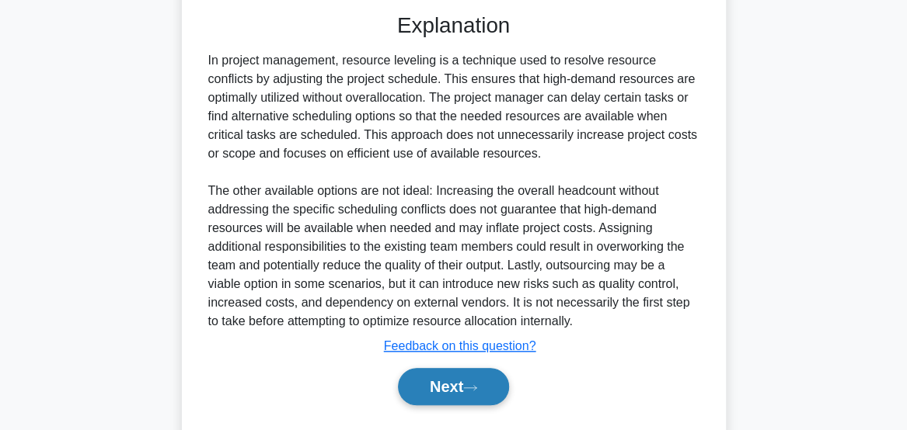
click at [457, 385] on button "Next" at bounding box center [453, 386] width 111 height 37
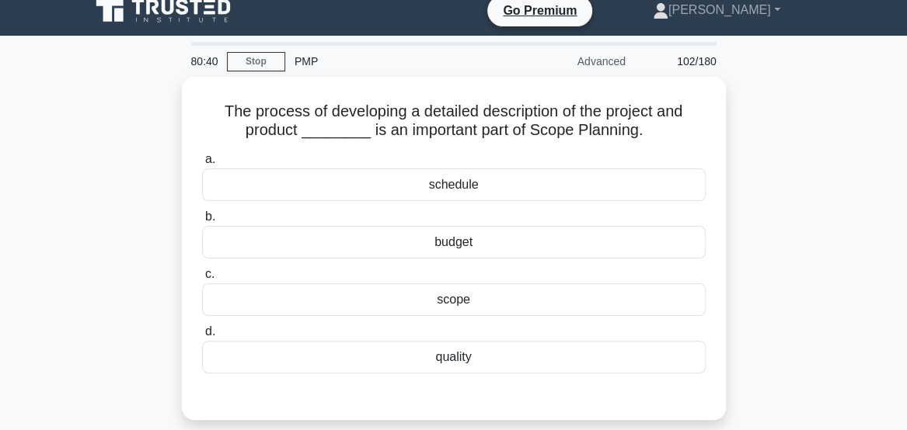
scroll to position [0, 0]
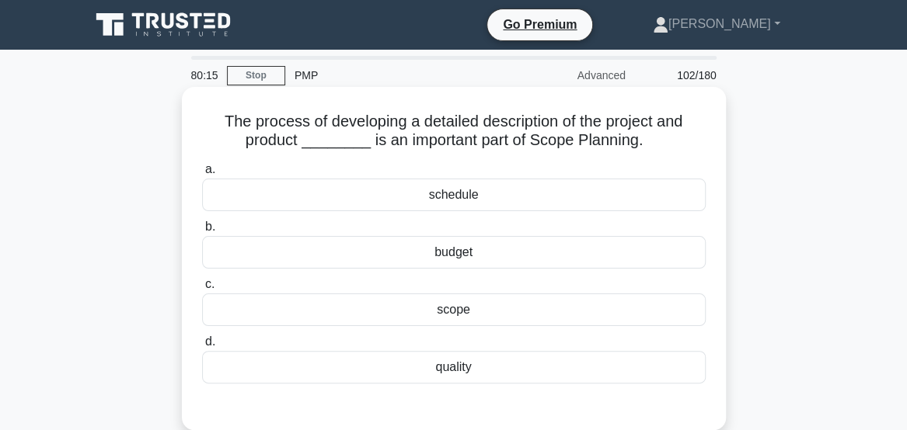
click at [654, 317] on div "scope" at bounding box center [453, 310] width 503 height 33
click at [202, 290] on input "c. scope" at bounding box center [202, 285] width 0 height 10
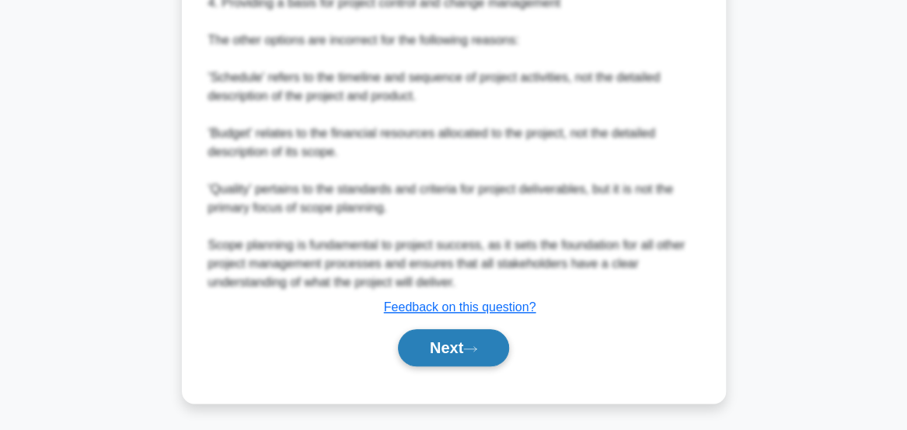
click at [456, 354] on button "Next" at bounding box center [453, 347] width 111 height 37
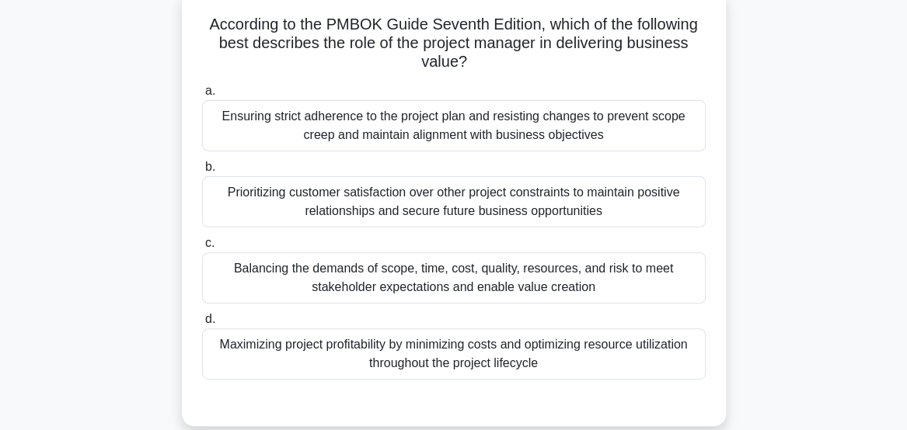
scroll to position [102, 0]
click at [790, 124] on div "According to the PMBOK Guide Seventh Edition, which of the following best descr…" at bounding box center [454, 216] width 746 height 455
click at [843, 356] on main "79:18 Stop PMP Advanced 103/180 According to the PMBOK Guide Seventh Edition, w…" at bounding box center [453, 342] width 907 height 789
click at [92, 329] on div "According to the PMBOK Guide Seventh Edition, which of the following best descr…" at bounding box center [454, 216] width 746 height 455
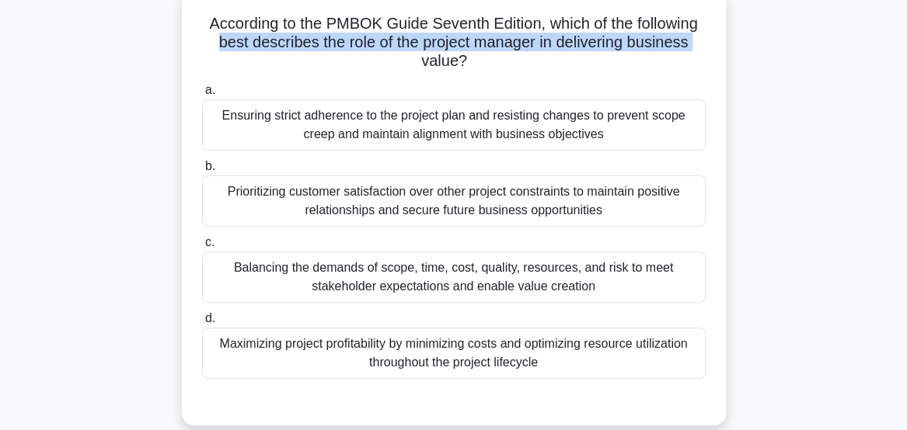
drag, startPoint x: 103, startPoint y: 43, endPoint x: 104, endPoint y: 64, distance: 21.0
click at [104, 64] on div "According to the PMBOK Guide Seventh Edition, which of the following best descr…" at bounding box center [454, 216] width 746 height 455
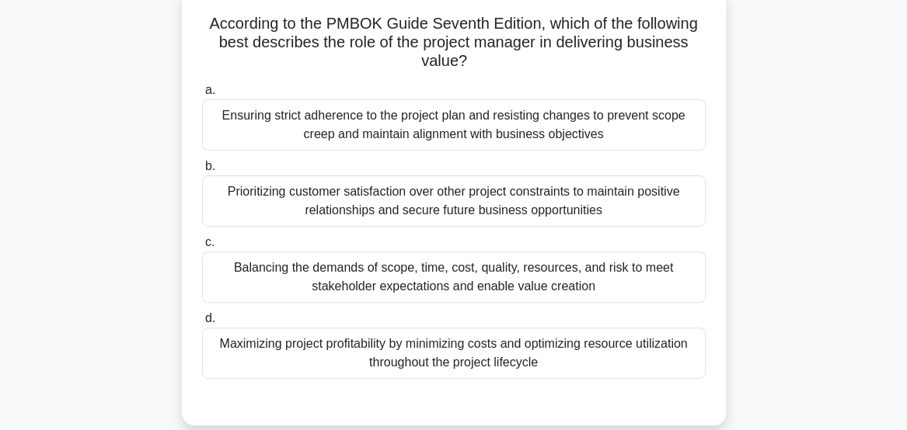
drag, startPoint x: 213, startPoint y: 207, endPoint x: 153, endPoint y: 201, distance: 60.1
click at [153, 201] on div "According to the PMBOK Guide Seventh Edition, which of the following best descr…" at bounding box center [454, 216] width 746 height 455
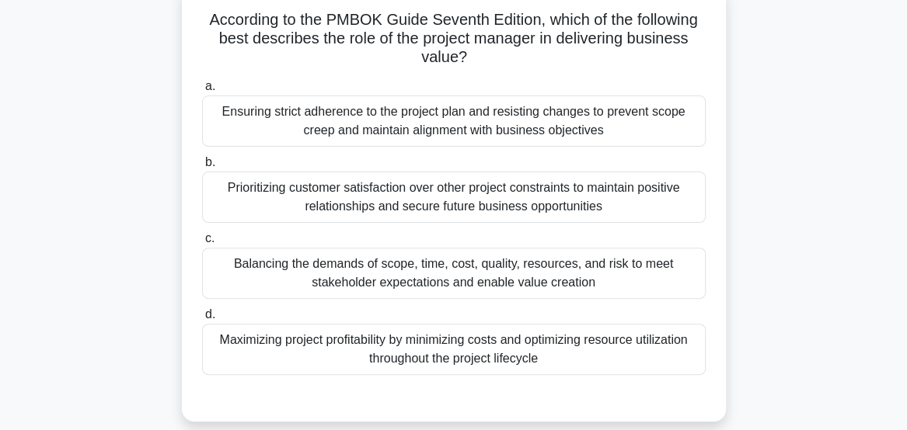
click at [379, 200] on div "Prioritizing customer satisfaction over other project constraints to maintain p…" at bounding box center [453, 197] width 503 height 51
click at [202, 168] on input "b. Prioritizing customer satisfaction over other project constraints to maintai…" at bounding box center [202, 163] width 0 height 10
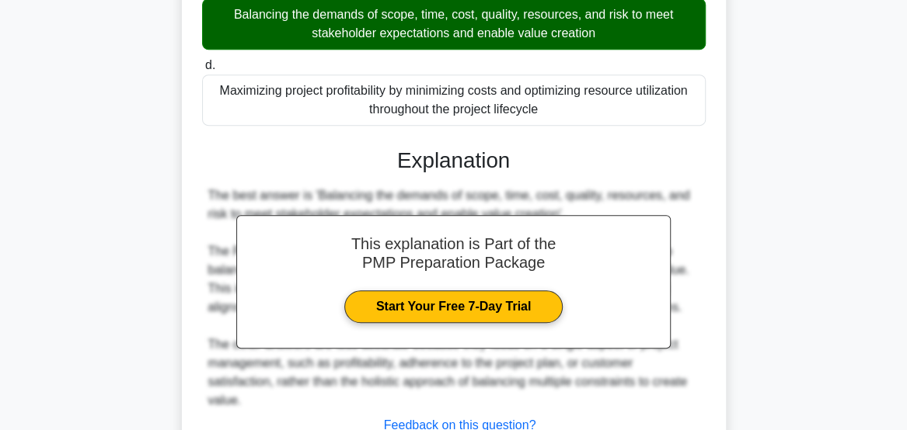
scroll to position [472, 0]
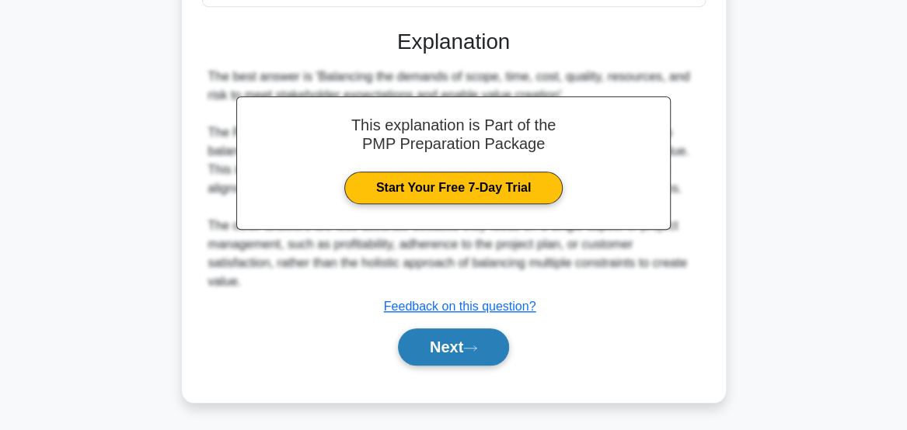
click at [465, 351] on button "Next" at bounding box center [453, 347] width 111 height 37
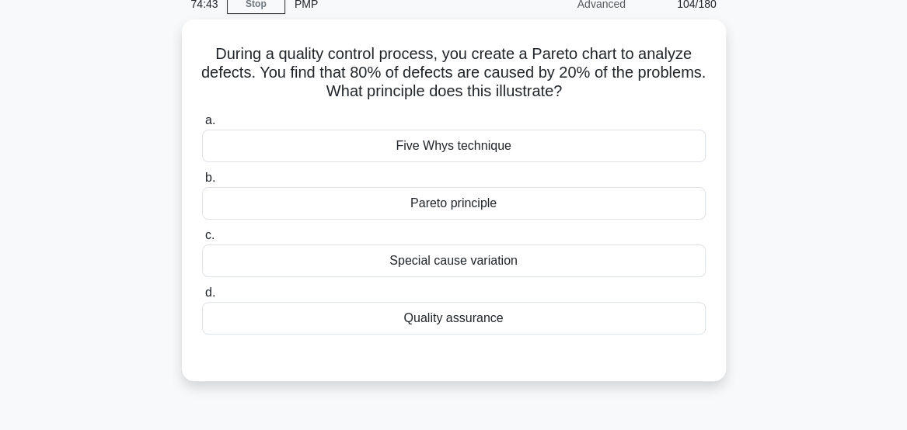
scroll to position [59, 0]
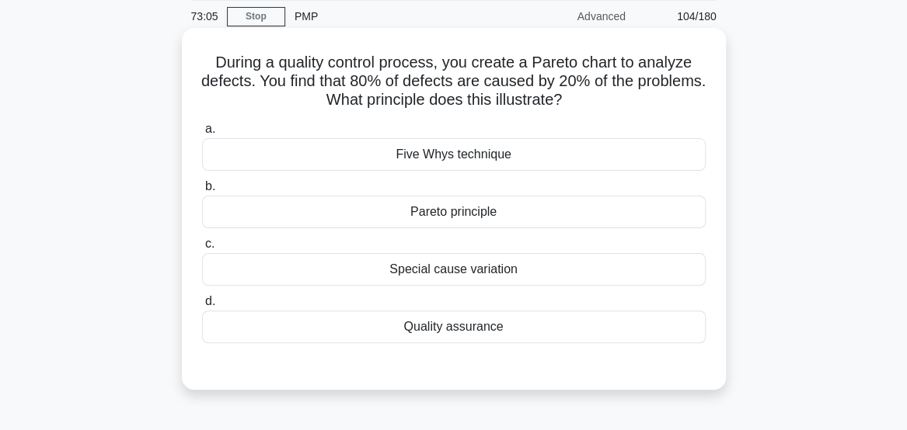
click at [667, 224] on div "Pareto principle" at bounding box center [453, 212] width 503 height 33
click at [202, 192] on input "b. Pareto principle" at bounding box center [202, 187] width 0 height 10
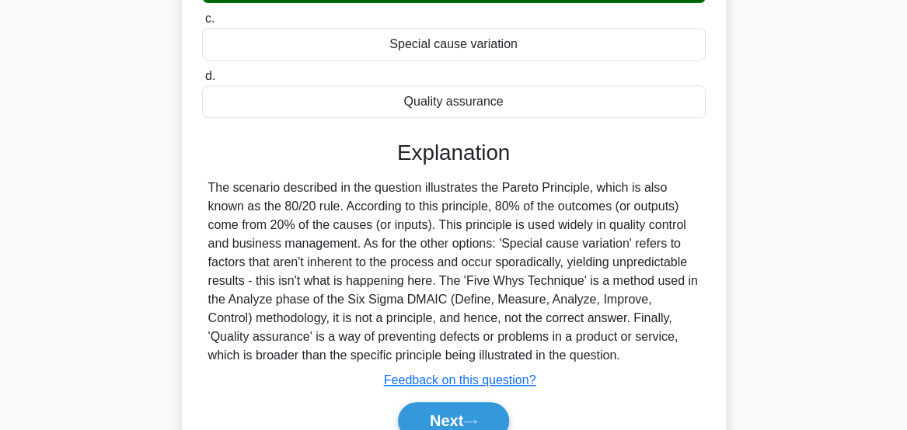
scroll to position [285, 0]
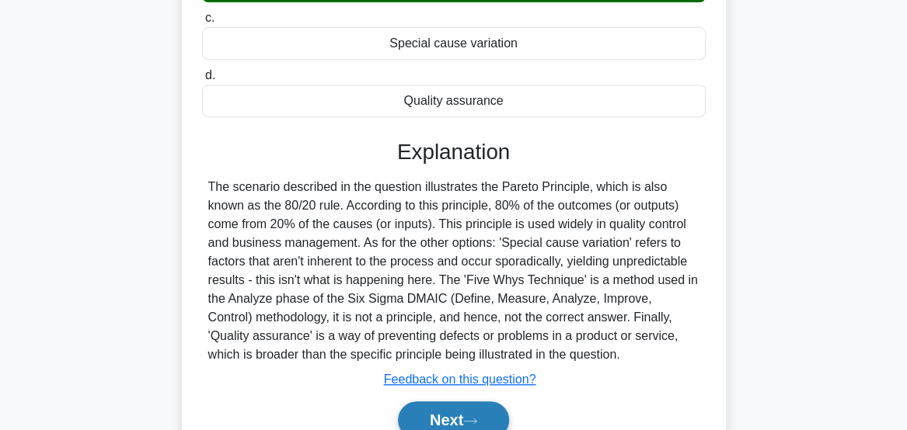
click at [491, 422] on button "Next" at bounding box center [453, 420] width 111 height 37
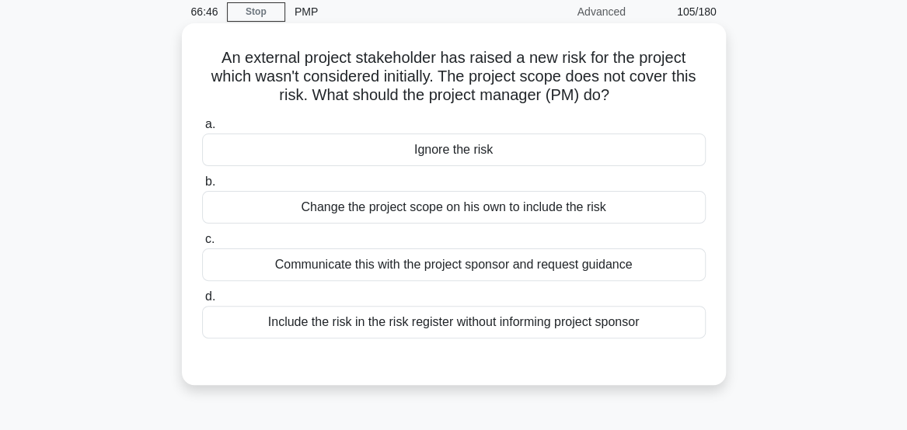
scroll to position [26, 0]
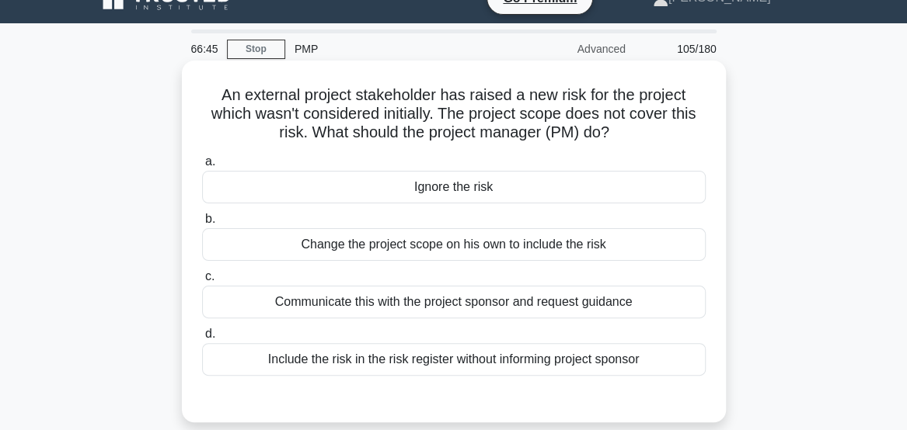
click at [671, 255] on div "Change the project scope on his own to include the risk" at bounding box center [453, 244] width 503 height 33
click at [202, 225] on input "b. Change the project scope on his own to include the risk" at bounding box center [202, 219] width 0 height 10
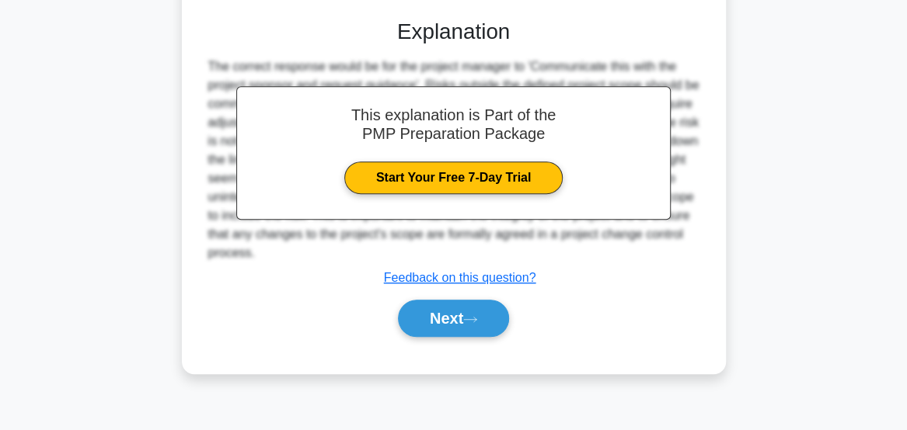
scroll to position [409, 0]
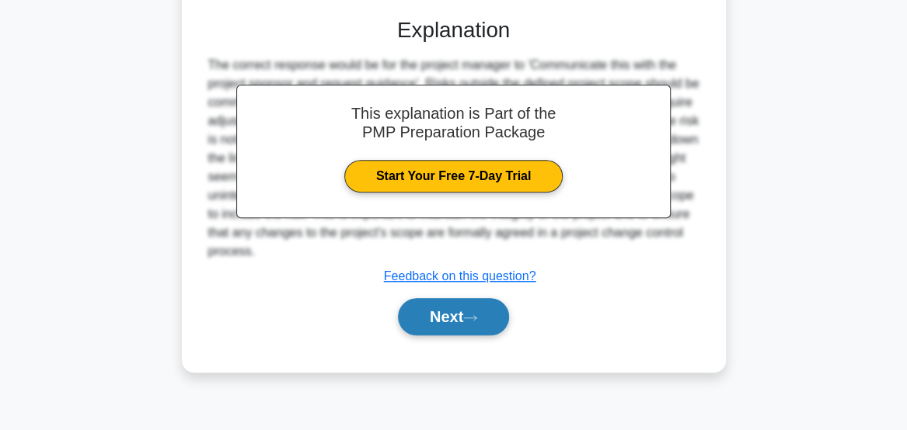
click at [448, 332] on button "Next" at bounding box center [453, 316] width 111 height 37
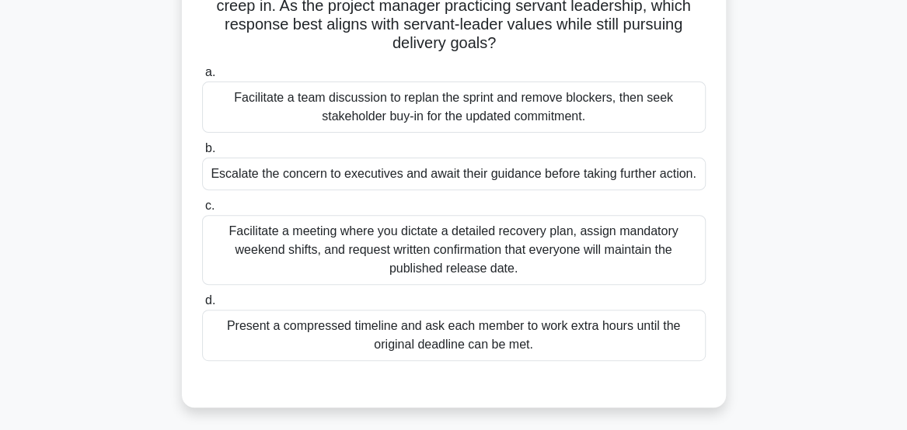
scroll to position [176, 0]
click at [648, 123] on div "Facilitate a team discussion to replan the sprint and remove blockers, then see…" at bounding box center [453, 106] width 503 height 51
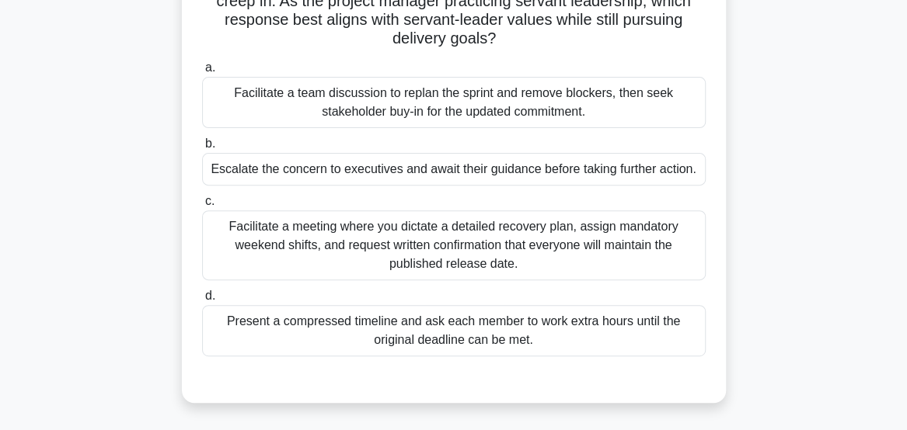
click at [202, 73] on input "a. Facilitate a team discussion to replan the sprint and remove blockers, then …" at bounding box center [202, 68] width 0 height 10
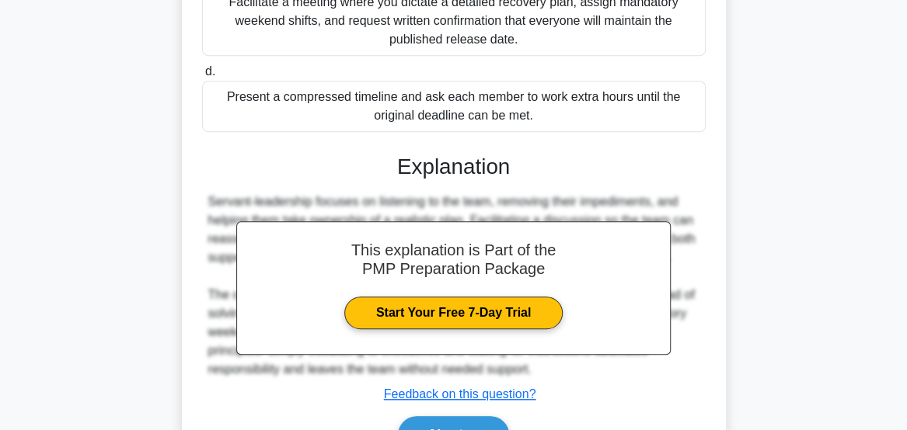
scroll to position [461, 0]
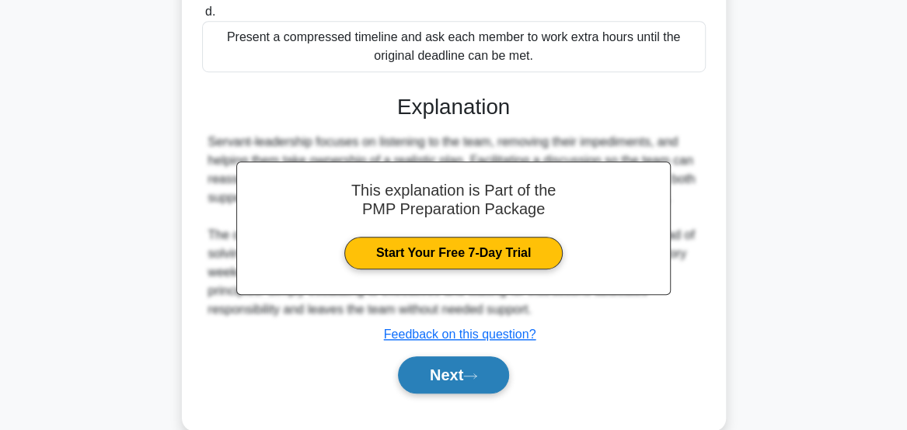
click at [482, 384] on button "Next" at bounding box center [453, 375] width 111 height 37
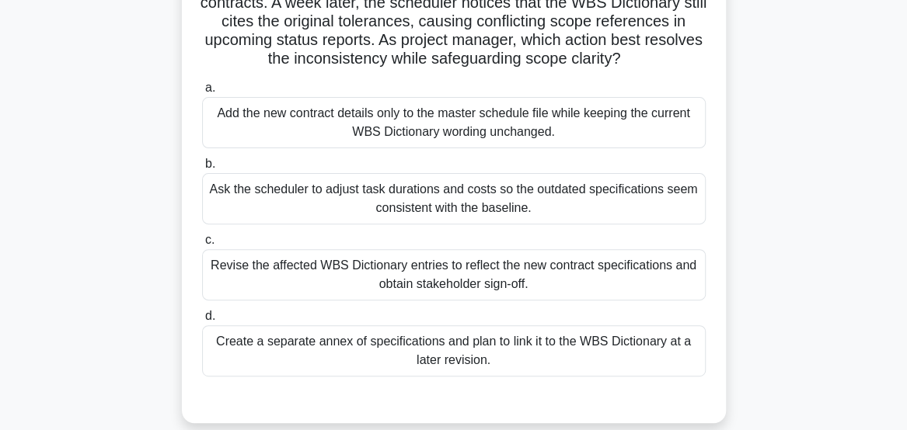
scroll to position [161, 0]
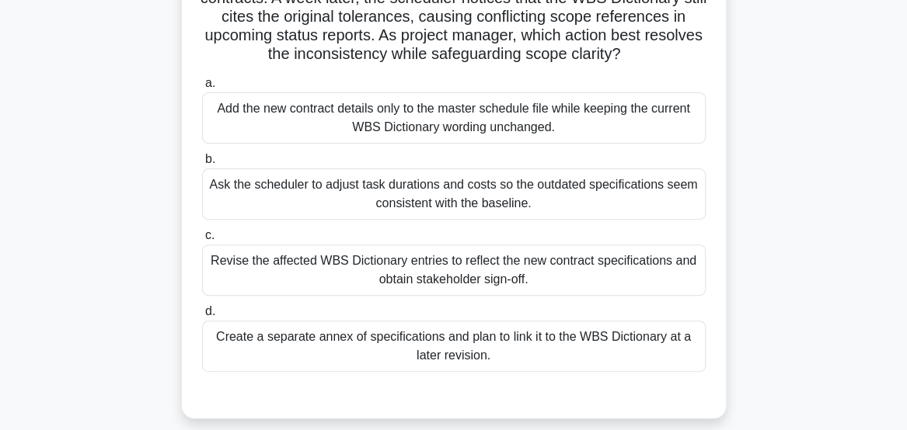
click at [678, 285] on div "Revise the affected WBS Dictionary entries to reflect the new contract specific…" at bounding box center [453, 270] width 503 height 51
click at [202, 241] on input "c. Revise the affected WBS Dictionary entries to reflect the new contract speci…" at bounding box center [202, 236] width 0 height 10
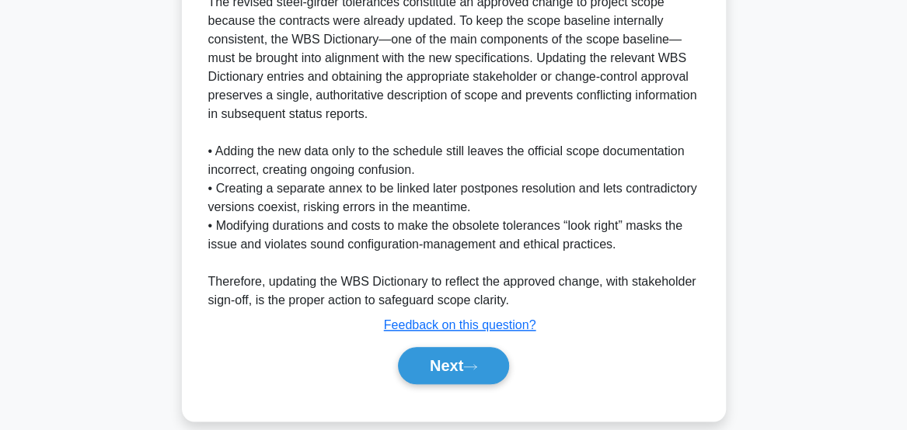
scroll to position [601, 0]
click at [459, 371] on button "Next" at bounding box center [453, 365] width 111 height 37
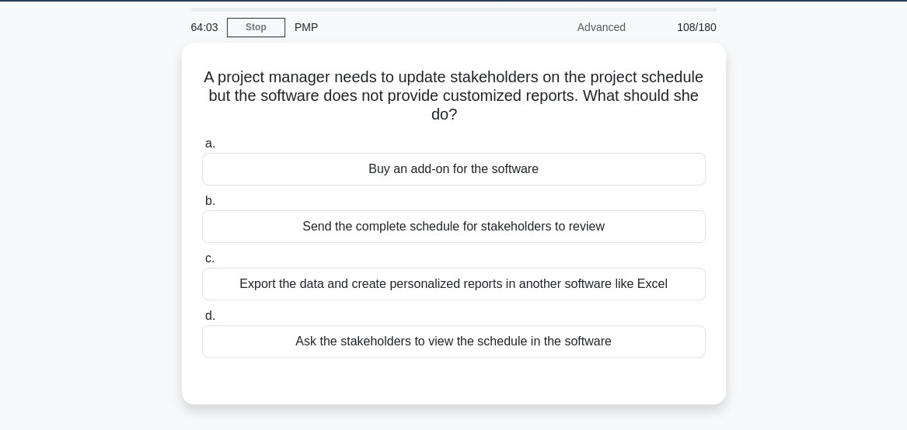
scroll to position [47, 0]
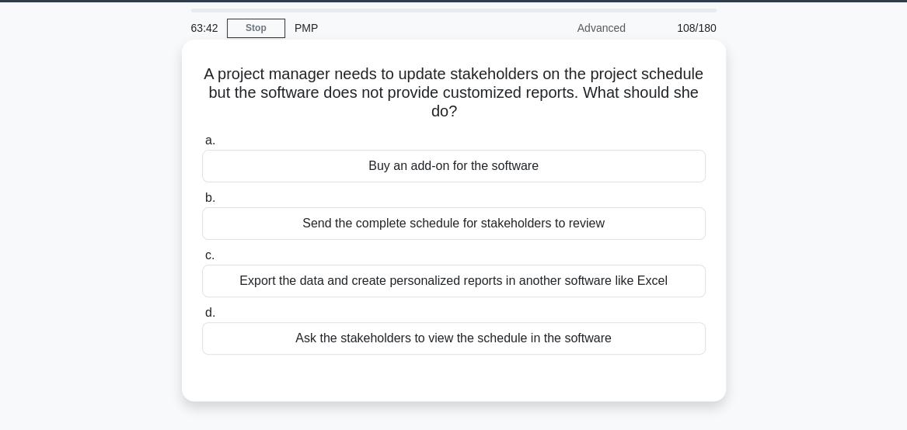
click at [662, 291] on div "Export the data and create personalized reports in another software like Excel" at bounding box center [453, 281] width 503 height 33
click at [202, 261] on input "c. Export the data and create personalized reports in another software like Exc…" at bounding box center [202, 256] width 0 height 10
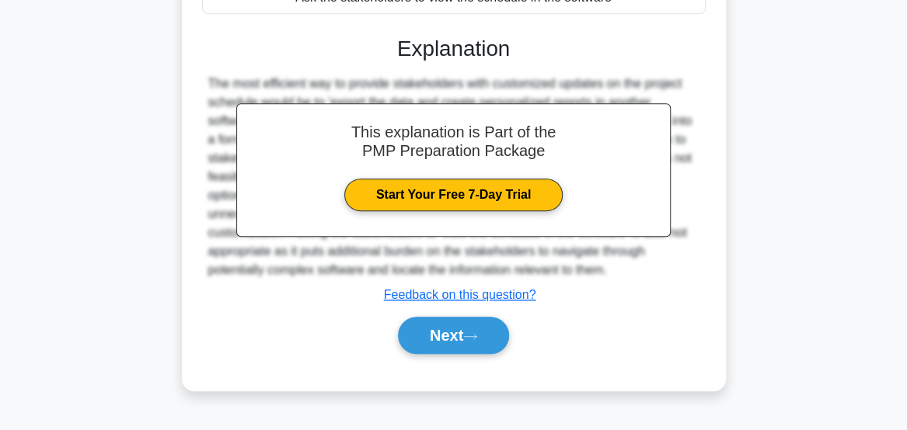
scroll to position [409, 0]
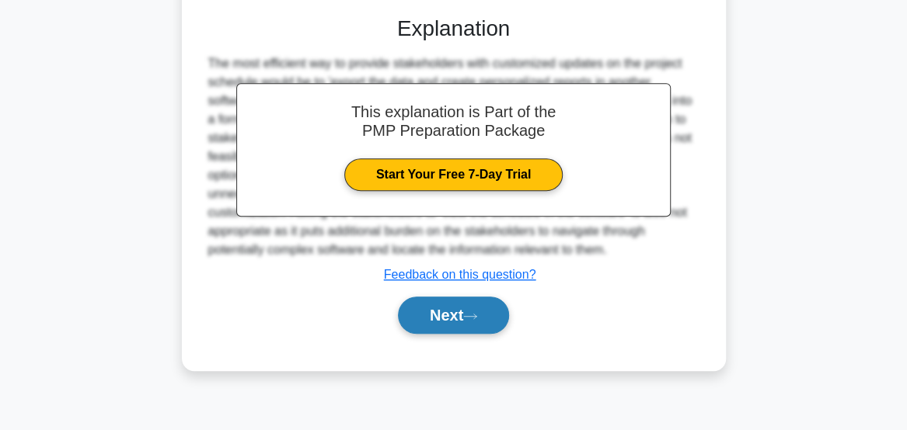
click at [482, 323] on button "Next" at bounding box center [453, 315] width 111 height 37
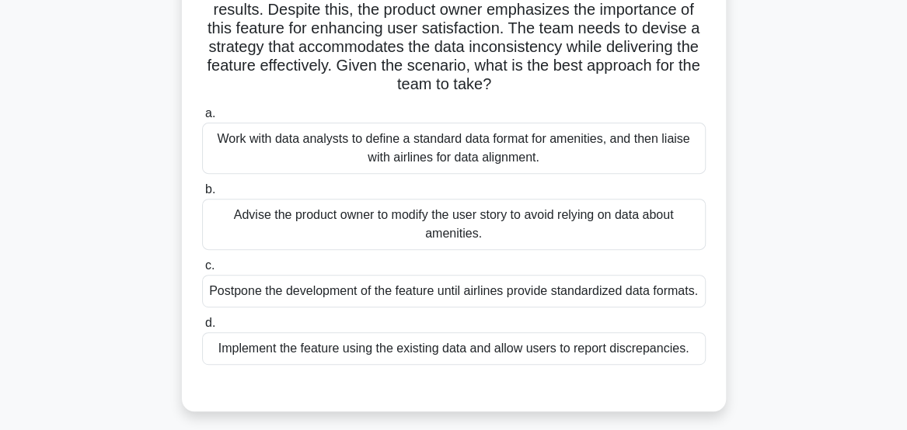
scroll to position [222, 0]
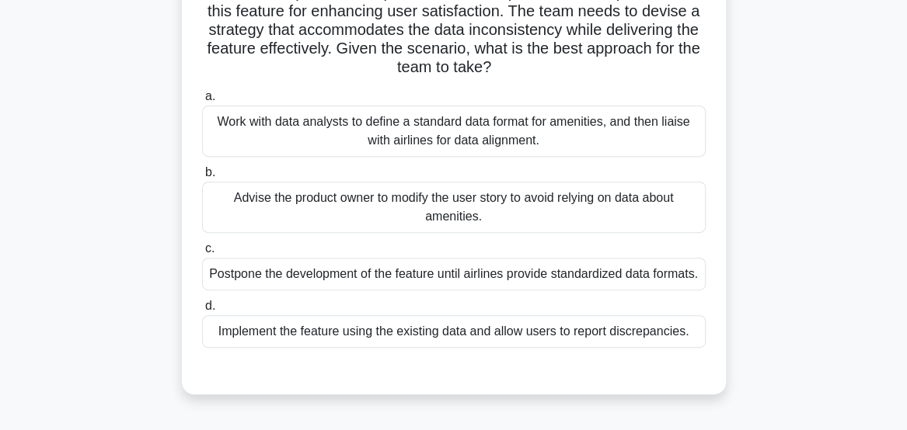
click at [643, 137] on div "Work with data analysts to define a standard data format for amenities, and the…" at bounding box center [453, 131] width 503 height 51
click at [202, 102] on input "a. Work with data analysts to define a standard data format for amenities, and …" at bounding box center [202, 97] width 0 height 10
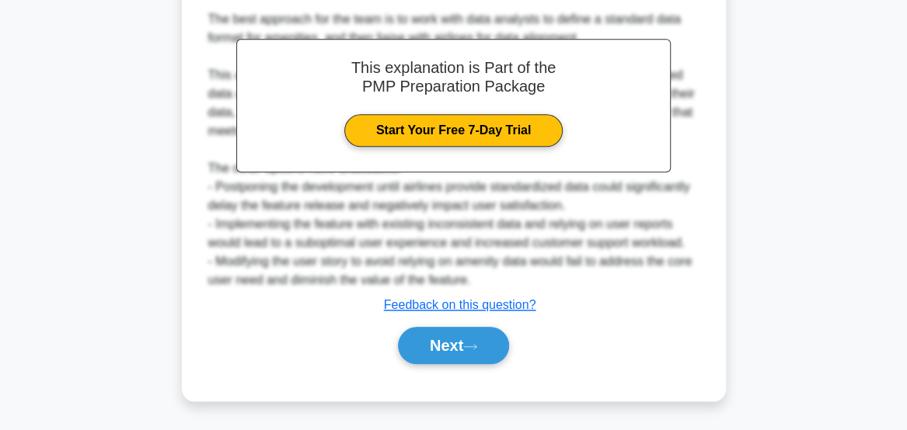
scroll to position [637, 0]
click at [471, 329] on button "Next" at bounding box center [453, 345] width 111 height 37
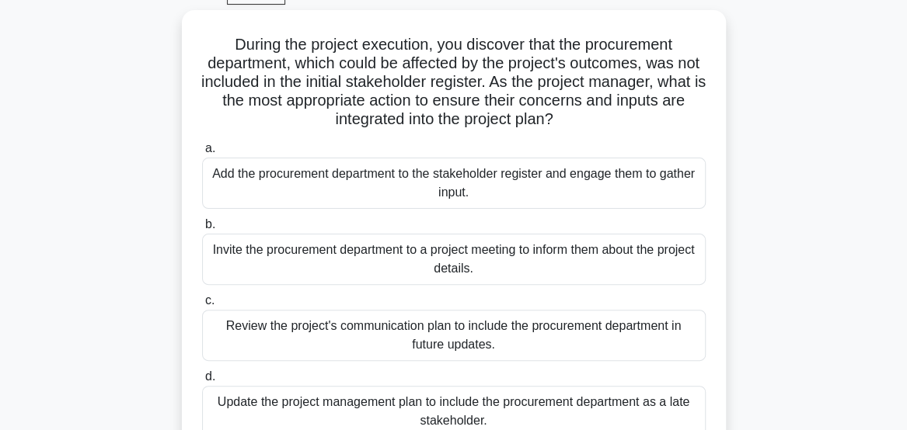
scroll to position [106, 0]
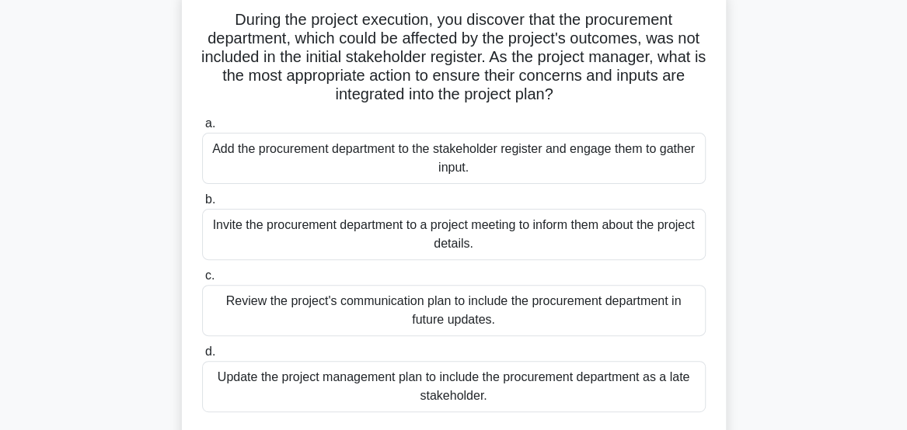
click at [857, 280] on main "61:47 Stop PMP Advanced 110/180 .spinner_0XTQ{transform-origin:center;animation…" at bounding box center [453, 338] width 907 height 789
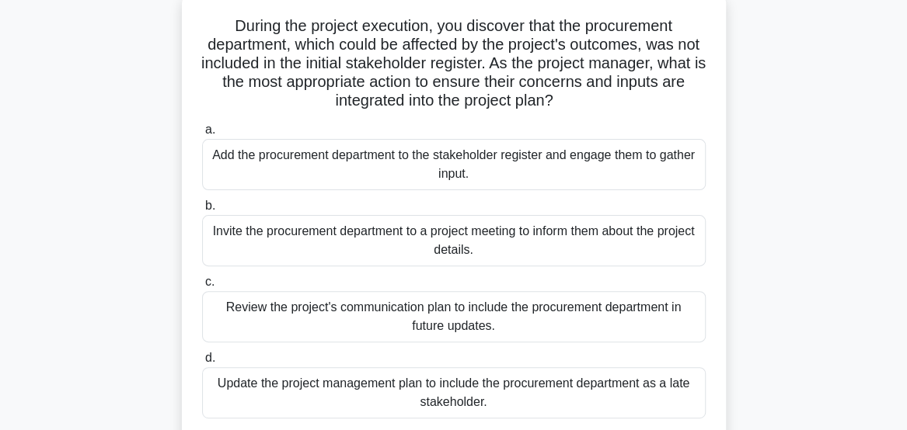
scroll to position [99, 0]
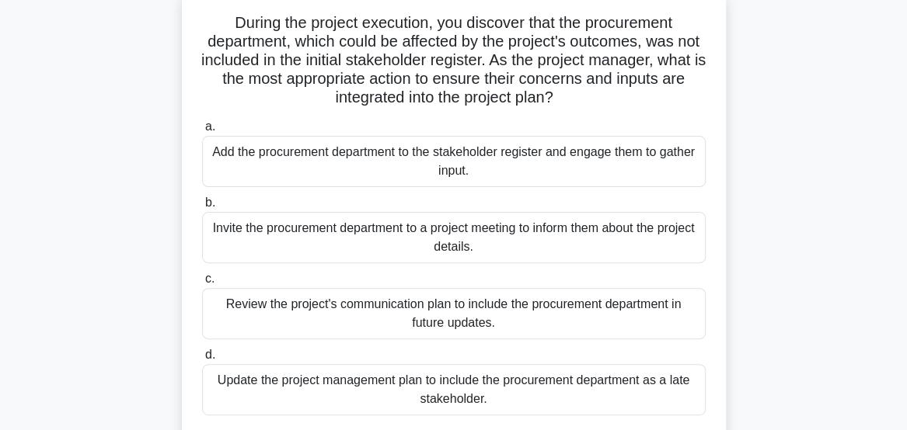
click at [648, 164] on div "Add the procurement department to the stakeholder register and engage them to g…" at bounding box center [453, 161] width 503 height 51
click at [202, 132] on input "a. Add the procurement department to the stakeholder register and engage them t…" at bounding box center [202, 127] width 0 height 10
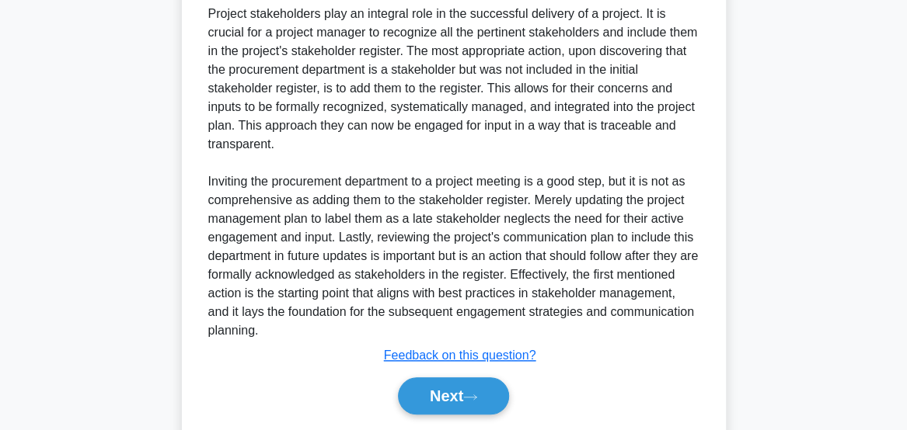
scroll to position [618, 0]
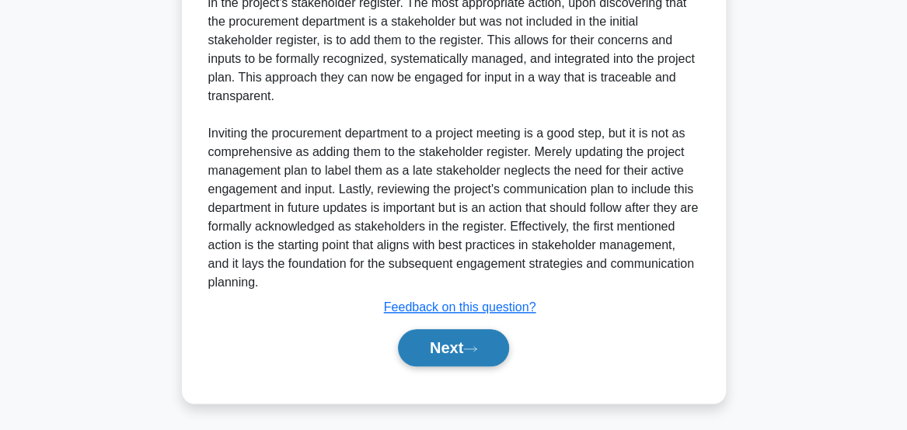
click at [464, 350] on button "Next" at bounding box center [453, 347] width 111 height 37
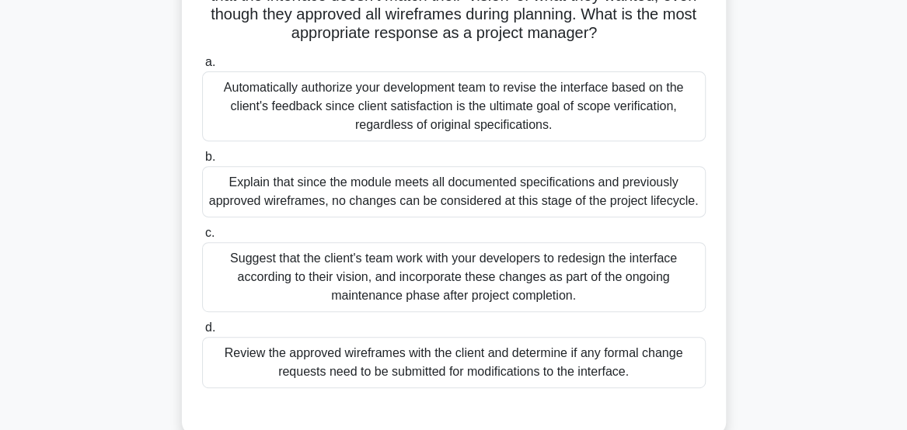
scroll to position [205, 0]
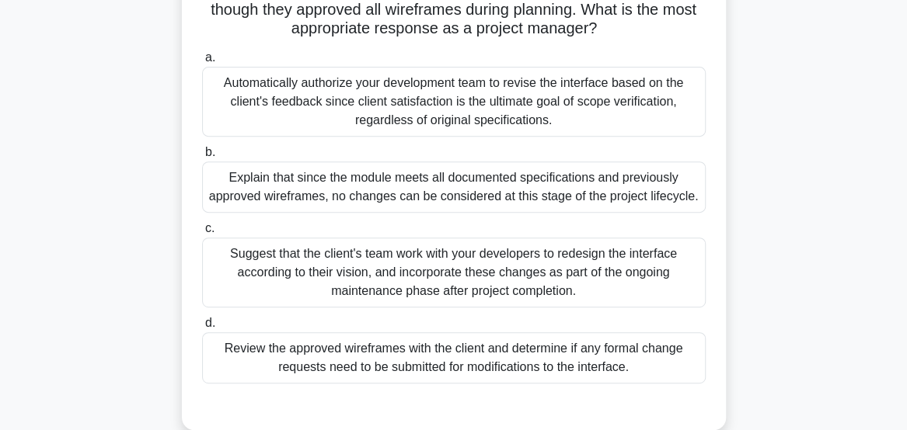
click at [671, 384] on div "Review the approved wireframes with the client and determine if any formal chan…" at bounding box center [453, 358] width 503 height 51
click at [202, 329] on input "d. Review the approved wireframes with the client and determine if any formal c…" at bounding box center [202, 324] width 0 height 10
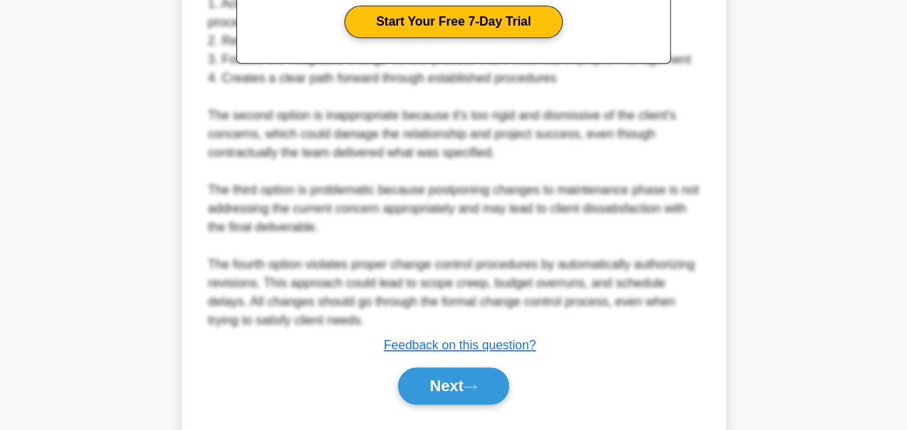
scroll to position [786, 0]
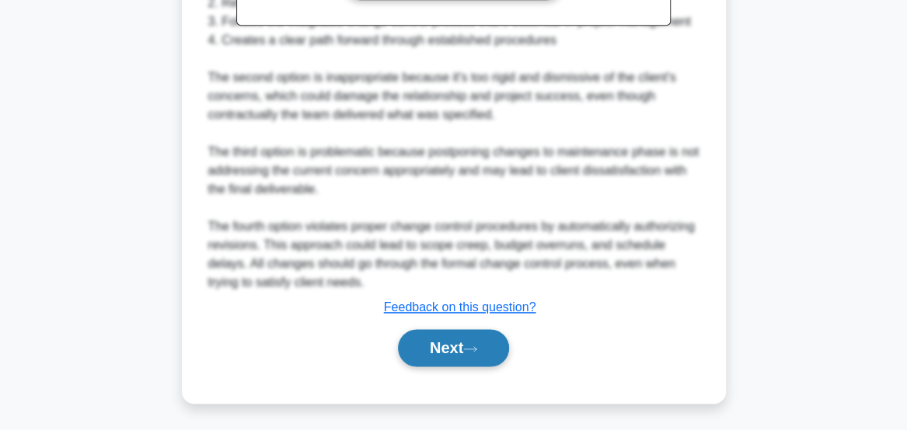
click at [458, 353] on button "Next" at bounding box center [453, 347] width 111 height 37
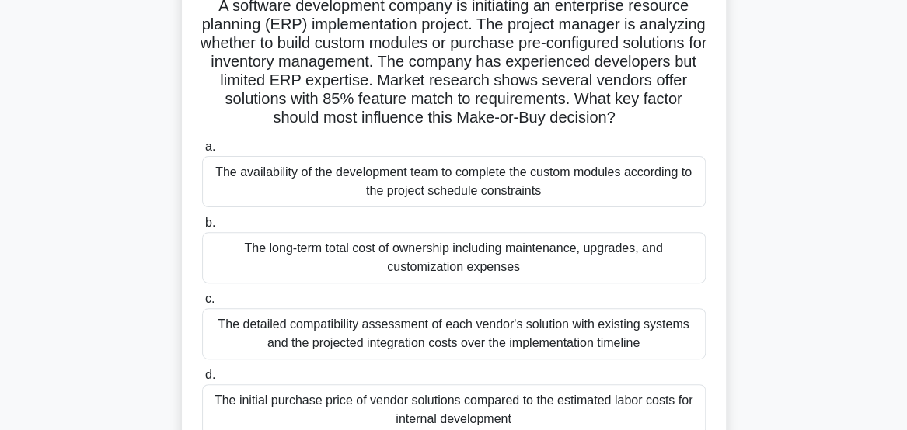
scroll to position [120, 0]
click at [674, 347] on div "The detailed compatibility assessment of each vendor's solution with existing s…" at bounding box center [453, 333] width 503 height 51
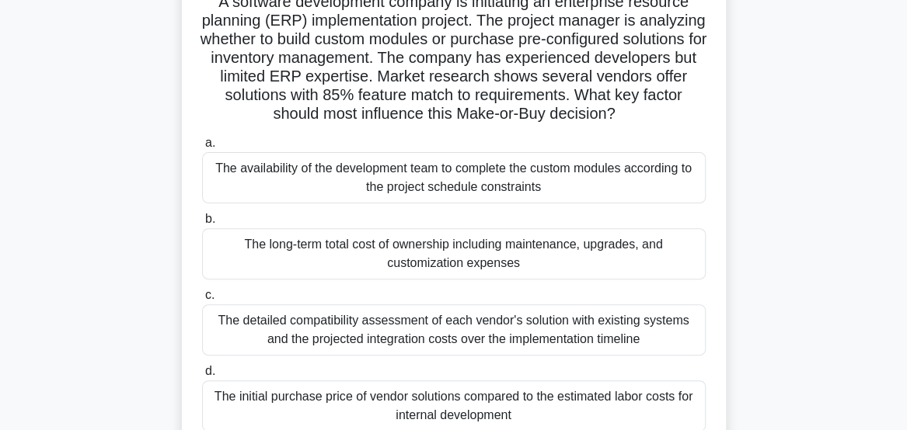
click at [202, 301] on input "c. The detailed compatibility assessment of each vendor's solution with existin…" at bounding box center [202, 296] width 0 height 10
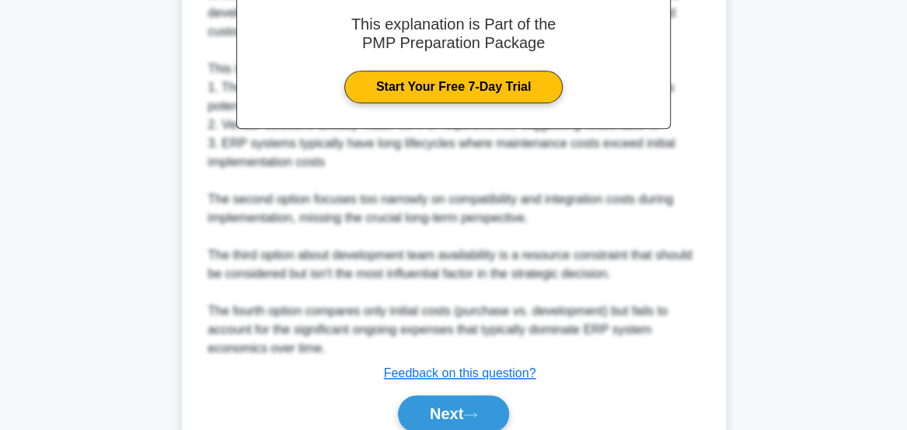
scroll to position [714, 0]
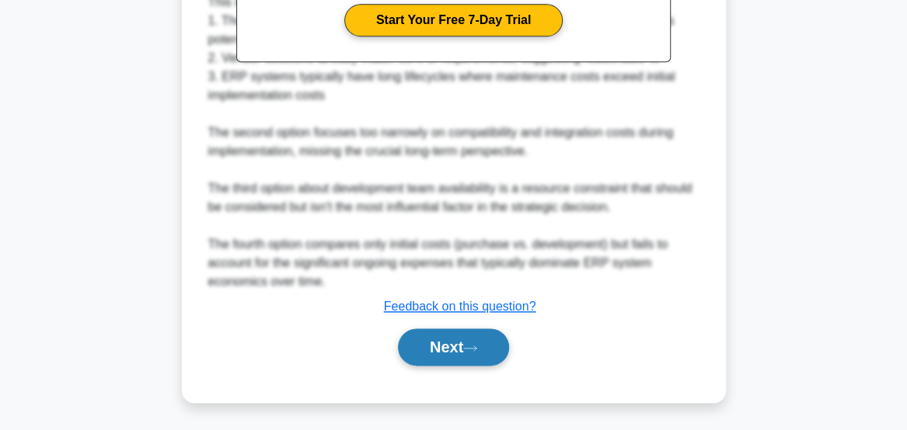
click at [452, 357] on button "Next" at bounding box center [453, 347] width 111 height 37
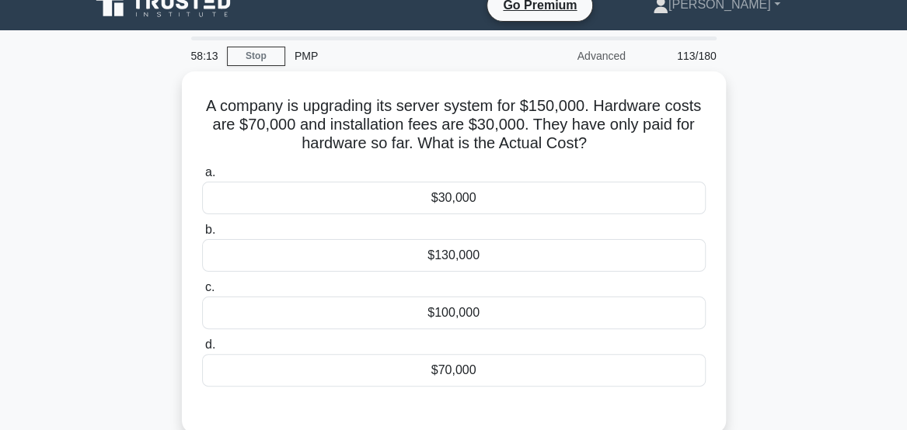
scroll to position [19, 0]
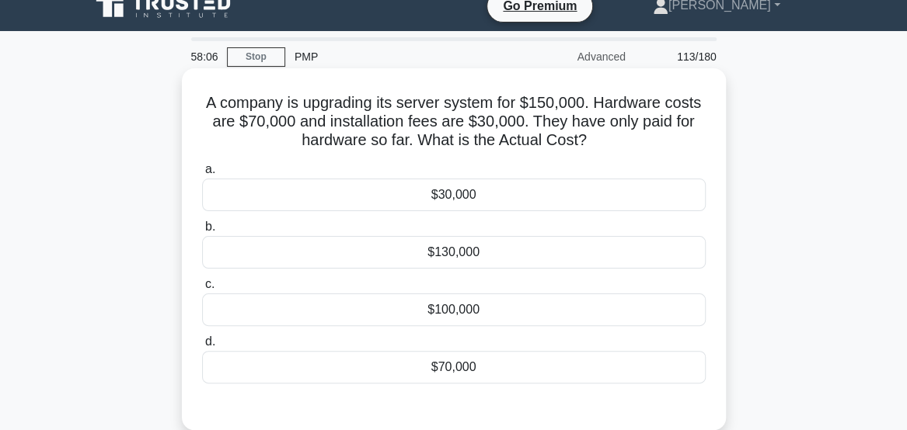
click at [588, 202] on div "$30,000" at bounding box center [453, 195] width 503 height 33
click at [202, 175] on input "a. $30,000" at bounding box center [202, 170] width 0 height 10
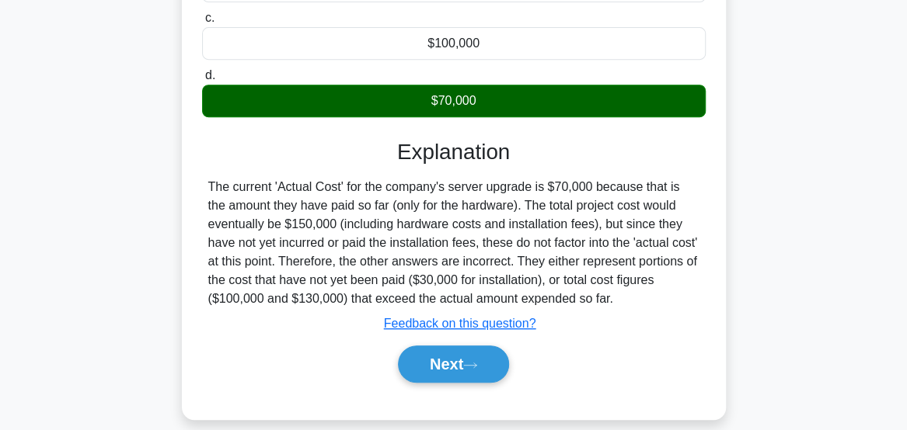
scroll to position [291, 0]
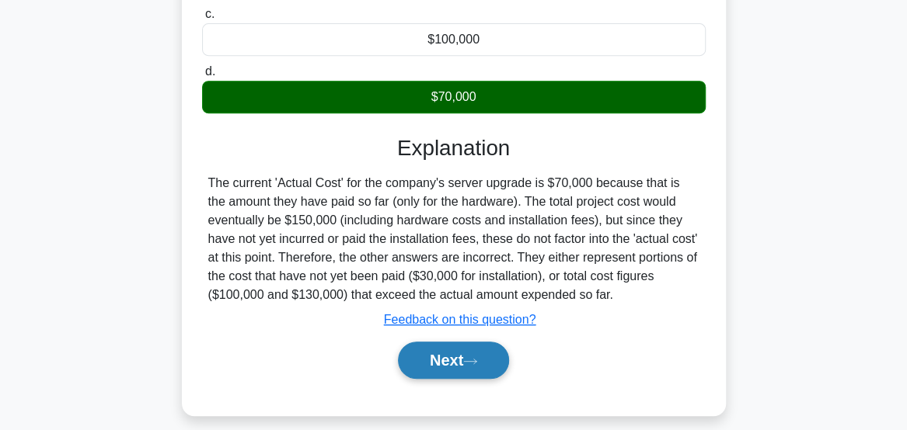
click at [457, 368] on button "Next" at bounding box center [453, 360] width 111 height 37
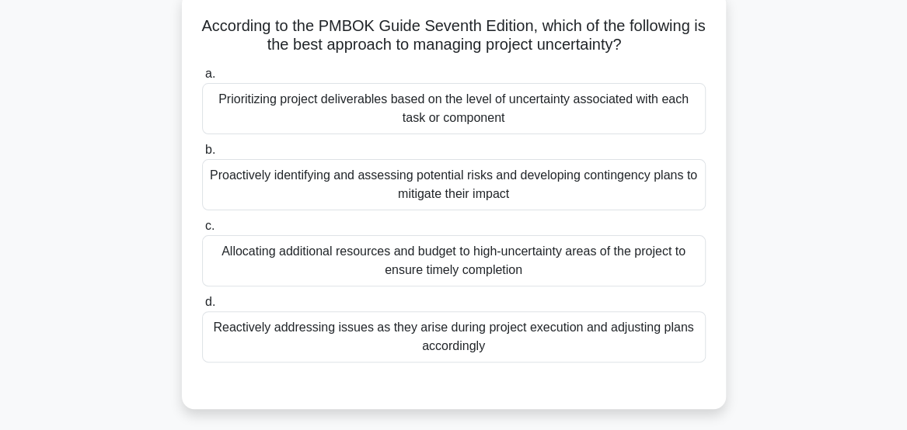
scroll to position [99, 0]
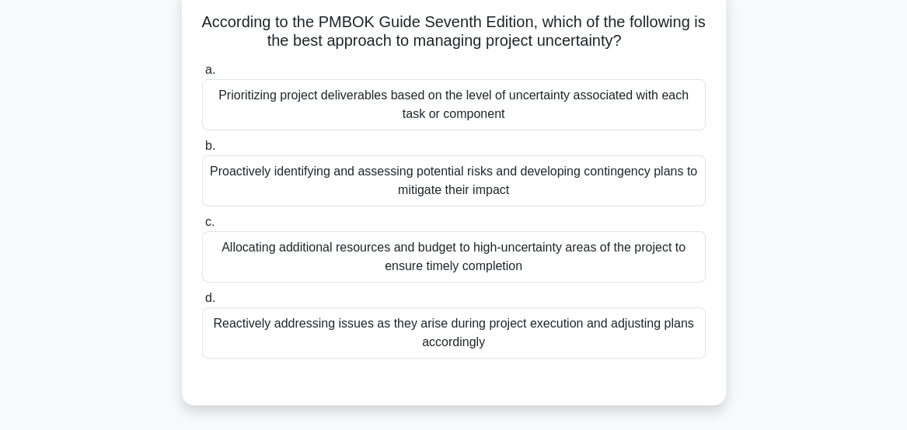
click at [423, 112] on div "Prioritizing project deliverables based on the level of uncertainty associated …" at bounding box center [453, 104] width 503 height 51
click at [202, 75] on input "a. Prioritizing project deliverables based on the level of uncertainty associat…" at bounding box center [202, 70] width 0 height 10
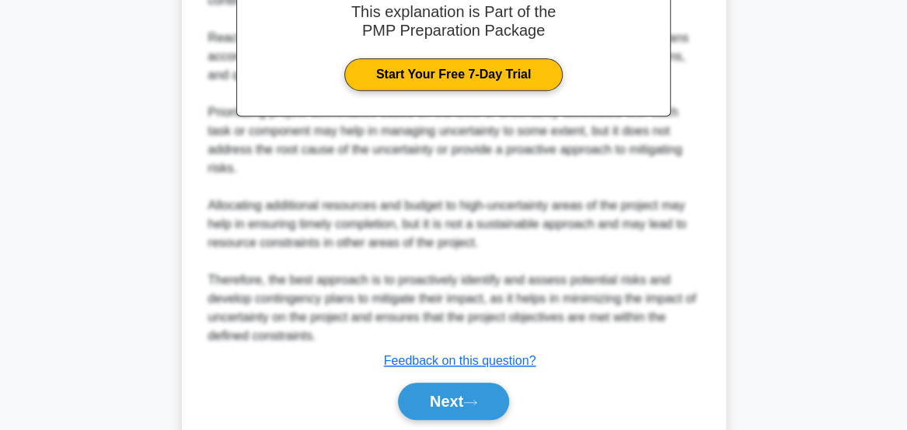
scroll to position [621, 0]
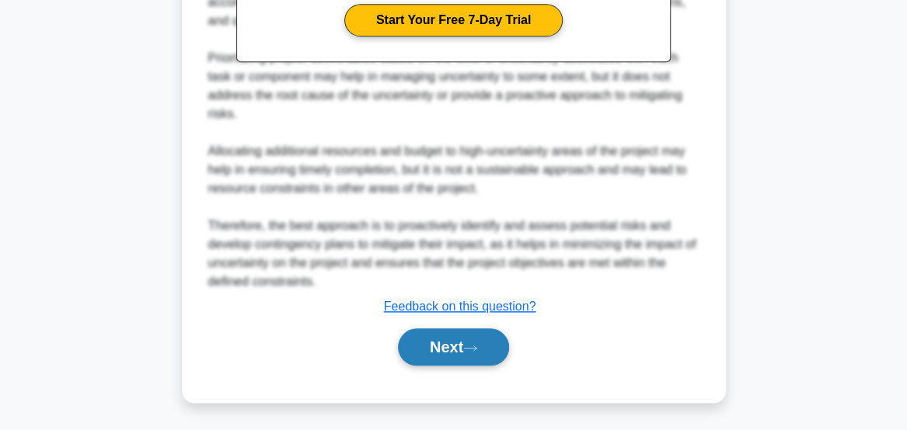
click at [471, 345] on icon at bounding box center [470, 348] width 14 height 9
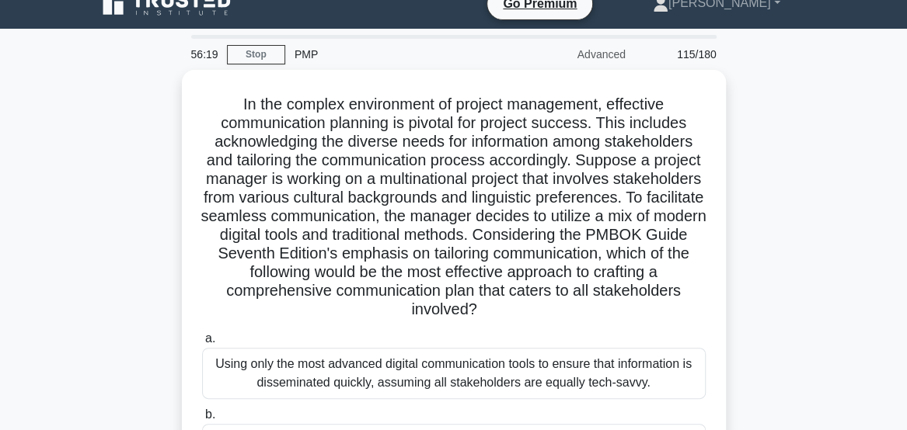
scroll to position [0, 0]
